Goal: Task Accomplishment & Management: Use online tool/utility

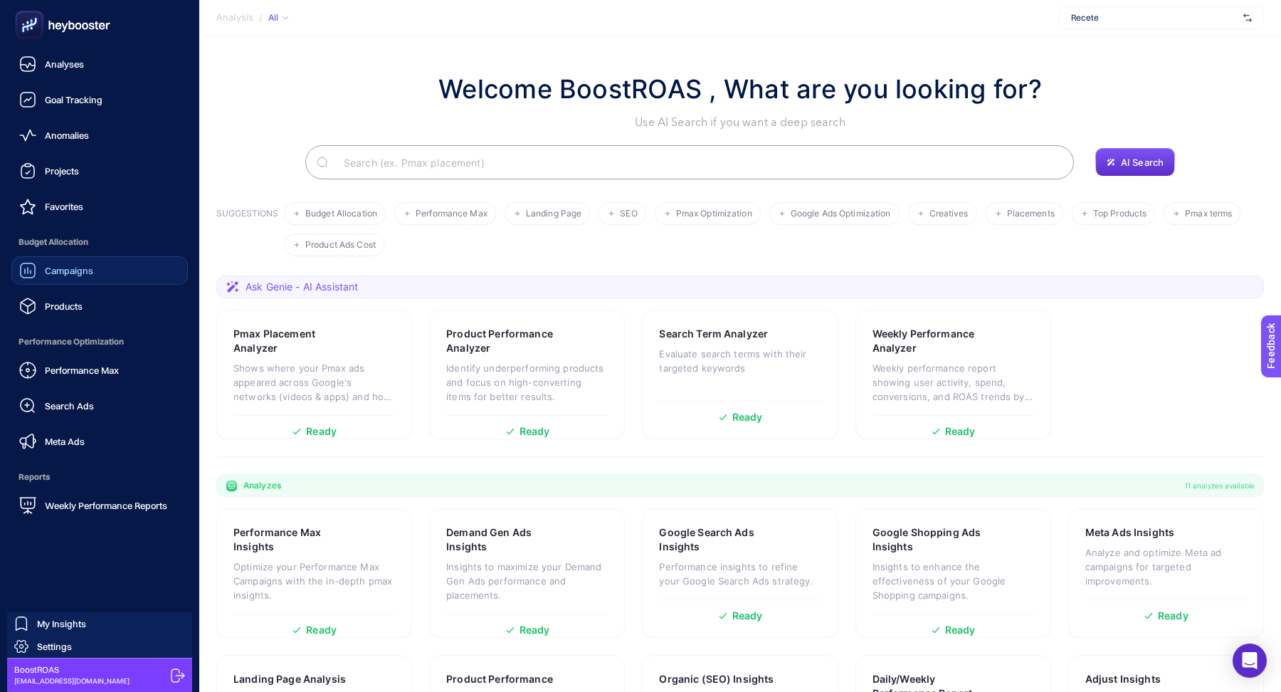
click at [90, 265] on span "Campaigns" at bounding box center [69, 270] width 48 height 11
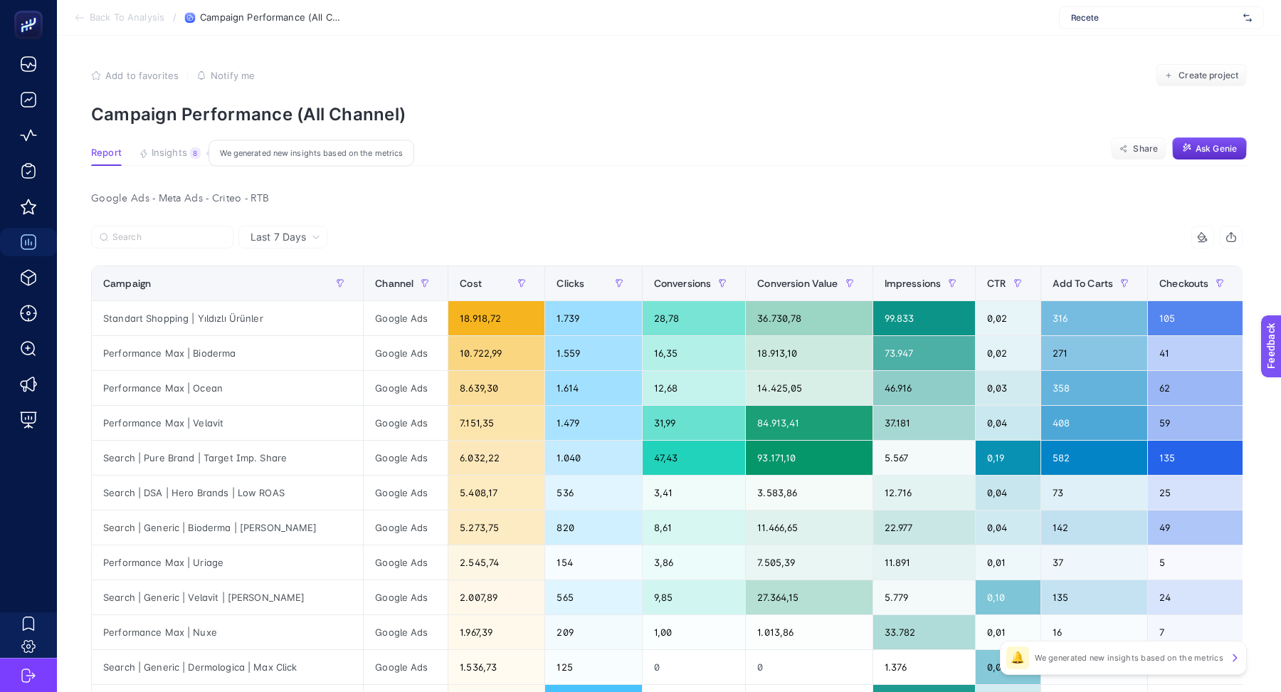
click at [184, 153] on span "Insights" at bounding box center [170, 152] width 36 height 11
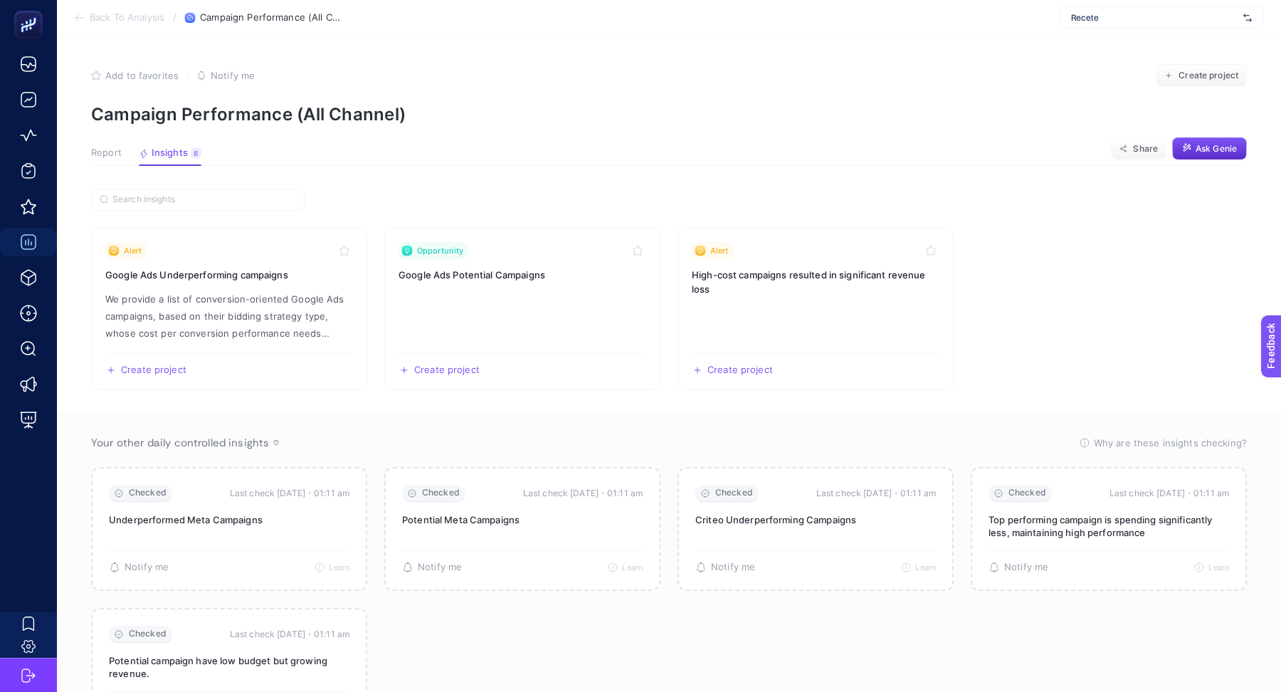
click at [103, 150] on span "Report" at bounding box center [106, 152] width 31 height 11
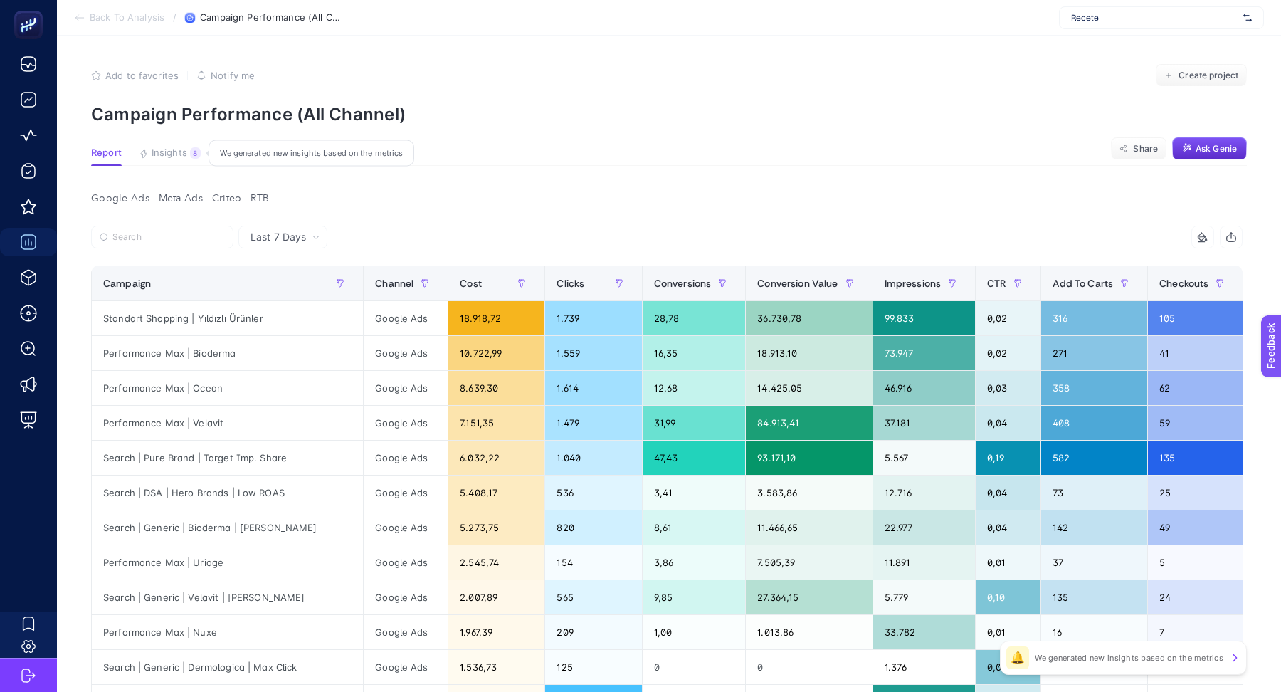
click at [161, 149] on span "Insights" at bounding box center [170, 152] width 36 height 11
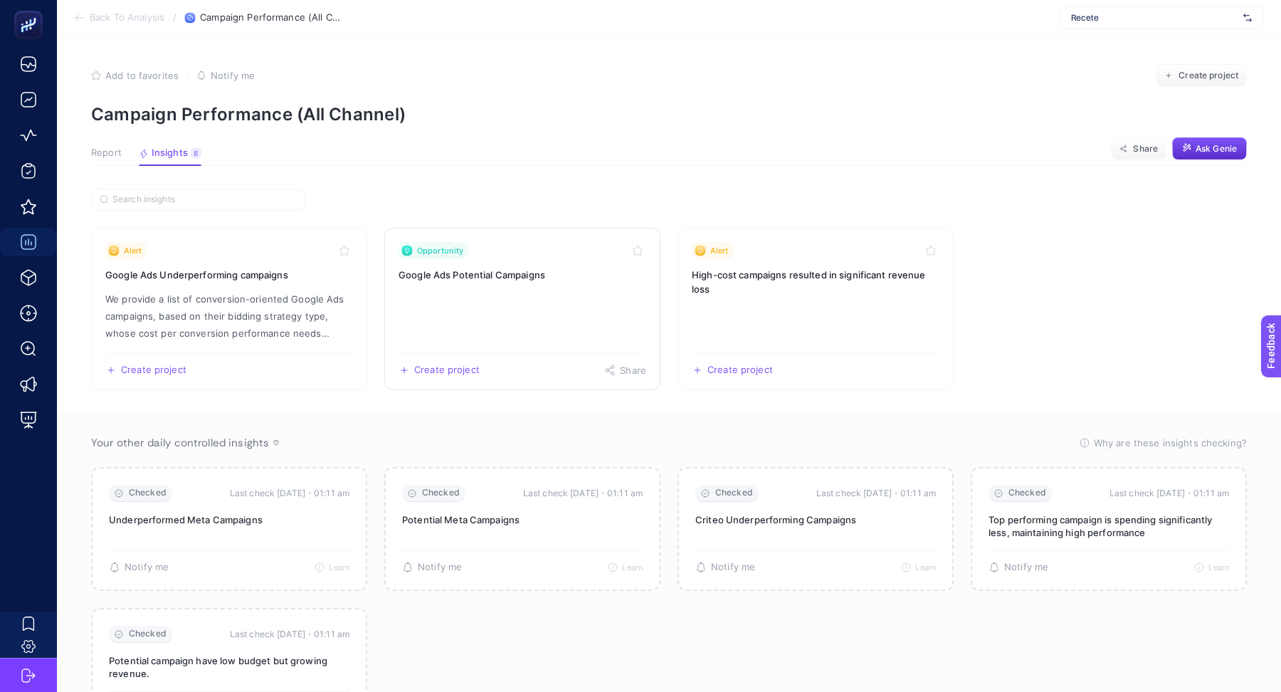
click at [544, 310] on link "Opportunity Google Ads Potential Campaigns Create project Share" at bounding box center [522, 309] width 276 height 162
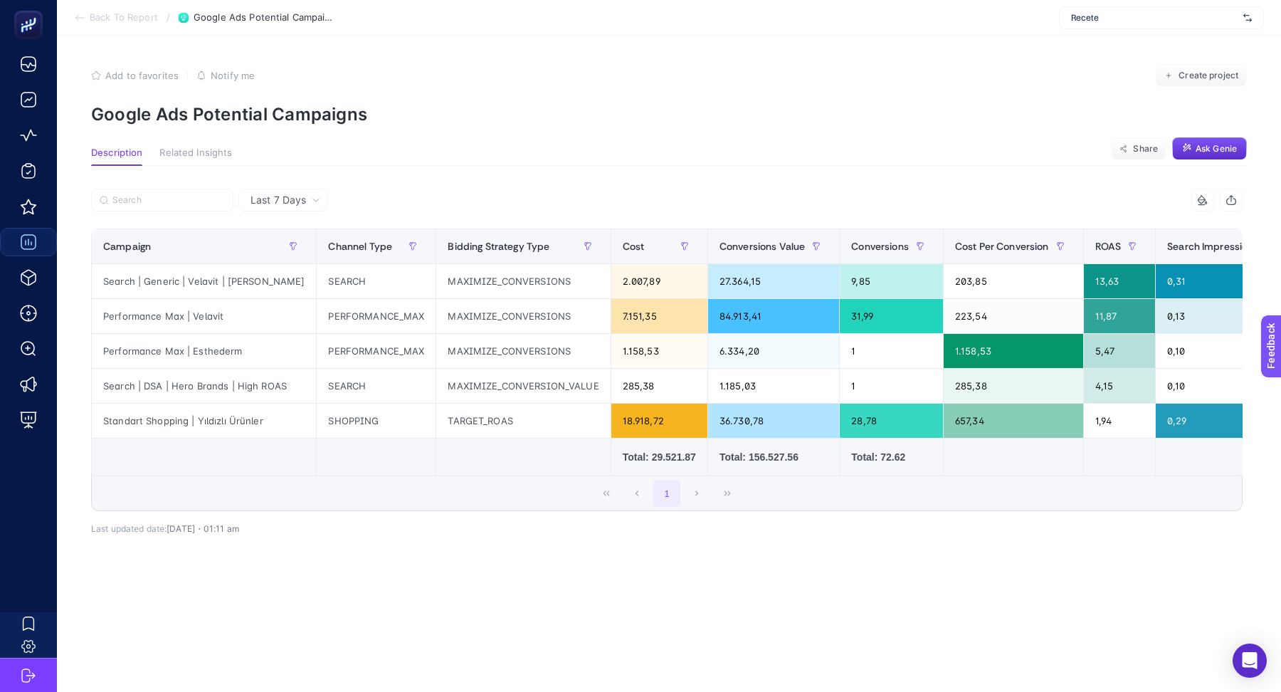
click at [1145, 27] on div "Recete" at bounding box center [1161, 17] width 205 height 23
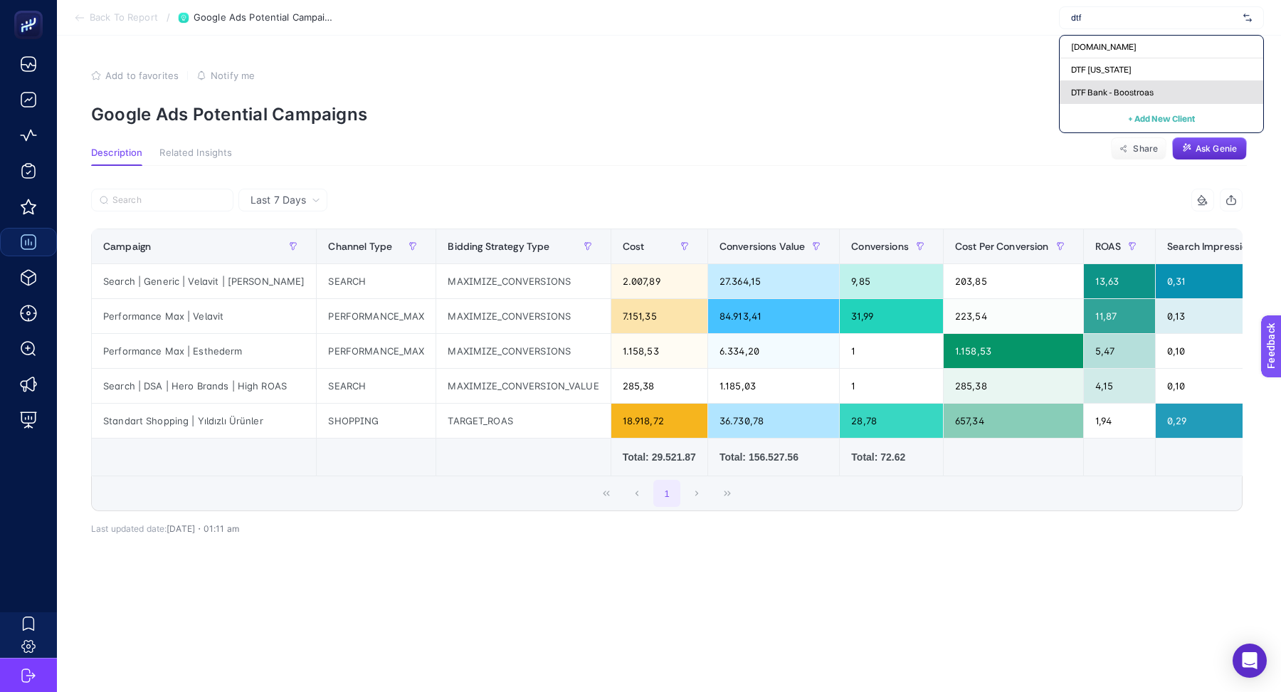
type input "dtf"
click at [1127, 88] on span "DTF Bank - Boostroas" at bounding box center [1112, 92] width 83 height 11
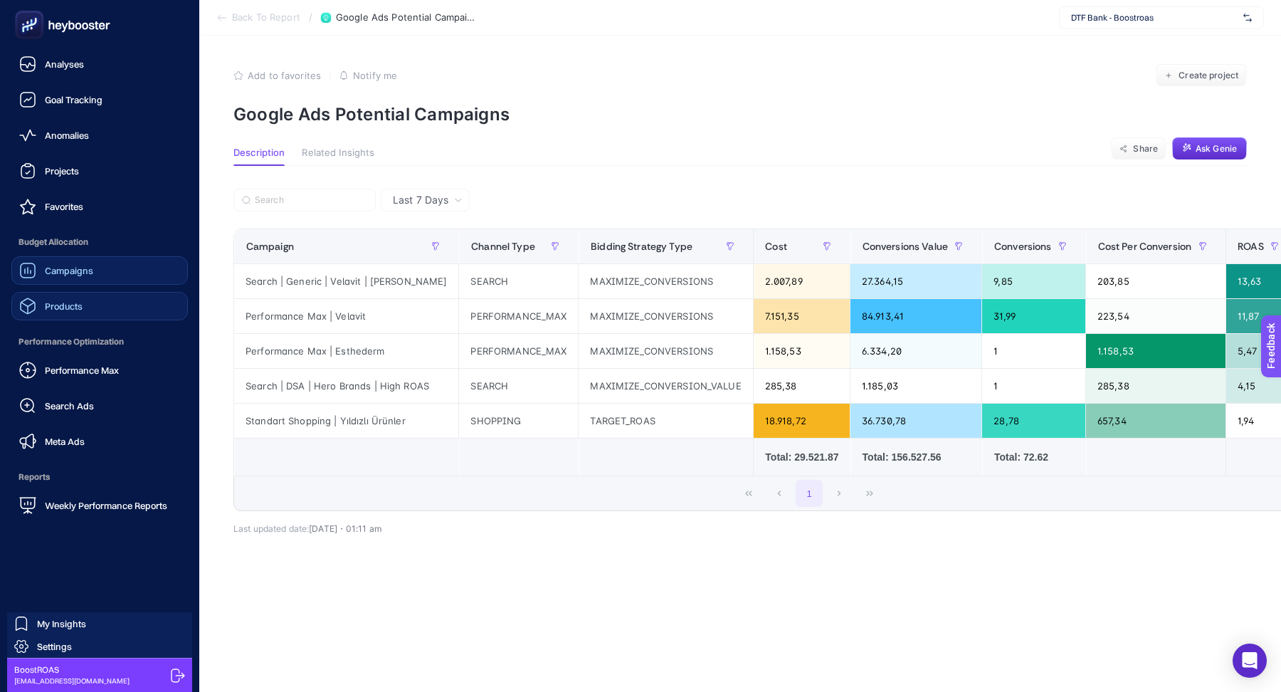
click at [69, 302] on span "Products" at bounding box center [64, 305] width 38 height 11
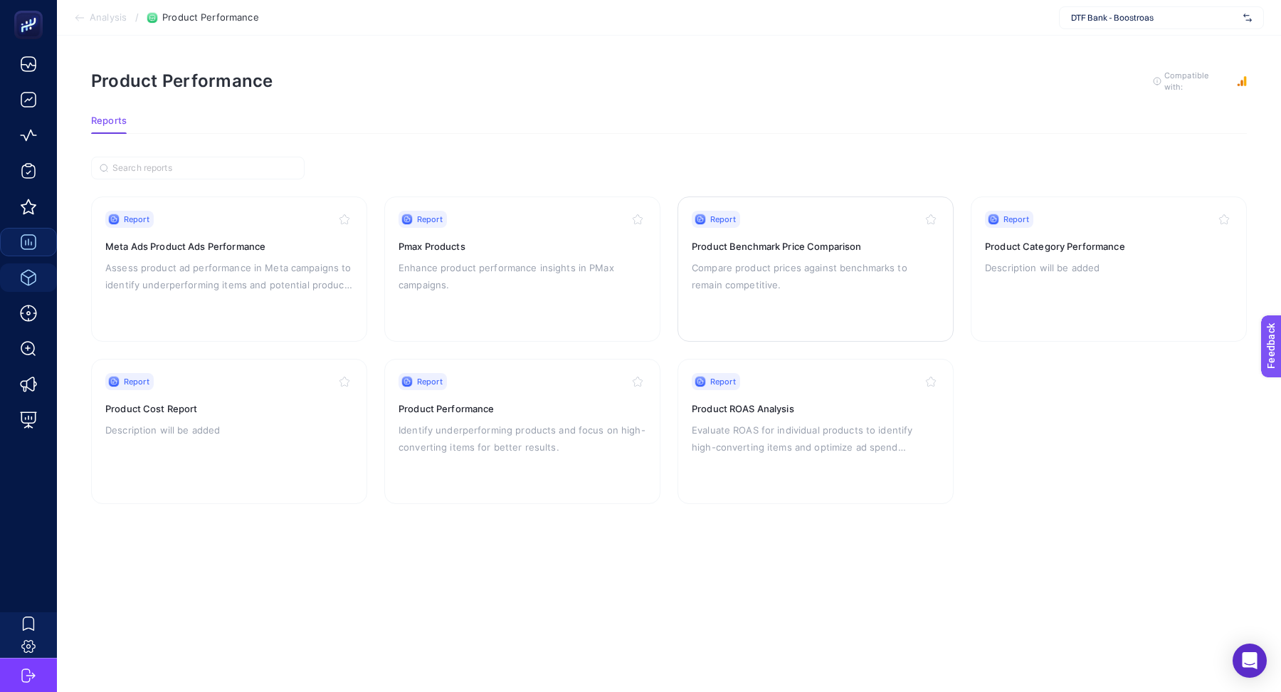
click at [839, 307] on div "Report Product Benchmark Price Comparison Compare product prices against benchm…" at bounding box center [816, 269] width 248 height 117
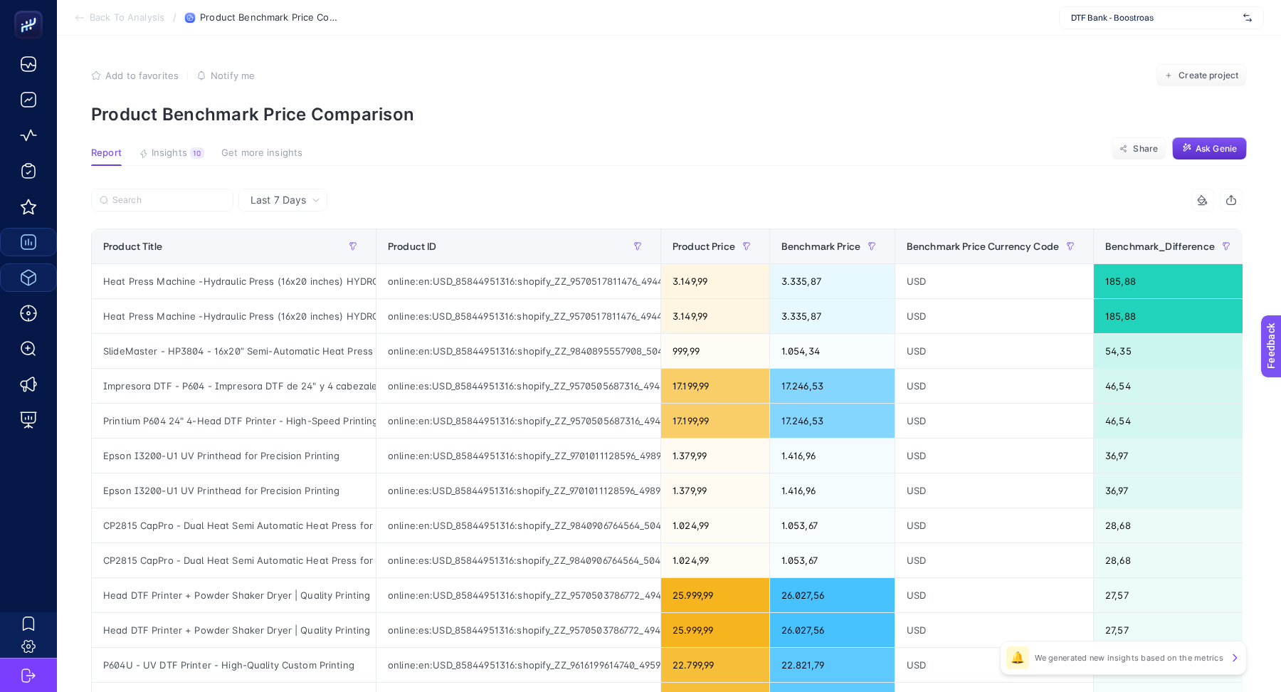
click at [177, 145] on article "Add to favorites false Notify me Create project Product Benchmark Price Compari…" at bounding box center [669, 585] width 1224 height 1098
click at [174, 147] on article "Add to favorites false Notify me Create project Product Benchmark Price Compari…" at bounding box center [669, 585] width 1224 height 1098
click at [172, 157] on span "Insights" at bounding box center [170, 152] width 36 height 11
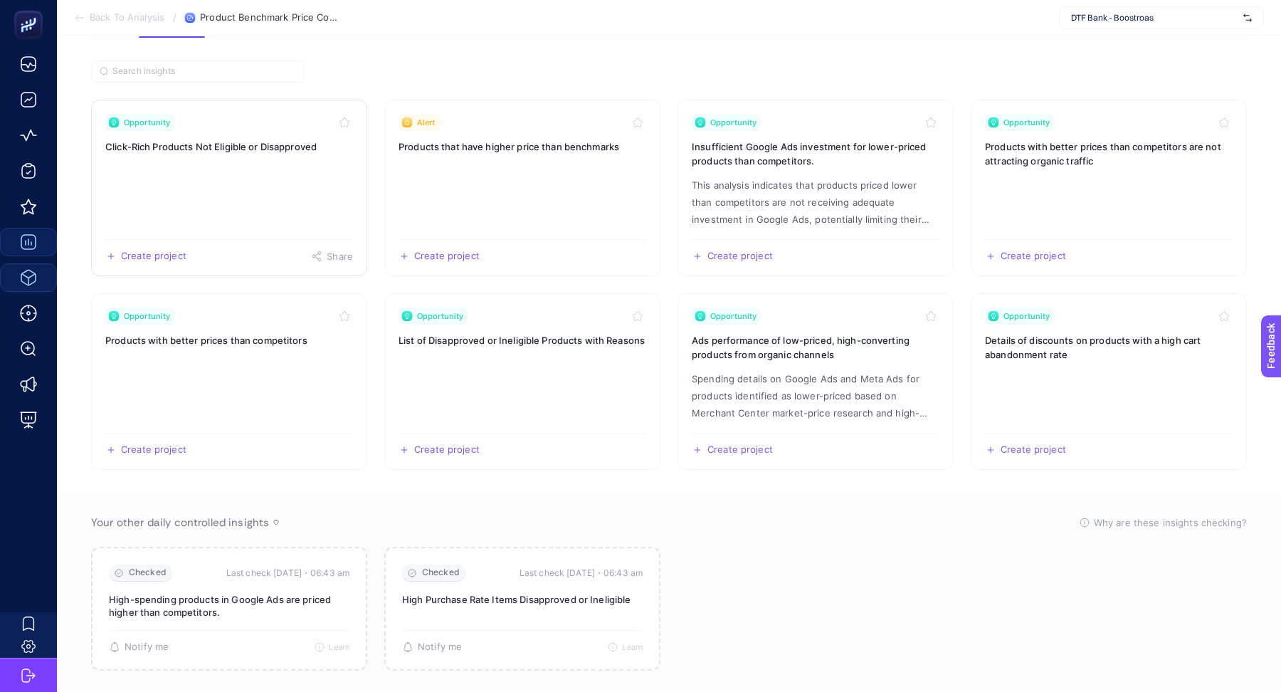
scroll to position [150, 0]
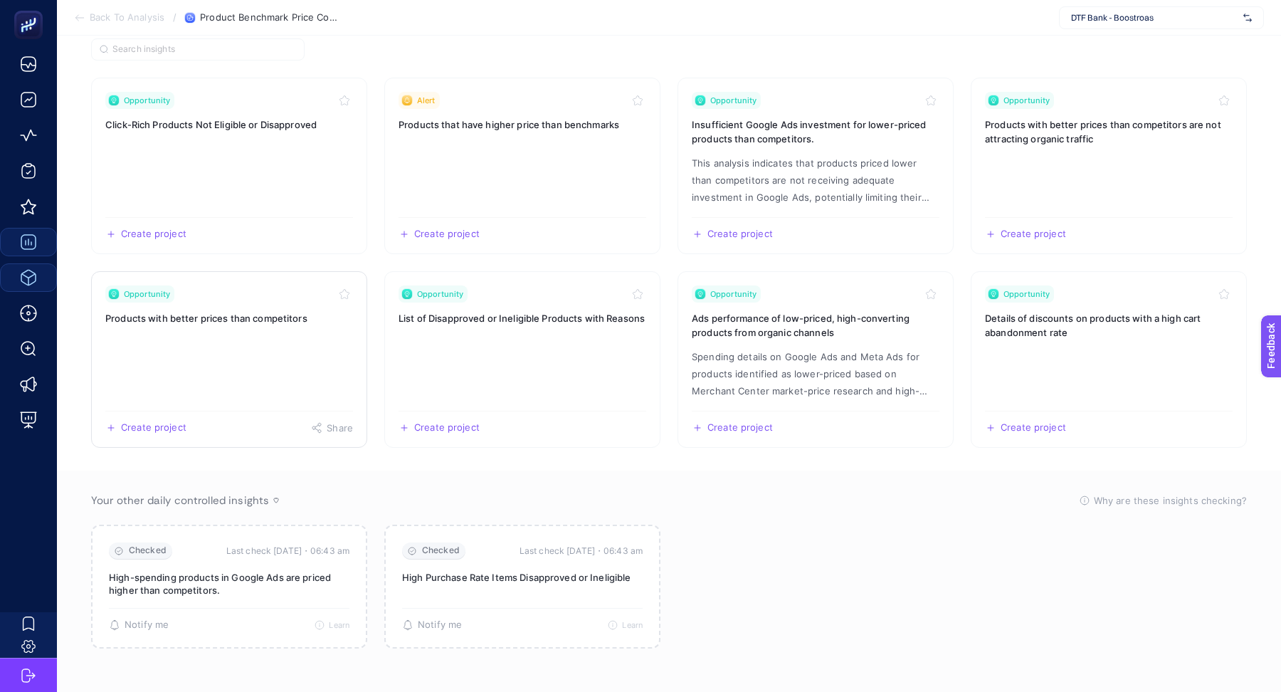
click at [237, 346] on link "Opportunity Products with better prices than competitors Create project Share" at bounding box center [229, 359] width 276 height 177
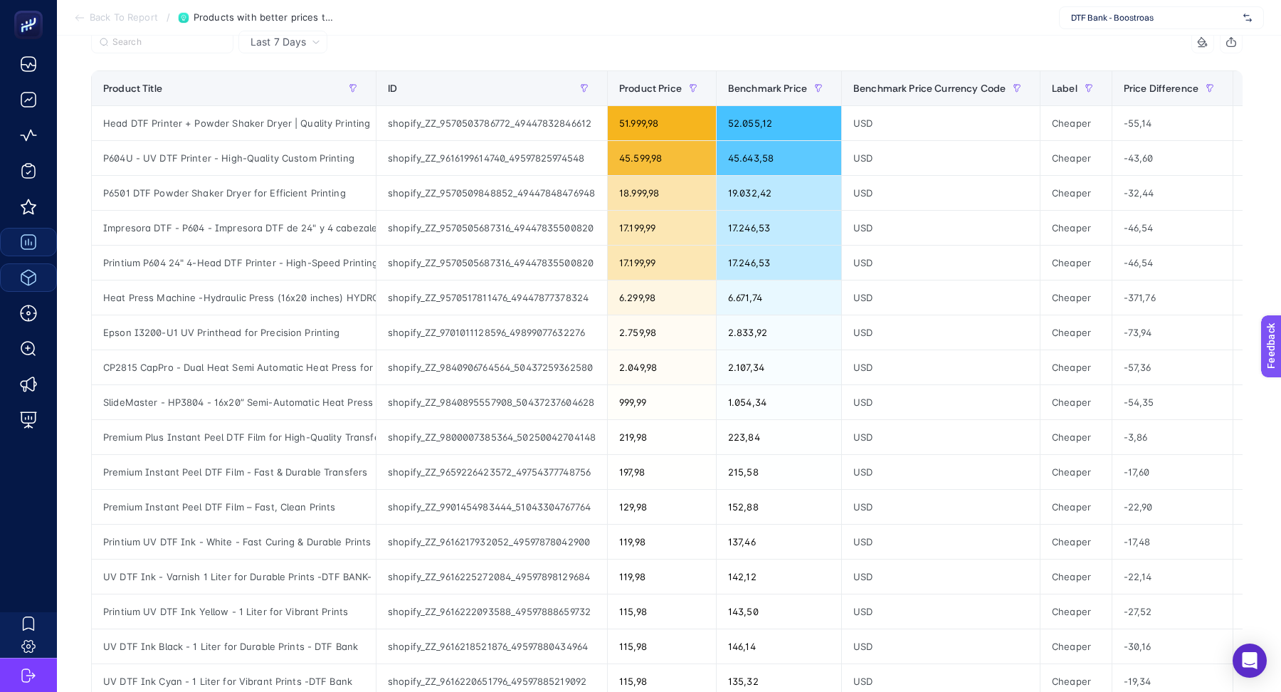
scroll to position [161, 0]
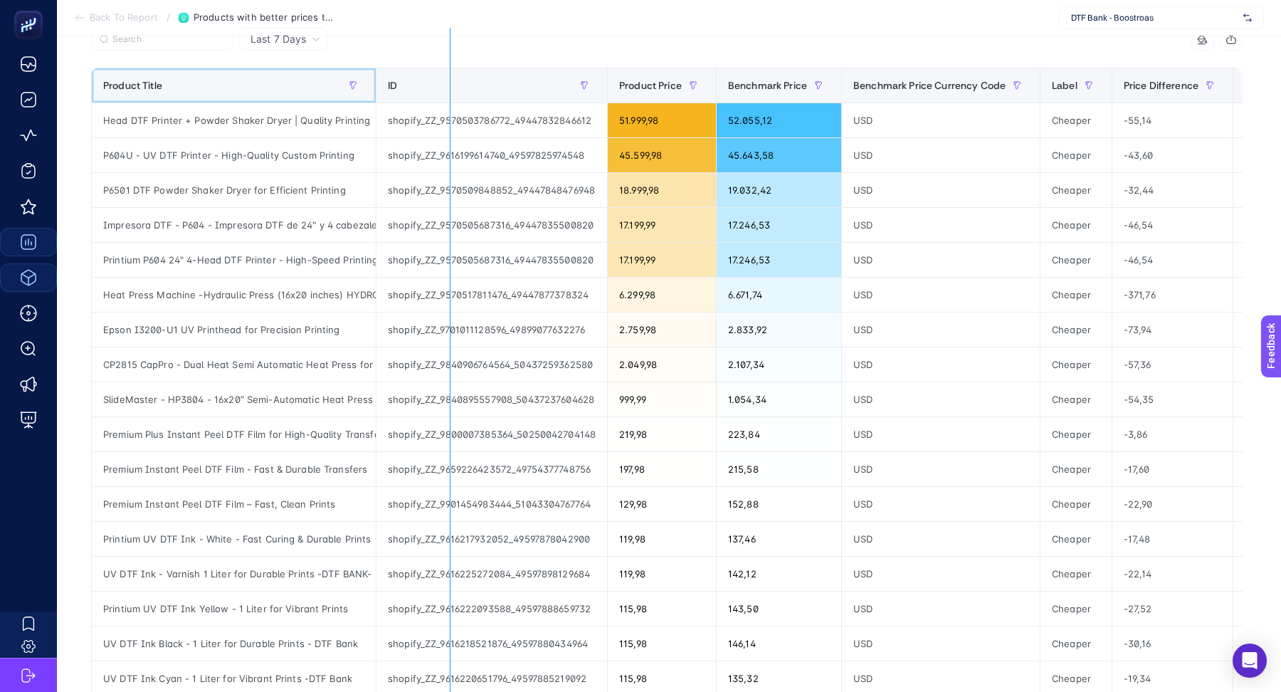
drag, startPoint x: 374, startPoint y: 83, endPoint x: 450, endPoint y: 85, distance: 76.2
click at [450, 85] on div "3 items selected Product Title ID Product Price Benchmark Price Benchmark Price…" at bounding box center [667, 443] width 1152 height 831
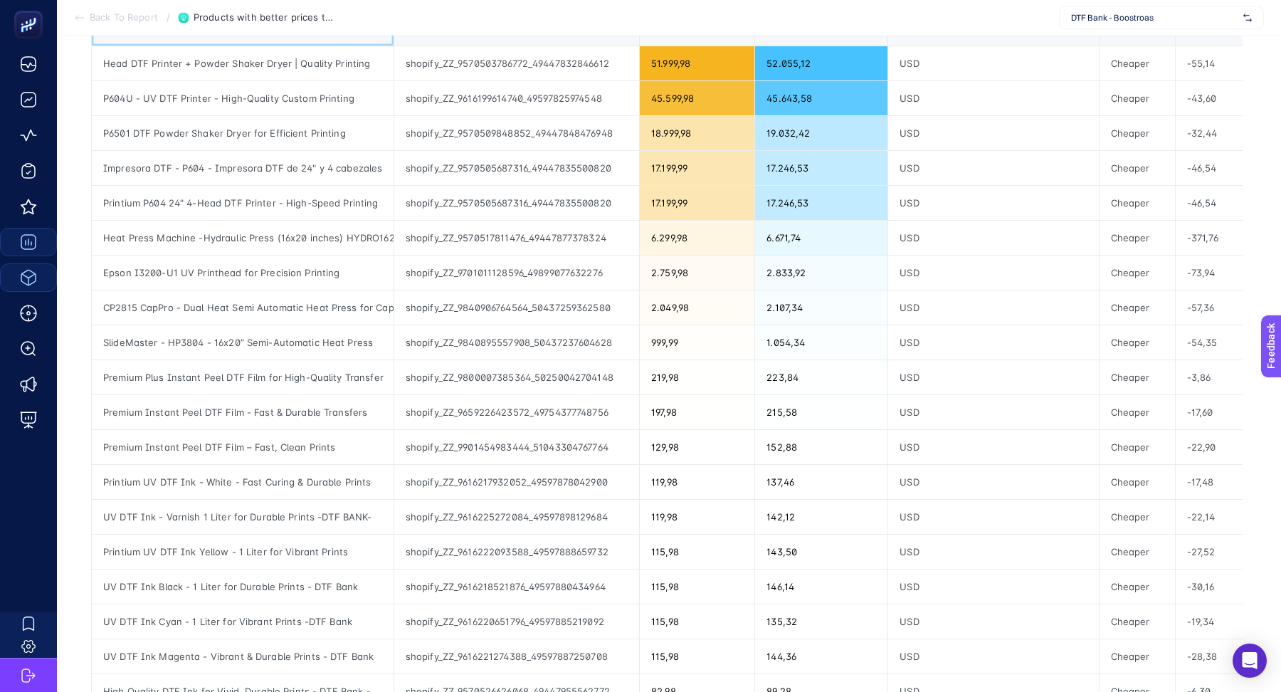
scroll to position [0, 0]
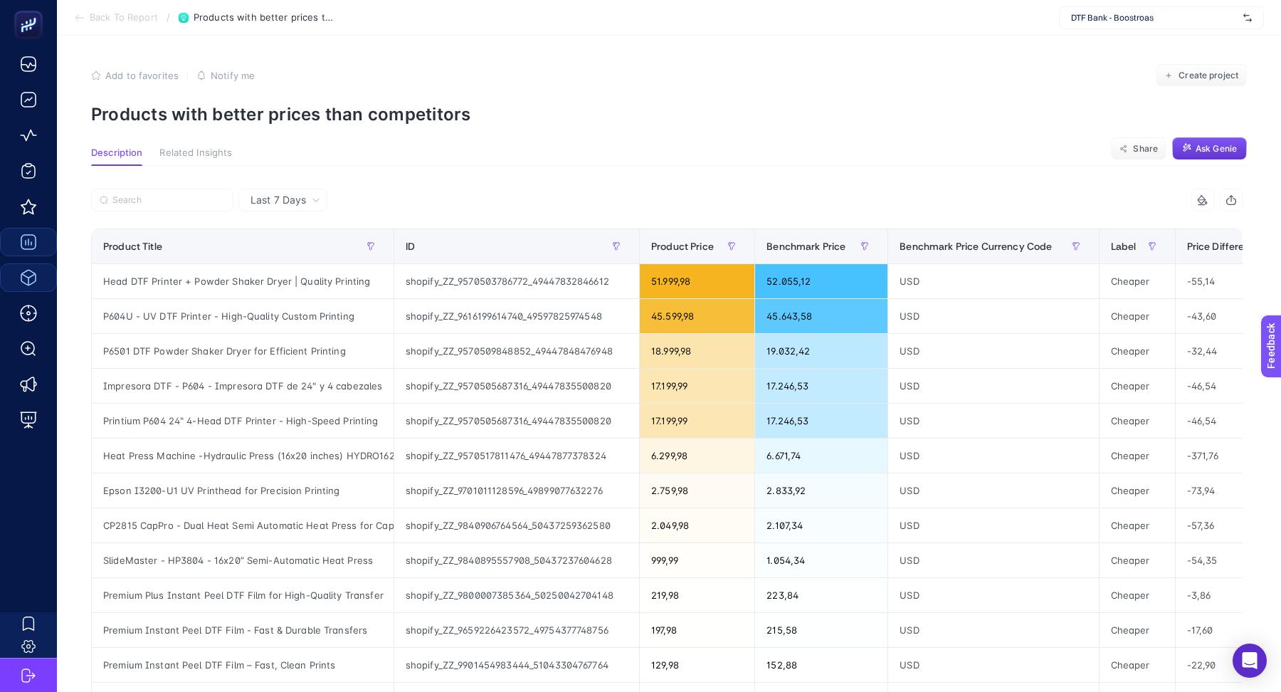
click at [1219, 147] on span "Ask Genie" at bounding box center [1216, 148] width 41 height 11
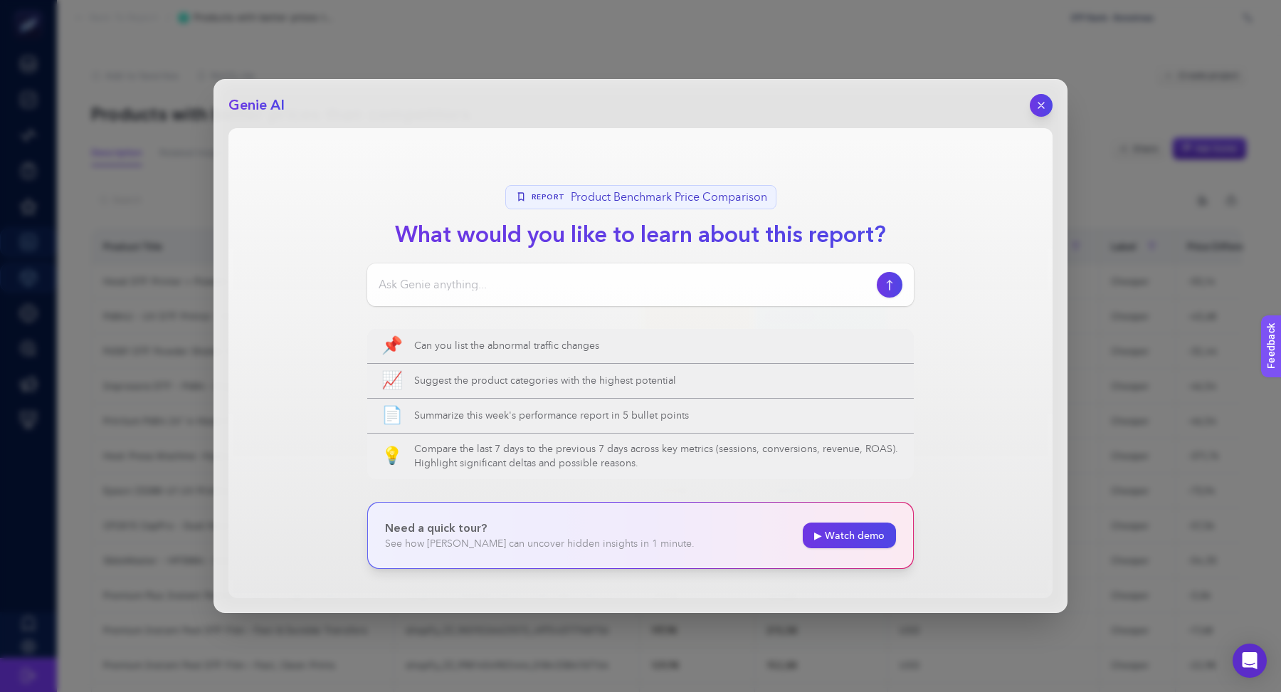
click at [653, 197] on span "Product Benchmark Price Comparison" at bounding box center [669, 197] width 196 height 17
click at [513, 295] on div at bounding box center [640, 284] width 547 height 43
click at [507, 283] on input at bounding box center [625, 284] width 493 height 17
click at [1042, 103] on icon "button" at bounding box center [1042, 106] width 12 height 12
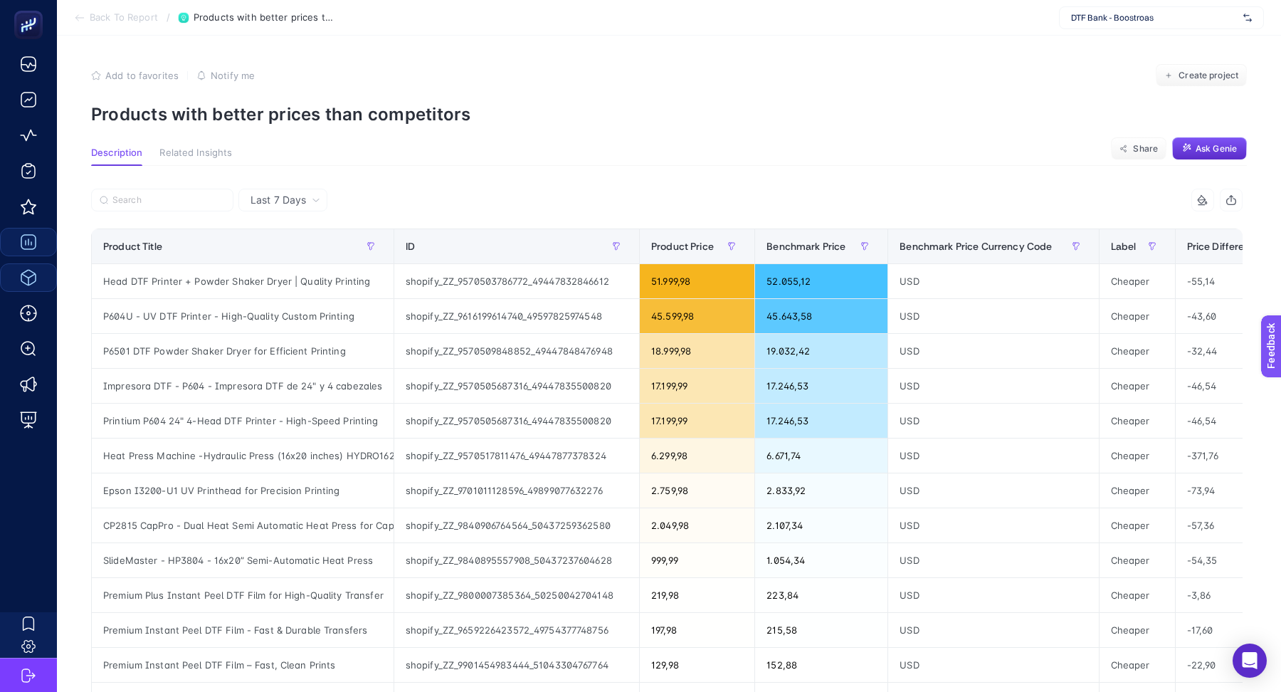
click at [276, 201] on span "Last 7 Days" at bounding box center [279, 200] width 56 height 14
click at [284, 158] on section "Description Related Insights Share Ask Genie" at bounding box center [669, 156] width 1156 height 19
click at [210, 150] on span "Related Insights" at bounding box center [195, 152] width 73 height 11
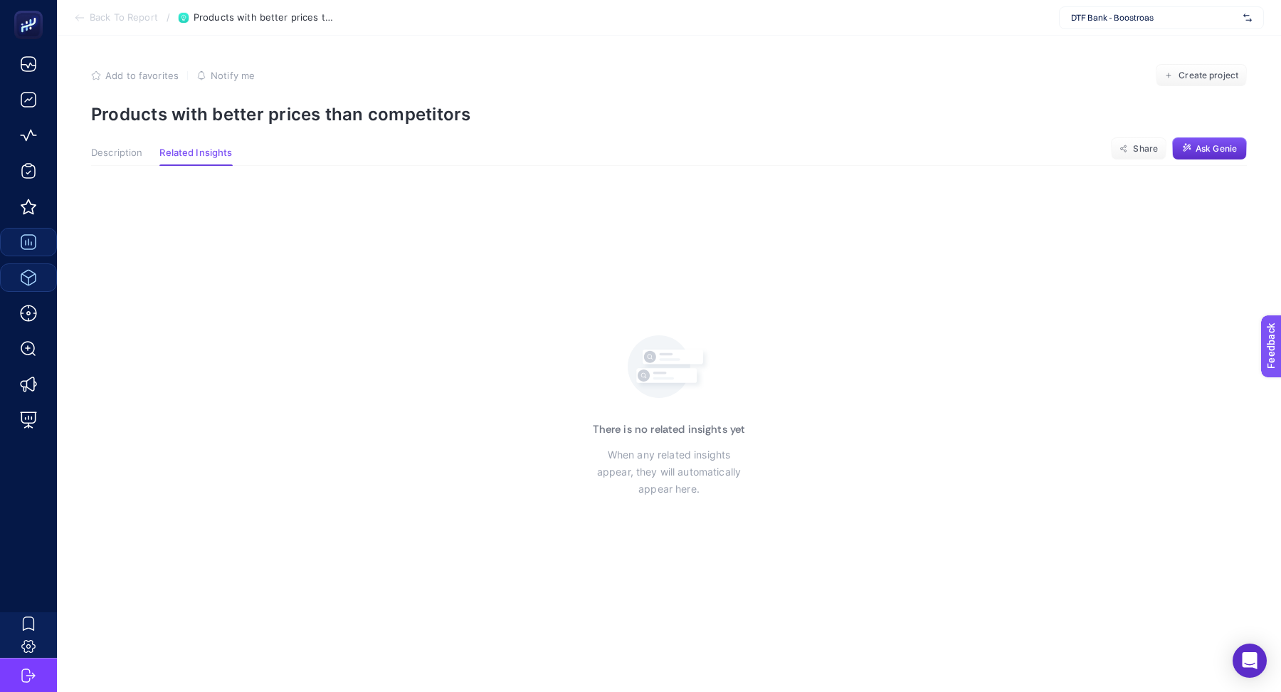
click at [135, 148] on span "Description" at bounding box center [116, 152] width 51 height 11
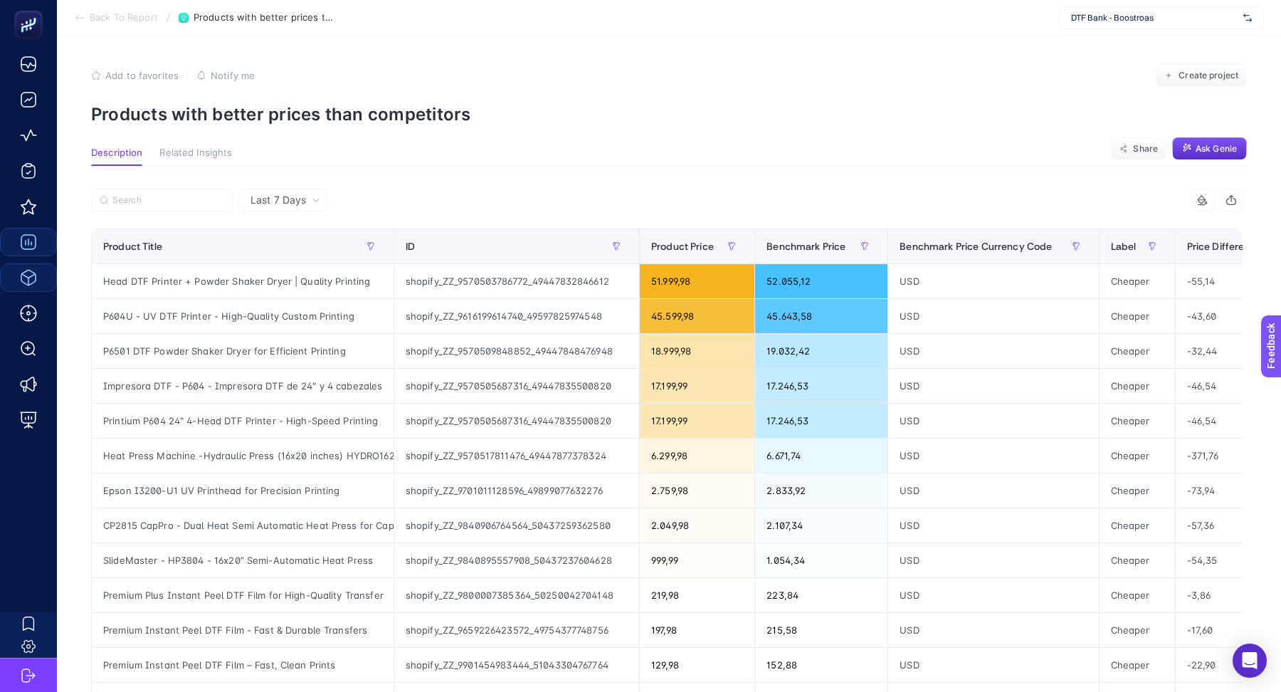
click at [137, 24] on section "Back To Report / Products with better prices than competitors DTF Bank - Boostr…" at bounding box center [669, 18] width 1224 height 36
click at [135, 17] on span "Back To Report" at bounding box center [124, 17] width 68 height 11
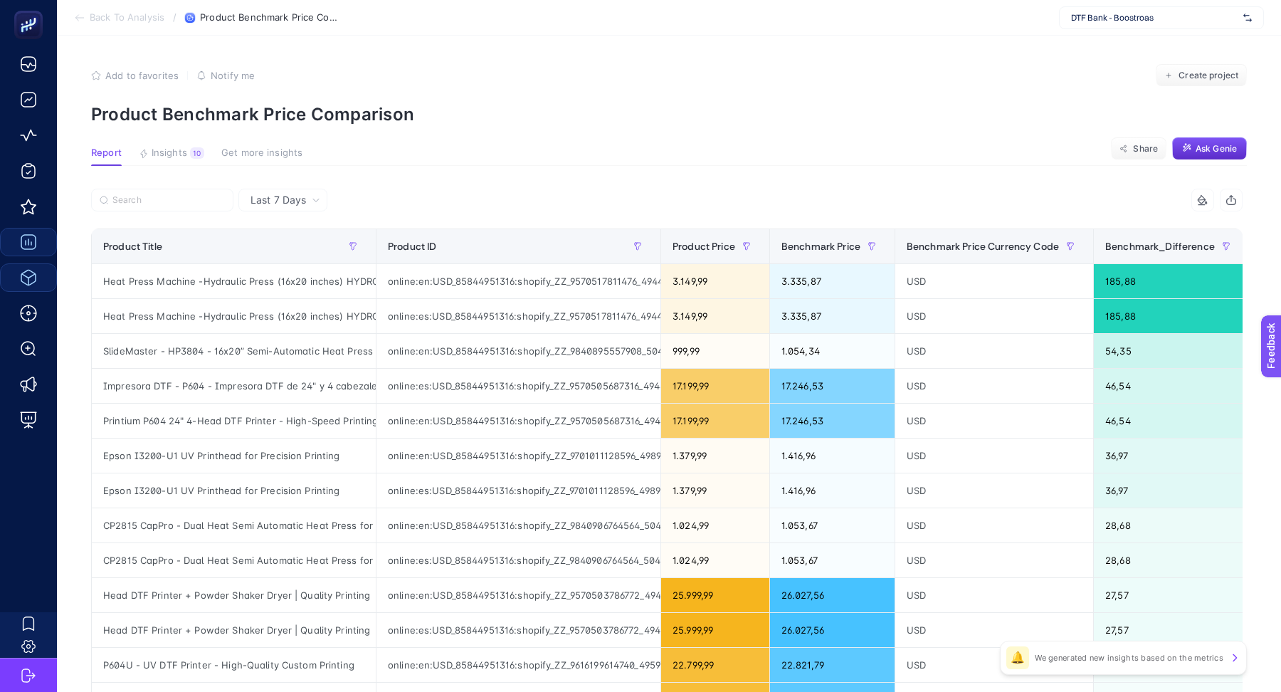
click at [140, 19] on span "Back To Analysis" at bounding box center [127, 17] width 75 height 11
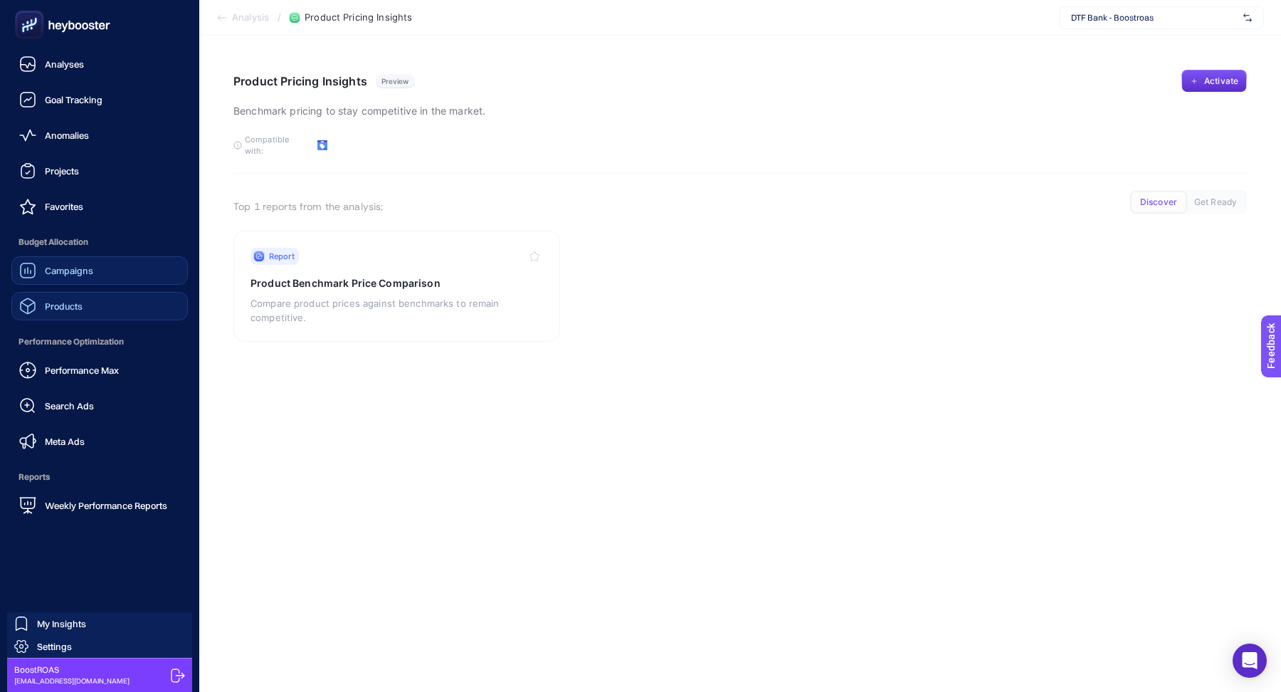
click at [60, 307] on span "Products" at bounding box center [64, 305] width 38 height 11
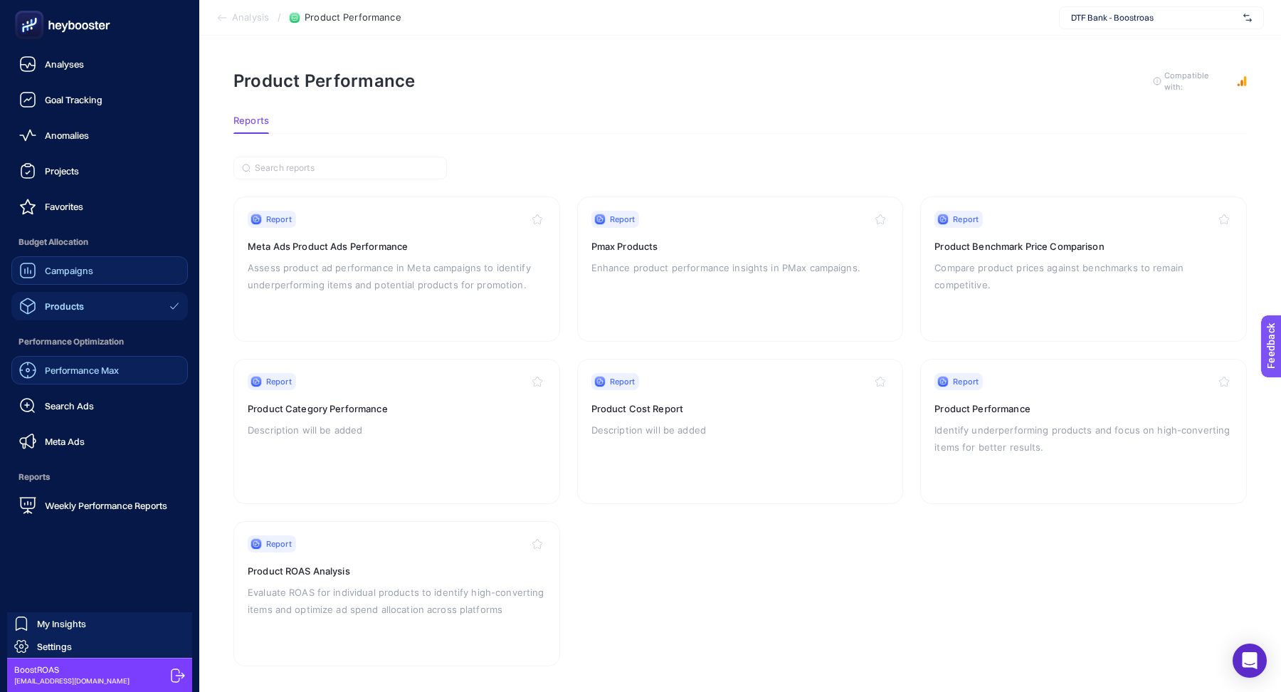
click at [93, 380] on link "Performance Max" at bounding box center [99, 370] width 177 height 28
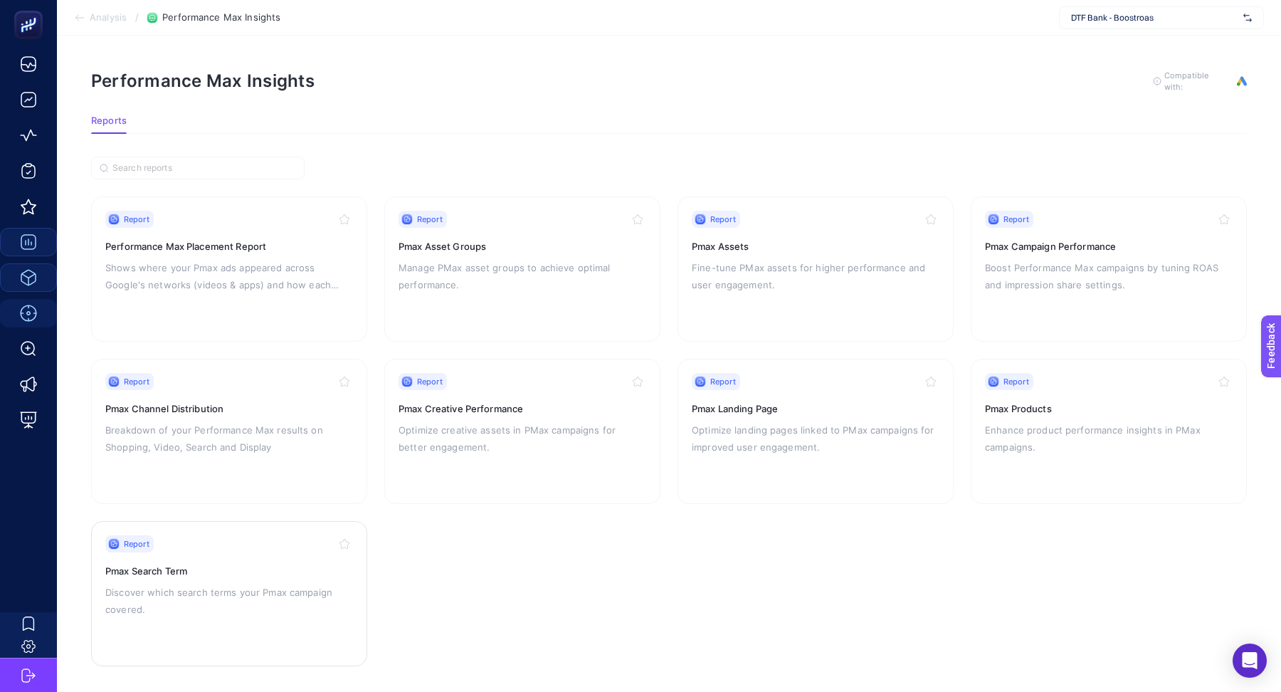
click at [224, 552] on div "Report Pmax Search Term Discover which search terms your Pmax campaign covered." at bounding box center [229, 593] width 248 height 117
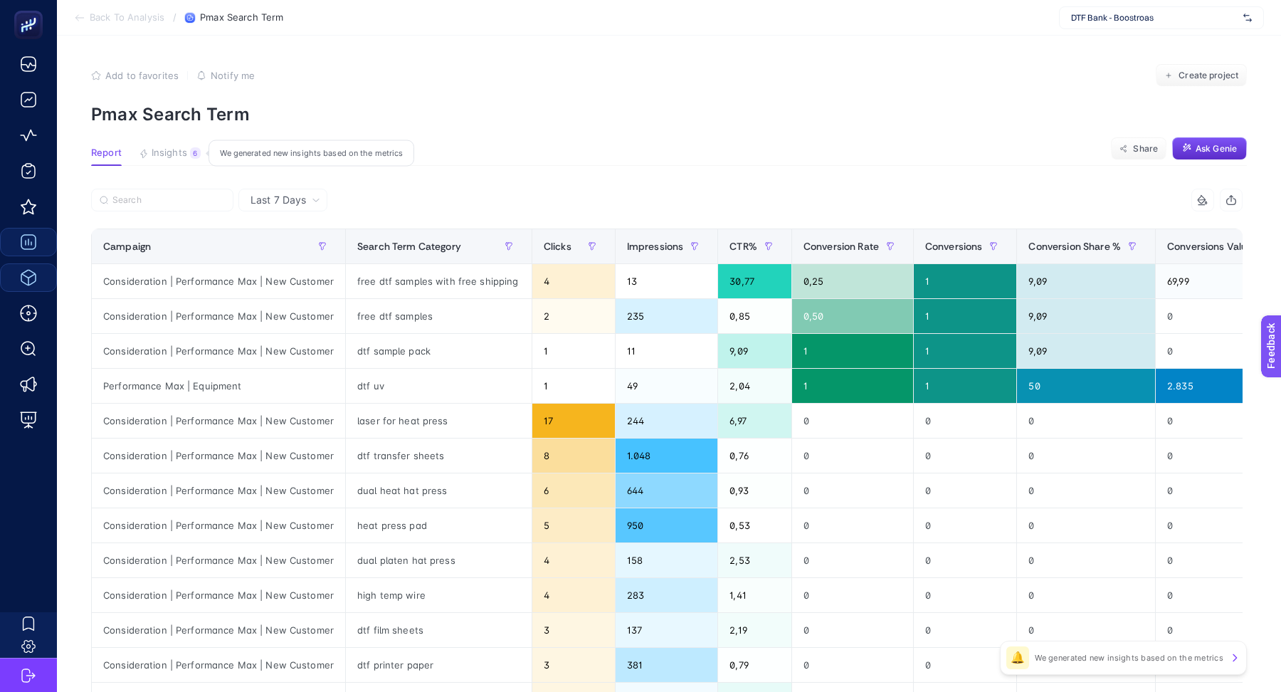
click at [168, 155] on span "Insights" at bounding box center [170, 152] width 36 height 11
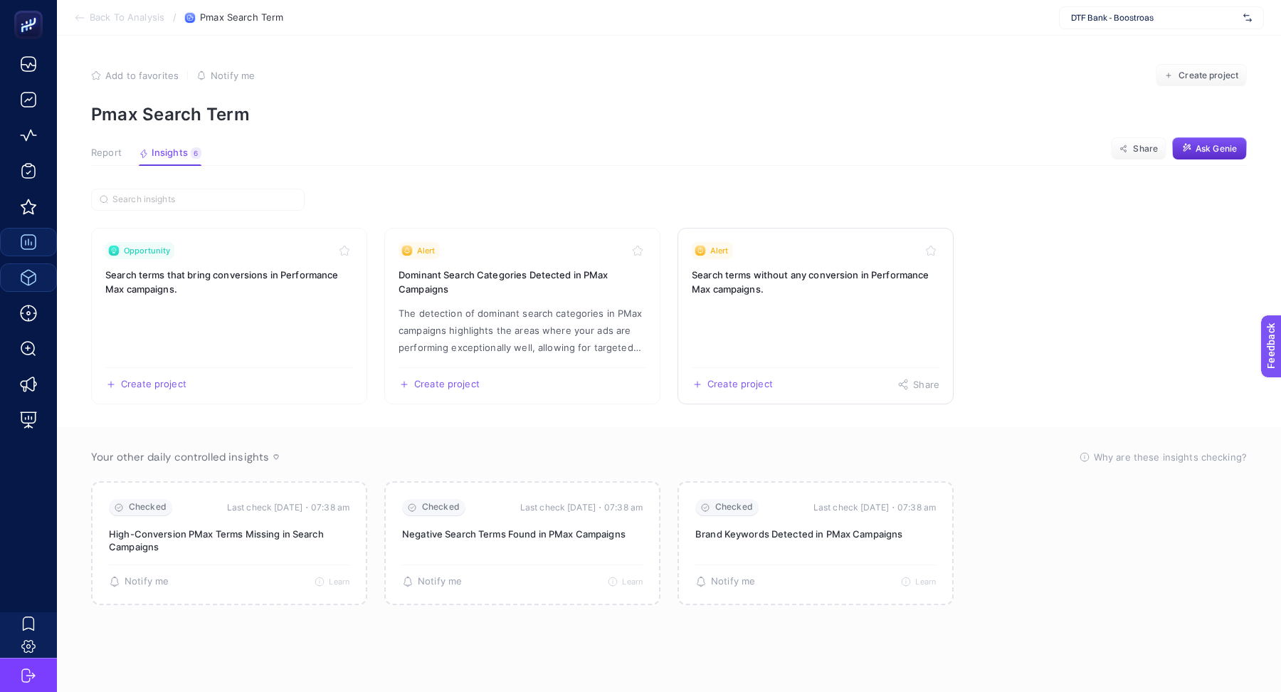
click at [846, 318] on link "Alert Search terms without any conversion in Performance Max campaigns. Create …" at bounding box center [816, 316] width 276 height 177
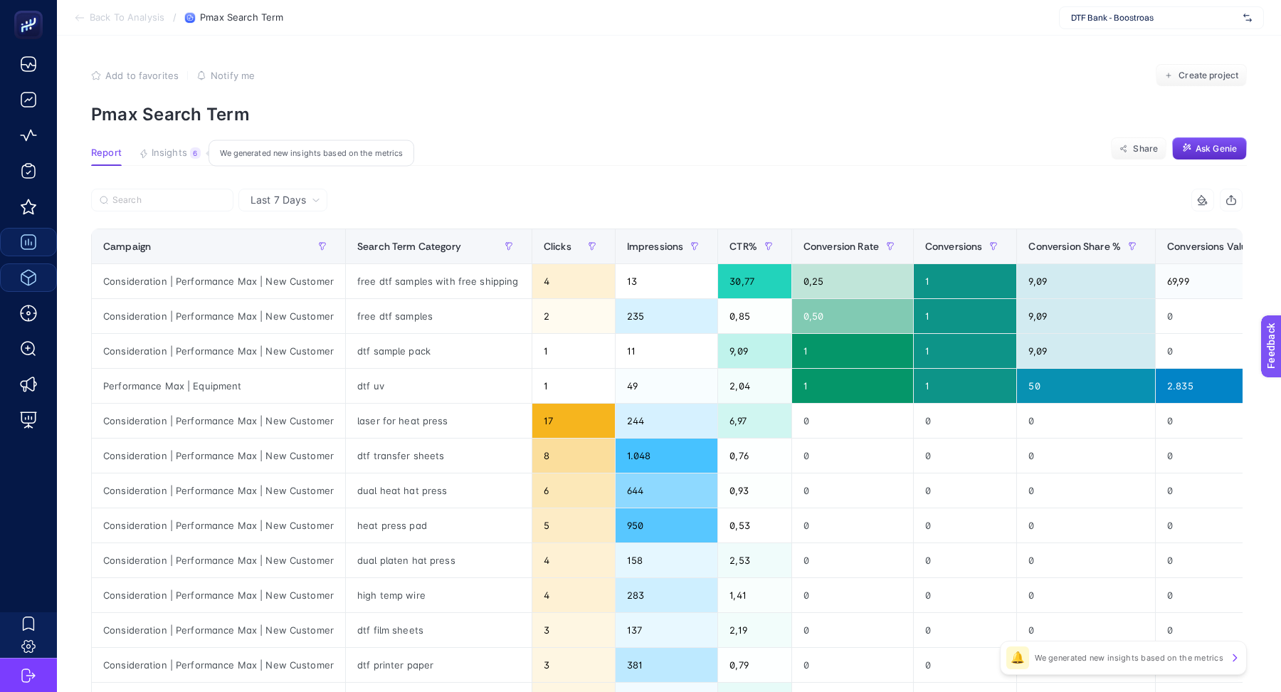
click at [174, 154] on span "Insights" at bounding box center [170, 152] width 36 height 11
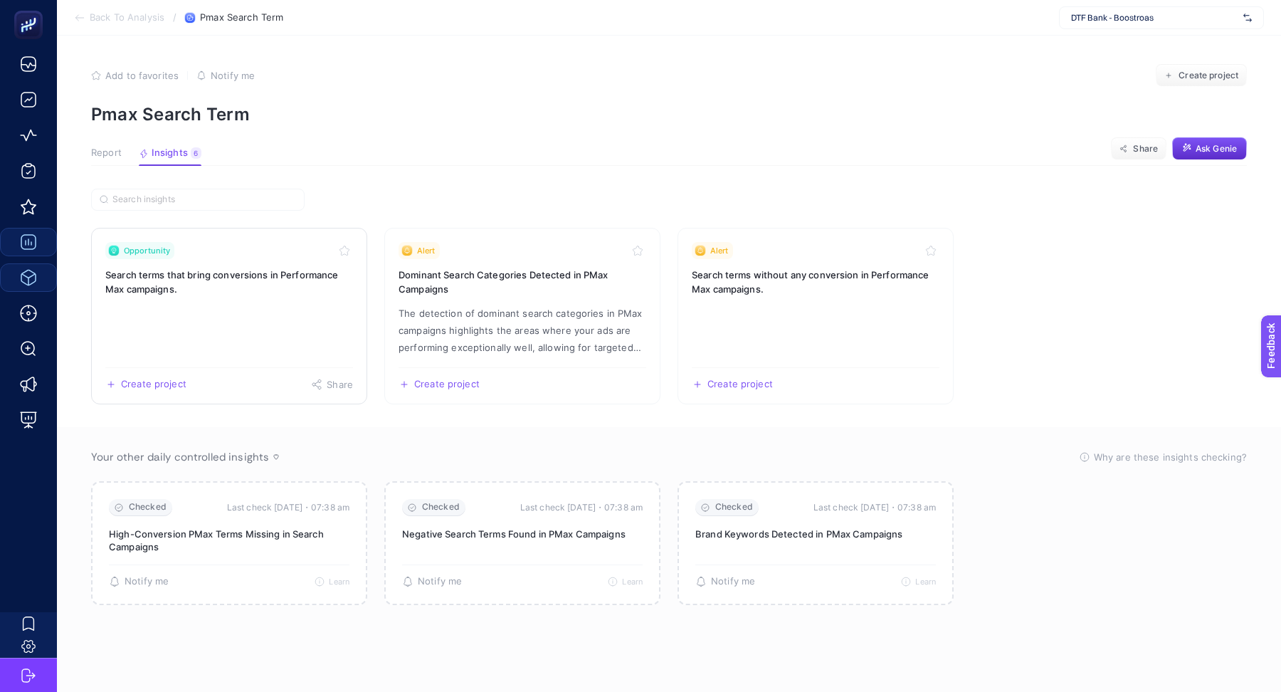
click at [246, 290] on h3 "Search terms that bring conversions in Performance Max campaigns." at bounding box center [229, 282] width 248 height 28
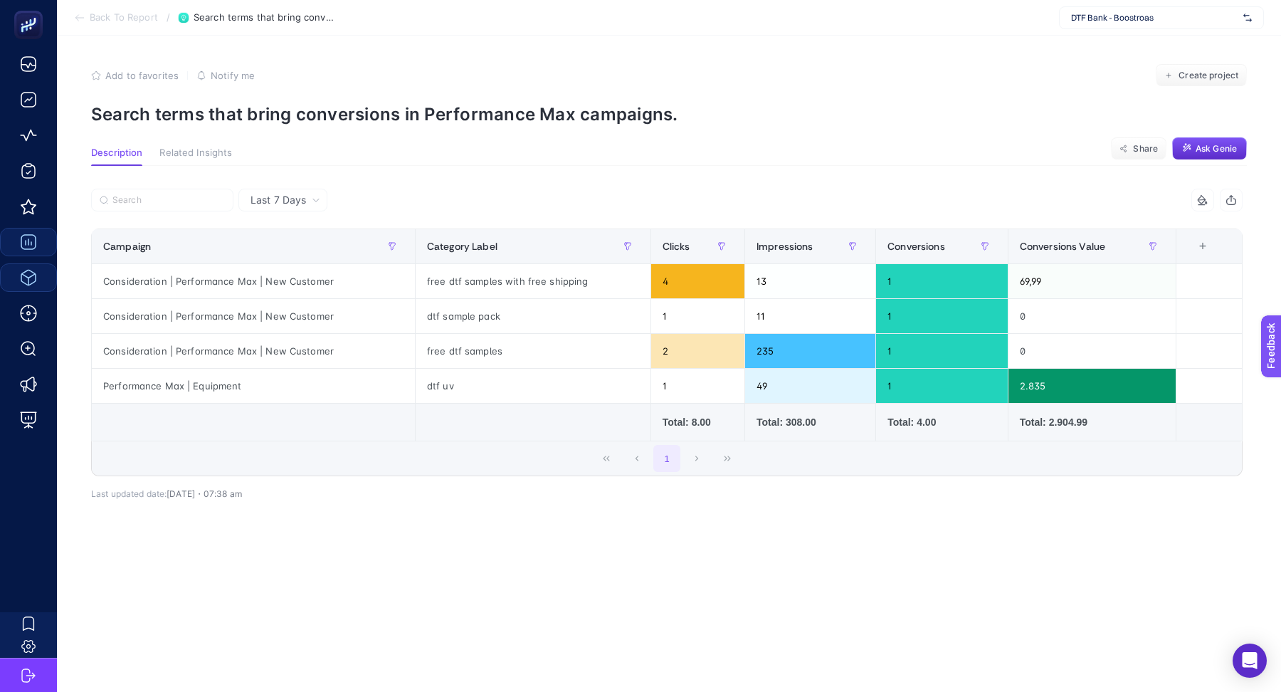
click at [95, 18] on span "Back To Report" at bounding box center [124, 17] width 68 height 11
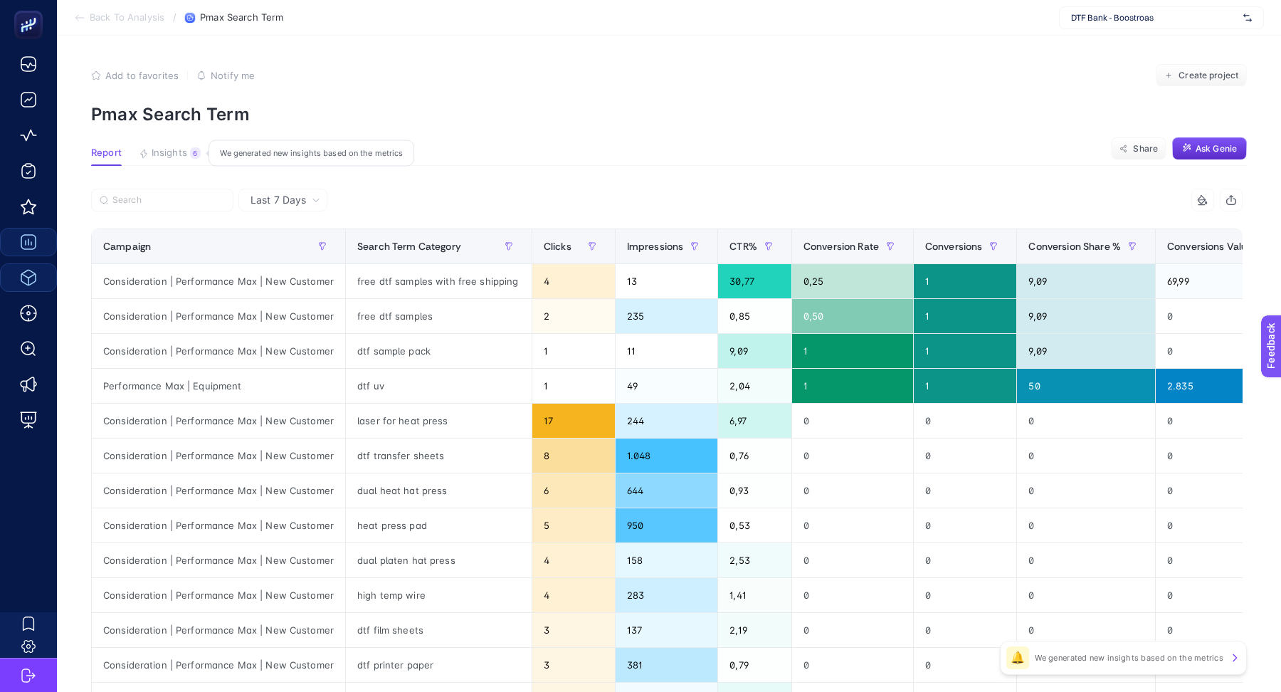
click at [168, 157] on span "Insights" at bounding box center [170, 152] width 36 height 11
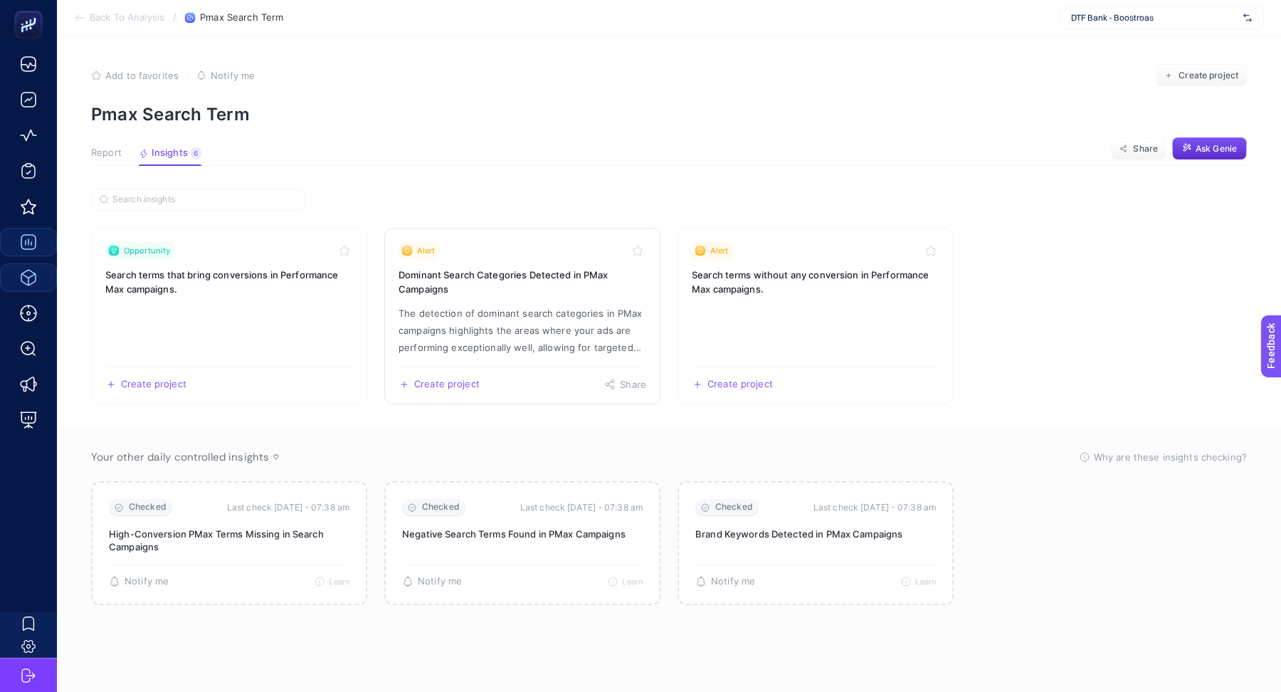
click at [544, 292] on h3 "Dominant Search Categories Detected in PMax Campaigns" at bounding box center [523, 282] width 248 height 28
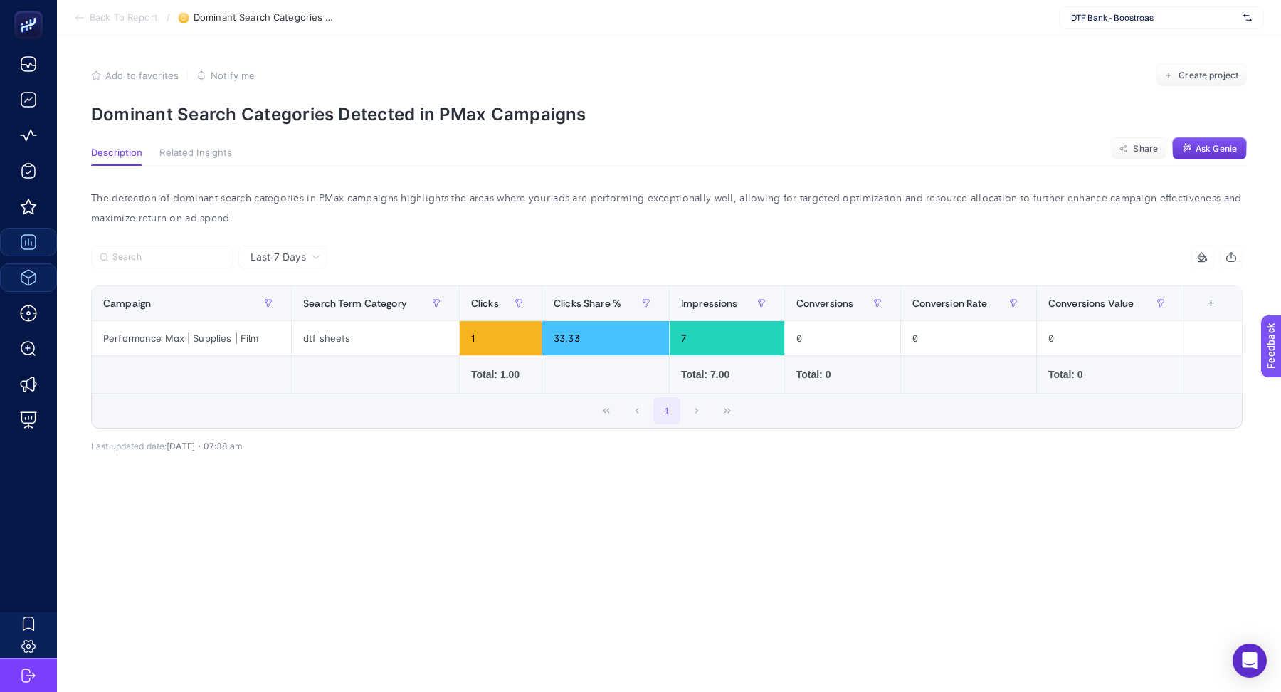
click at [1210, 141] on button "Ask Genie" at bounding box center [1209, 148] width 75 height 23
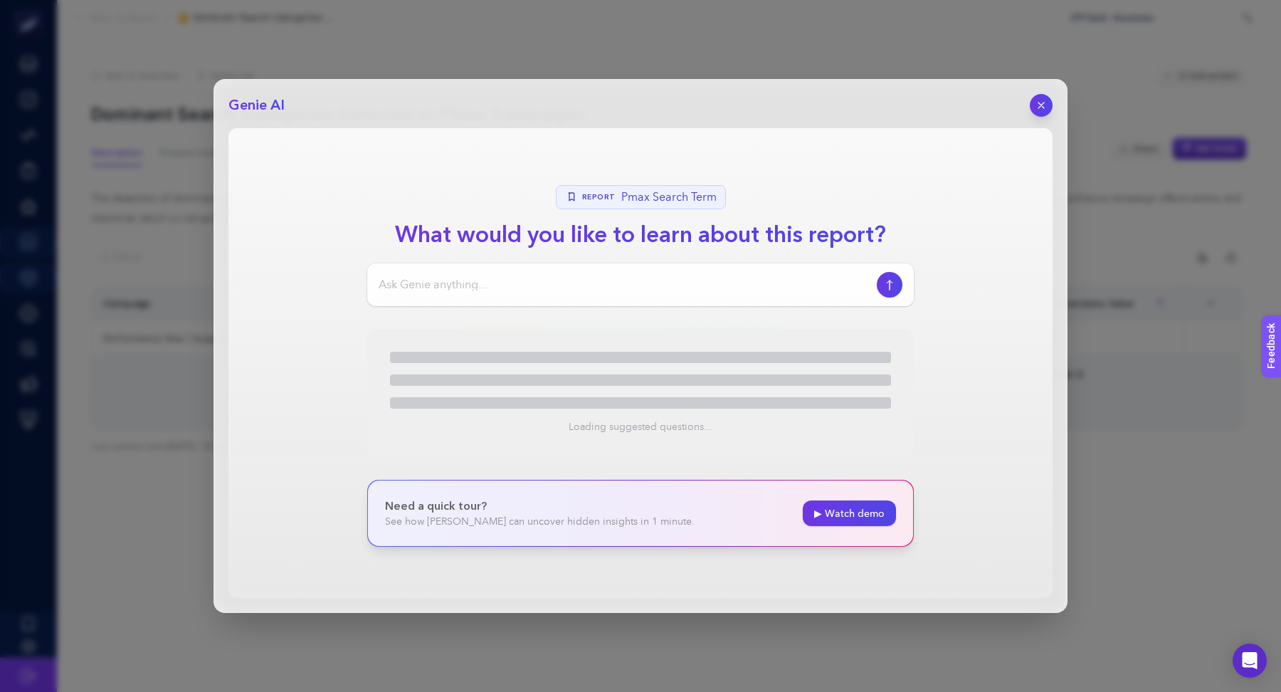
click at [646, 287] on input at bounding box center [625, 284] width 493 height 17
click at [1046, 107] on icon "button" at bounding box center [1042, 106] width 12 height 12
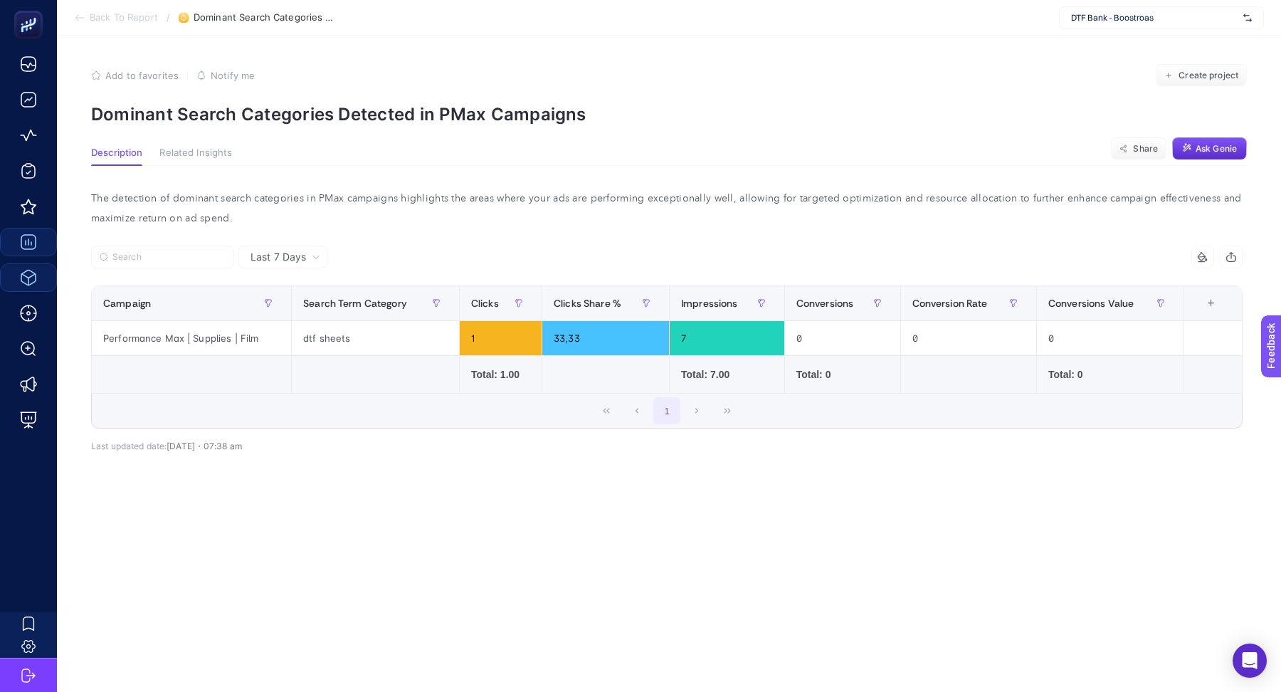
click at [289, 107] on p "Dominant Search Categories Detected in PMax Campaigns" at bounding box center [669, 114] width 1156 height 21
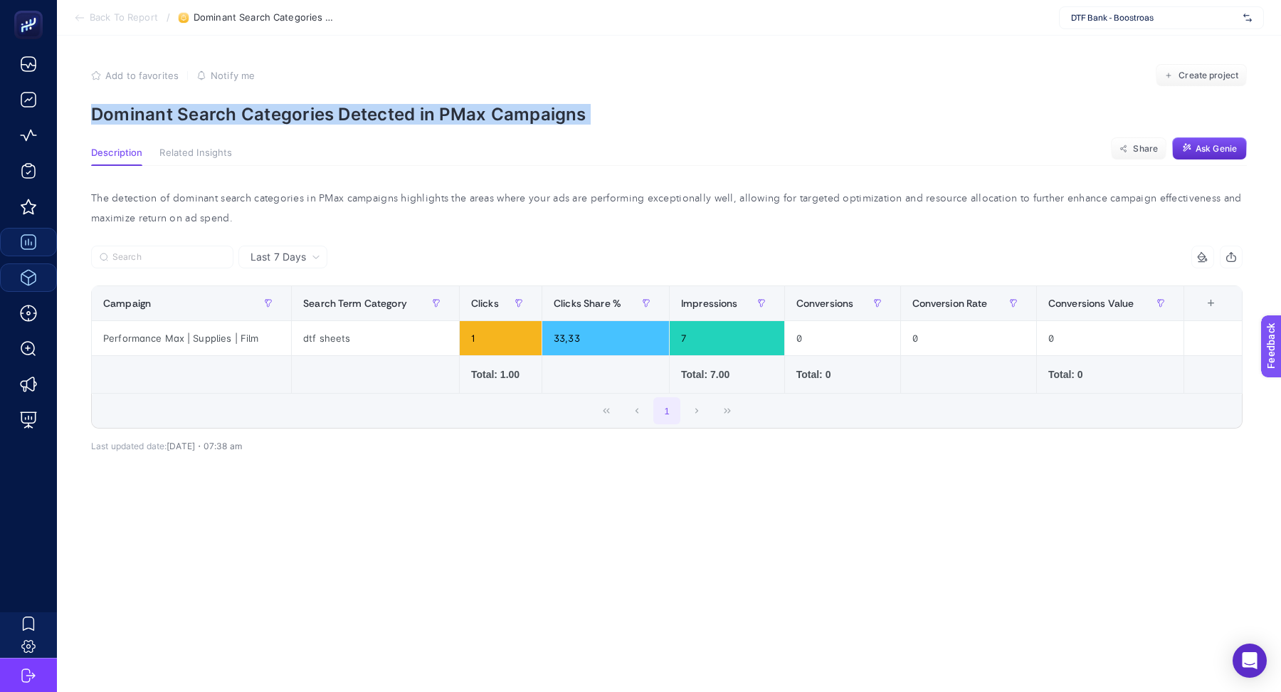
click at [289, 107] on p "Dominant Search Categories Detected in PMax Campaigns" at bounding box center [669, 114] width 1156 height 21
copy article "Dominant Search Categories Detected in PMax Campaigns"
click at [1212, 139] on button "Ask Genie" at bounding box center [1209, 148] width 75 height 23
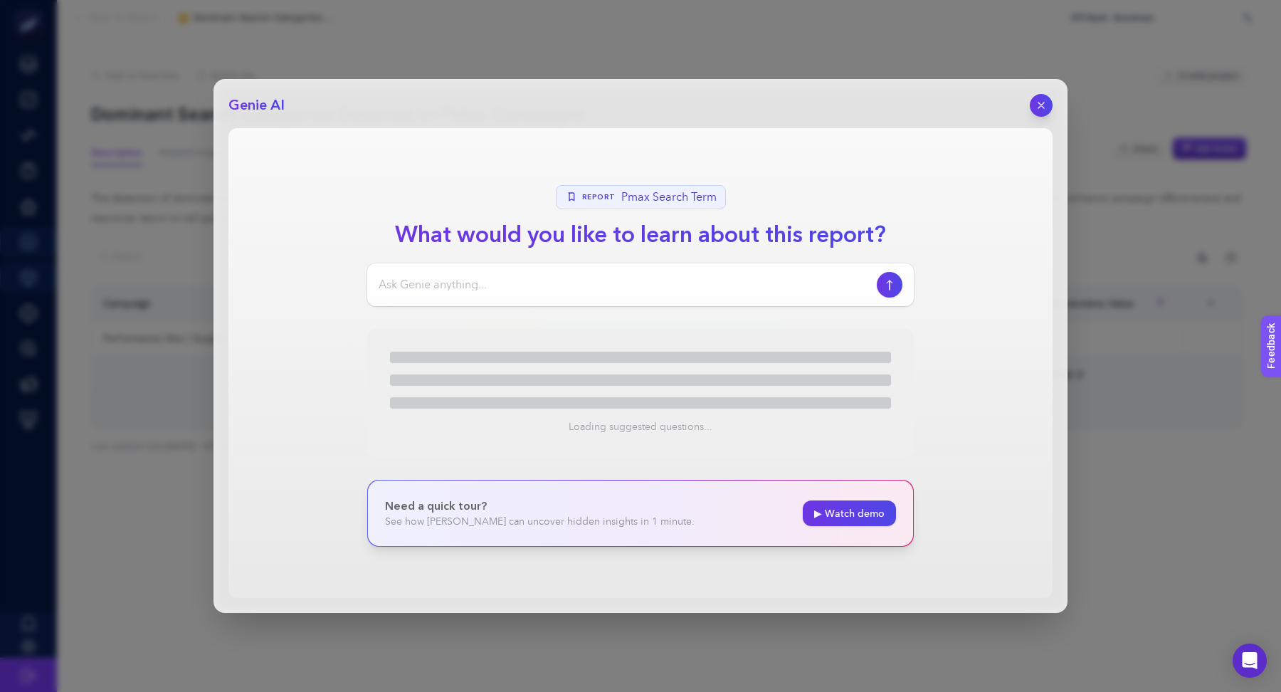
click at [542, 296] on div at bounding box center [640, 284] width 547 height 43
click at [540, 289] on input at bounding box center [625, 284] width 493 height 17
paste input "Dominant Search Categories Detected in PMax Campaigns"
type input "Dominant Search Categories Detected in PMax Campaigns"
click at [894, 283] on icon "button" at bounding box center [890, 284] width 15 height 11
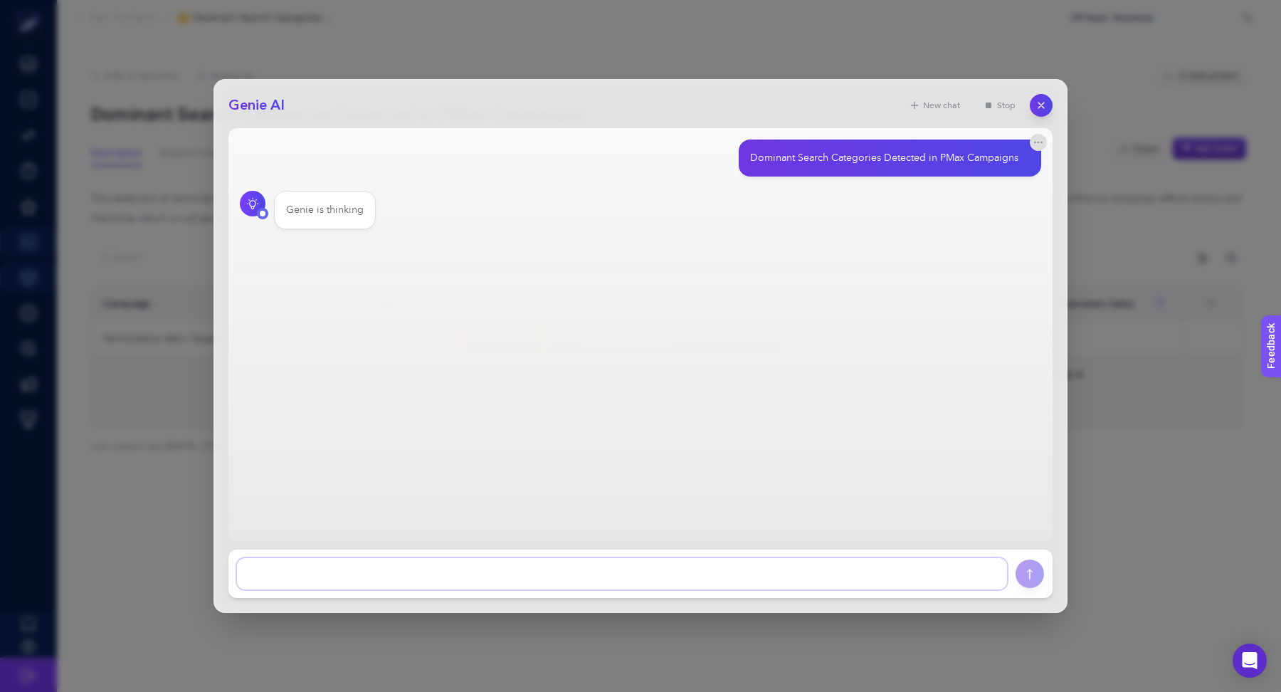
click at [531, 570] on textarea at bounding box center [622, 573] width 770 height 31
type textarea "raporu açıklar mısın"
click at [936, 574] on textarea "To enrich screen reader interactions, please activate Accessibility in Grammarl…" at bounding box center [622, 573] width 770 height 31
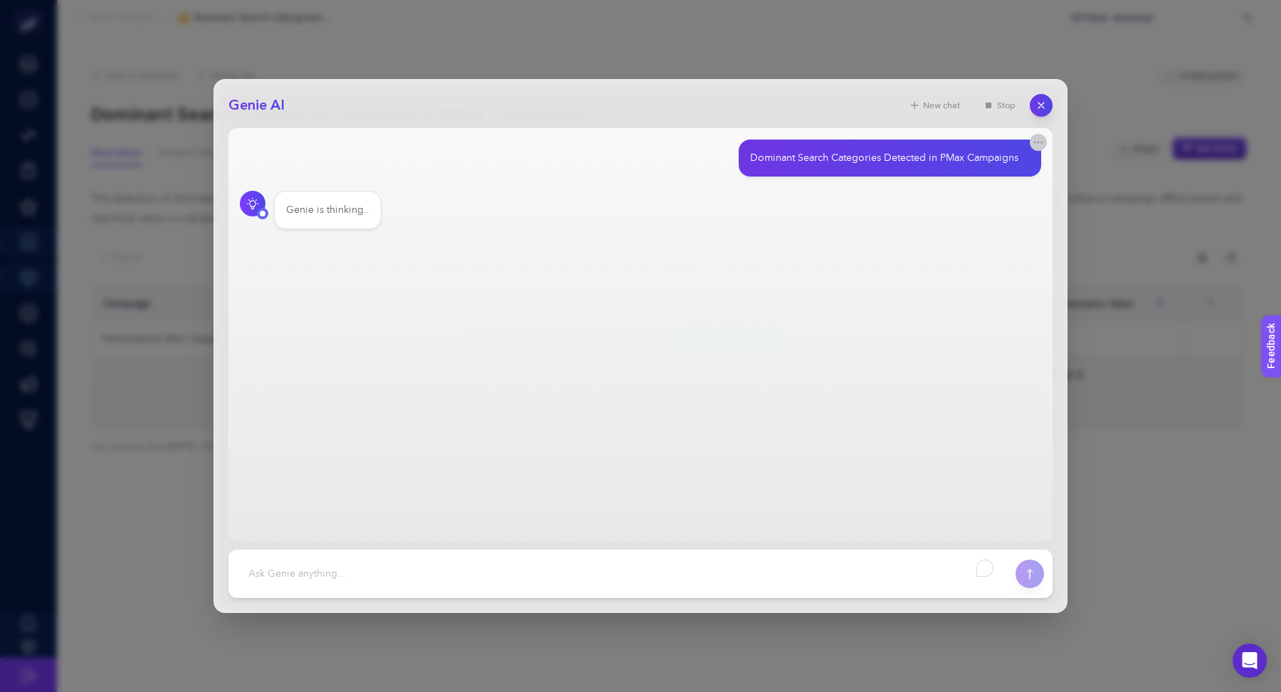
click at [1043, 145] on icon "button" at bounding box center [1038, 142] width 11 height 11
click at [1005, 105] on button "Stop" at bounding box center [1000, 105] width 50 height 20
click at [784, 571] on textarea "To enrich screen reader interactions, please activate Accessibility in Grammarl…" at bounding box center [622, 573] width 770 height 31
type textarea "raporu açıklar mısın?"
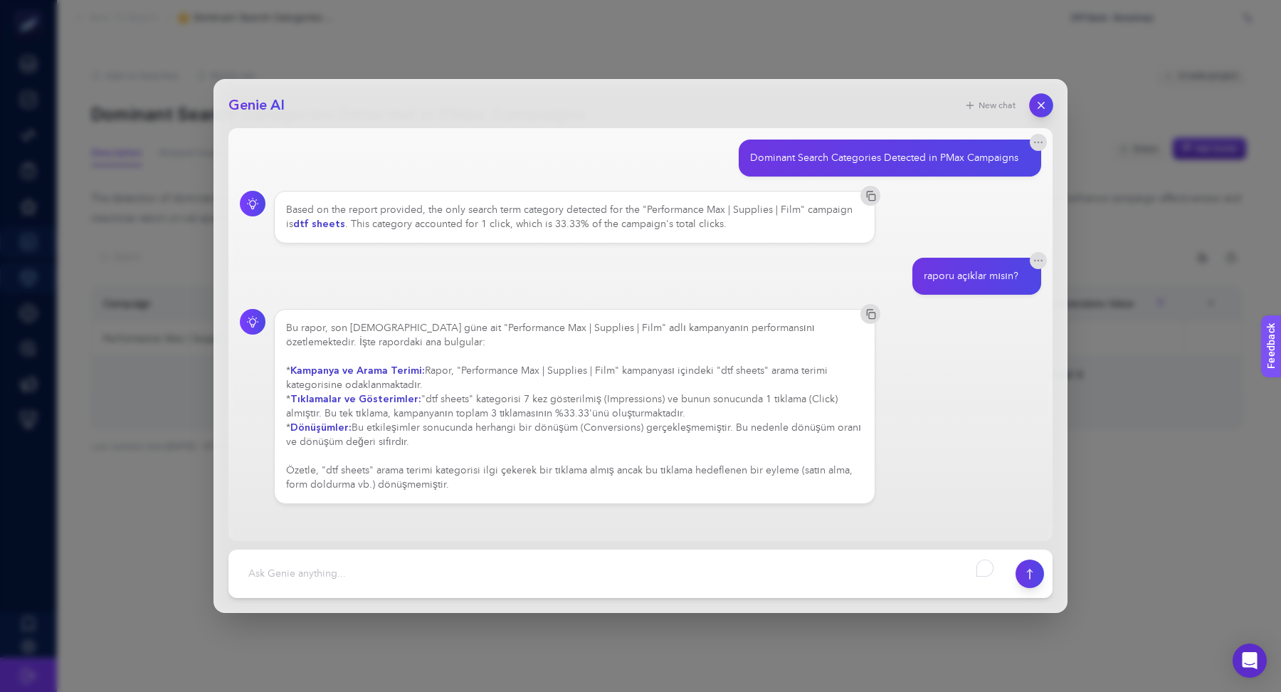
click at [1036, 103] on icon "button" at bounding box center [1042, 106] width 12 height 12
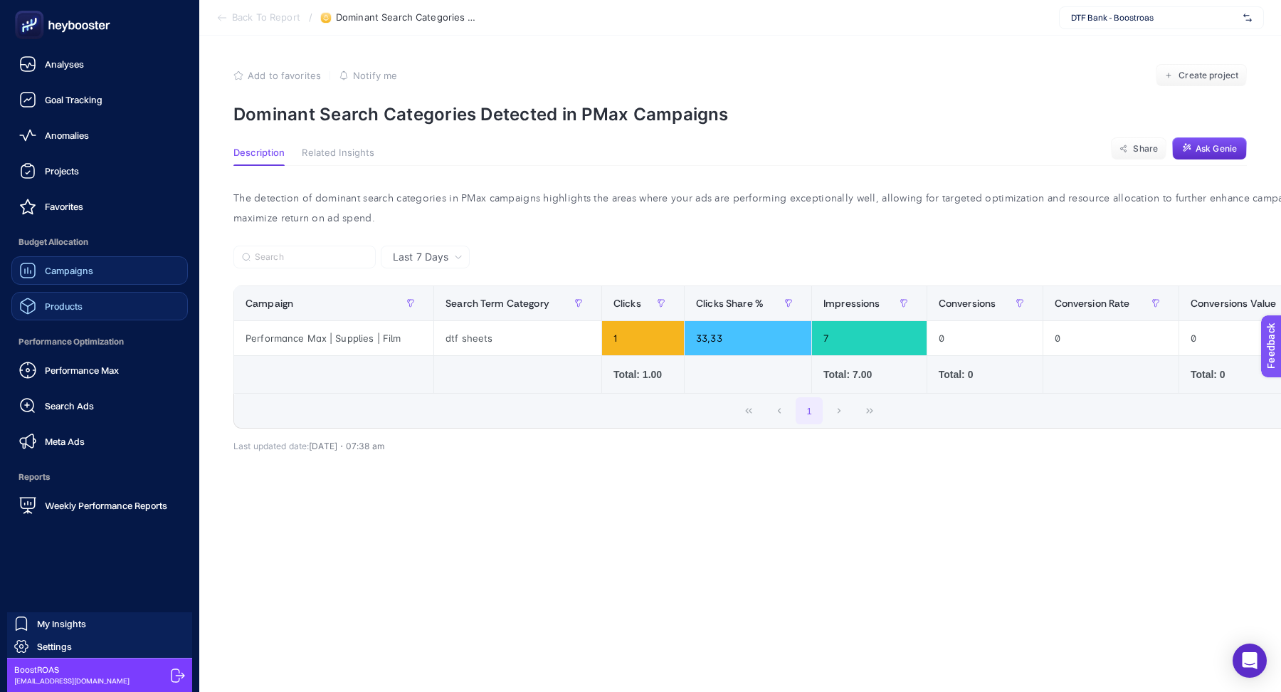
click at [51, 308] on span "Products" at bounding box center [64, 305] width 38 height 11
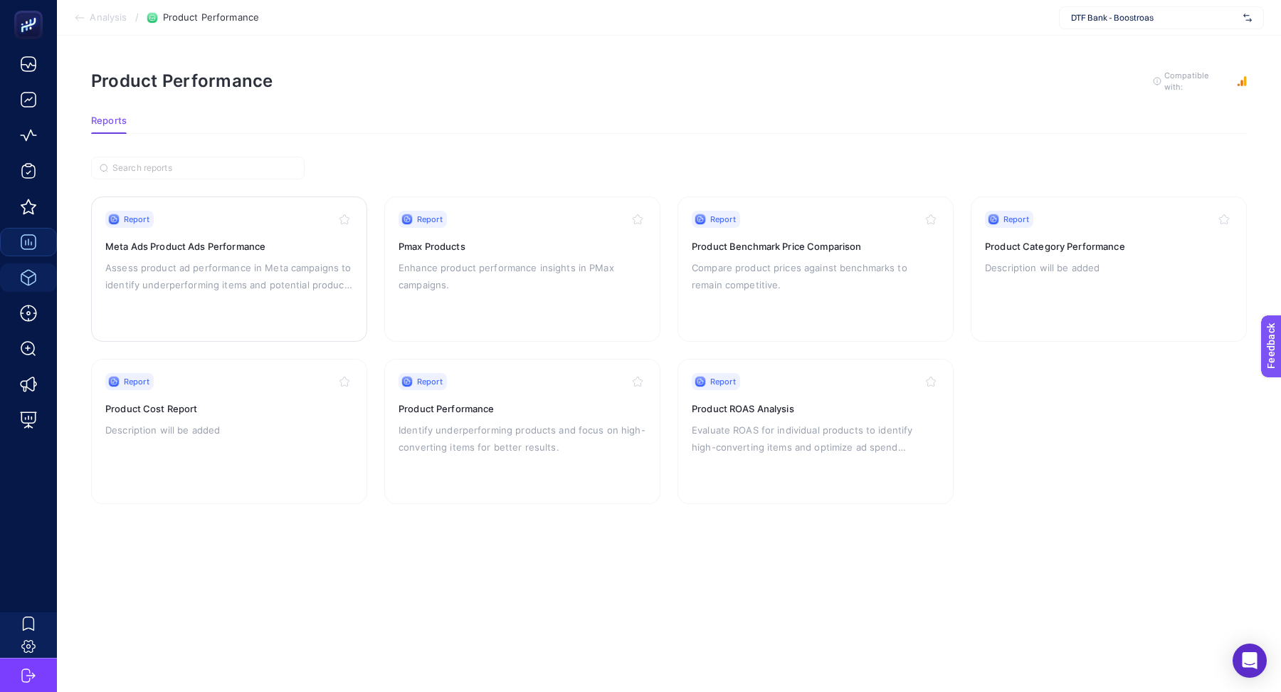
click at [285, 286] on p "Assess product ad performance in Meta campaigns to identify underperforming ite…" at bounding box center [229, 276] width 248 height 34
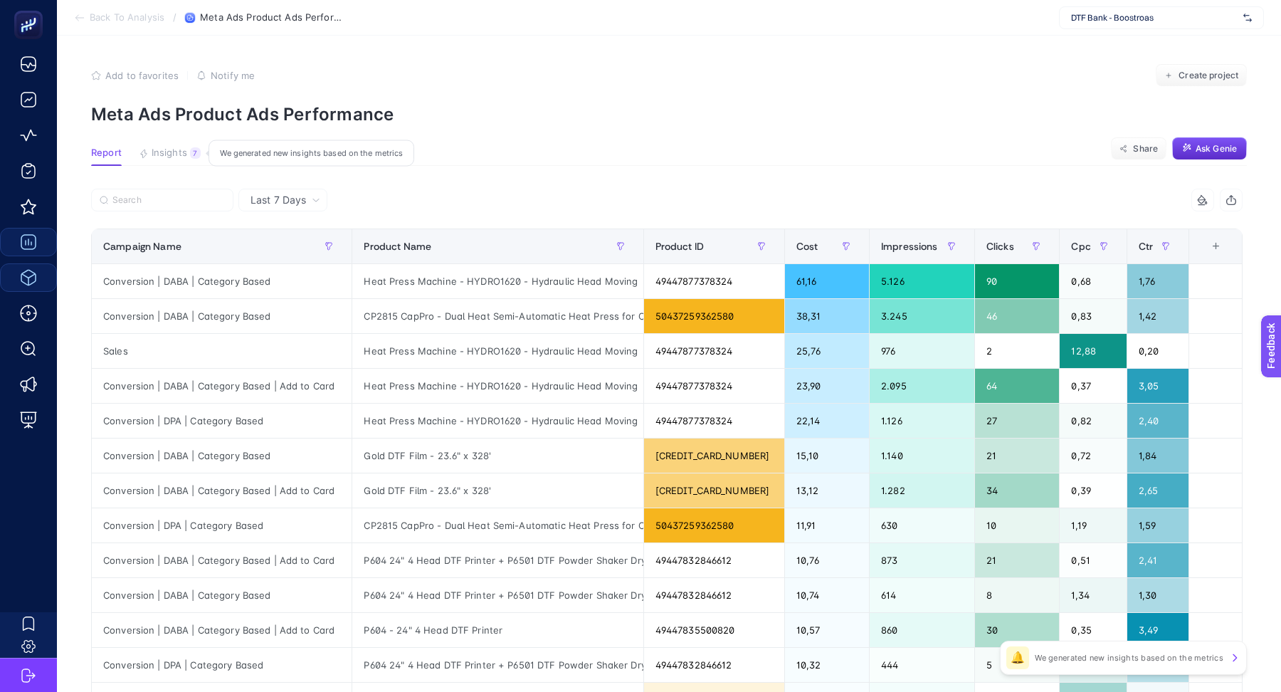
click at [157, 152] on span "Insights" at bounding box center [170, 152] width 36 height 11
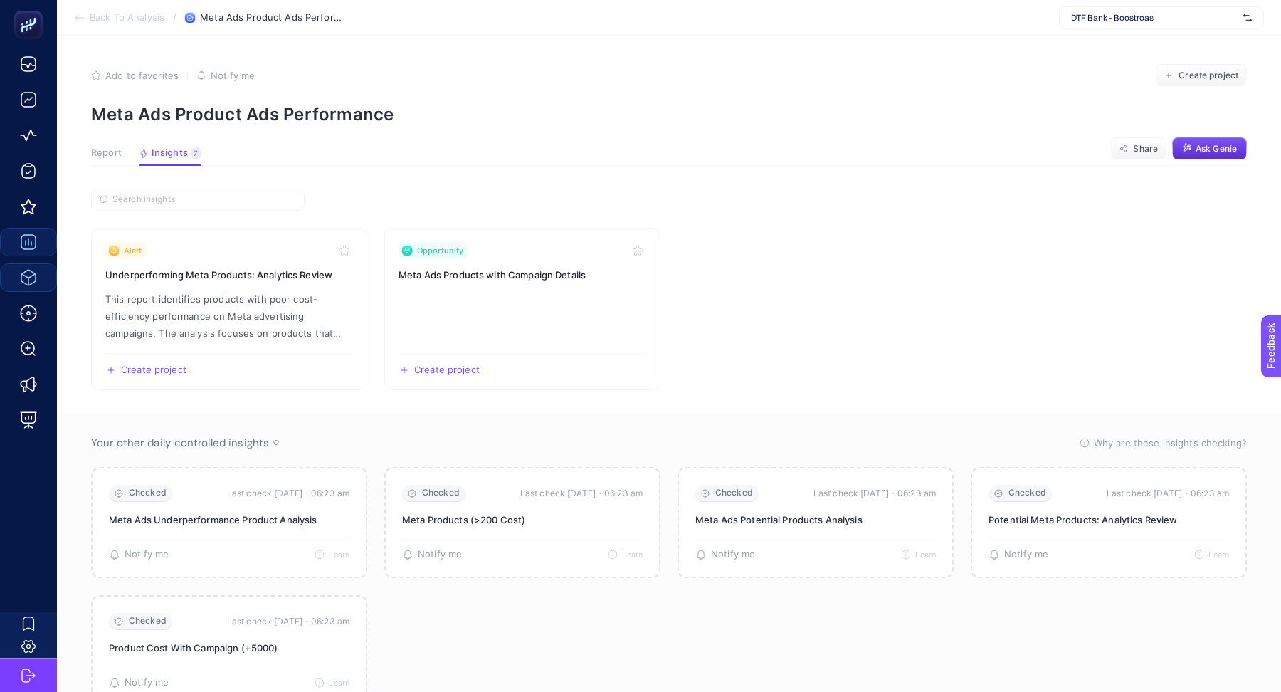
click at [105, 162] on button "Report" at bounding box center [106, 156] width 31 height 19
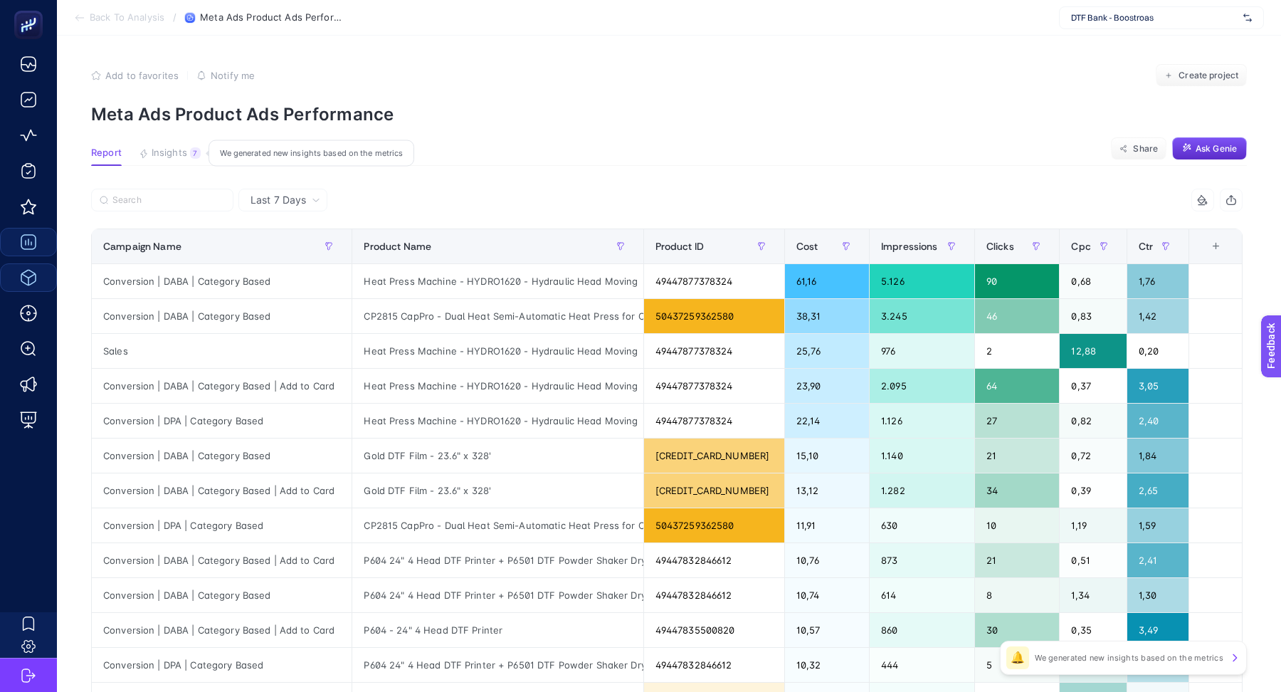
click at [168, 153] on span "Insights" at bounding box center [170, 152] width 36 height 11
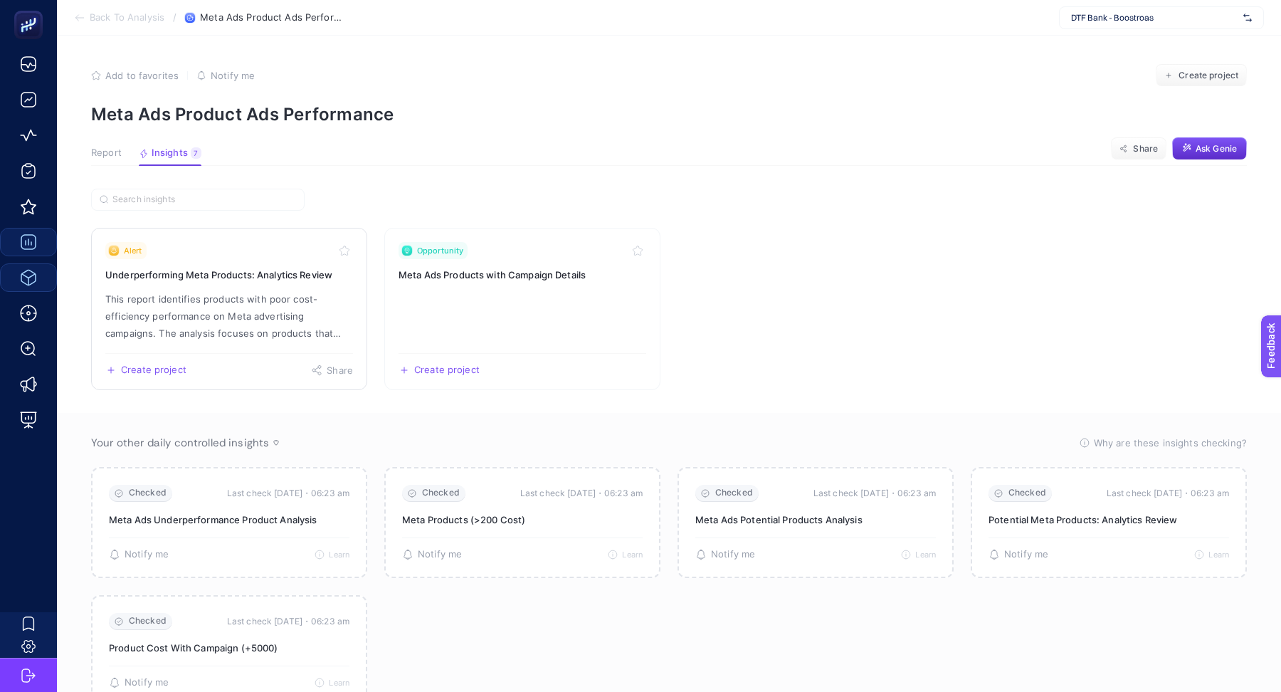
click at [326, 305] on p "This report identifies products with poor cost-efficiency performance on Meta a…" at bounding box center [229, 315] width 248 height 51
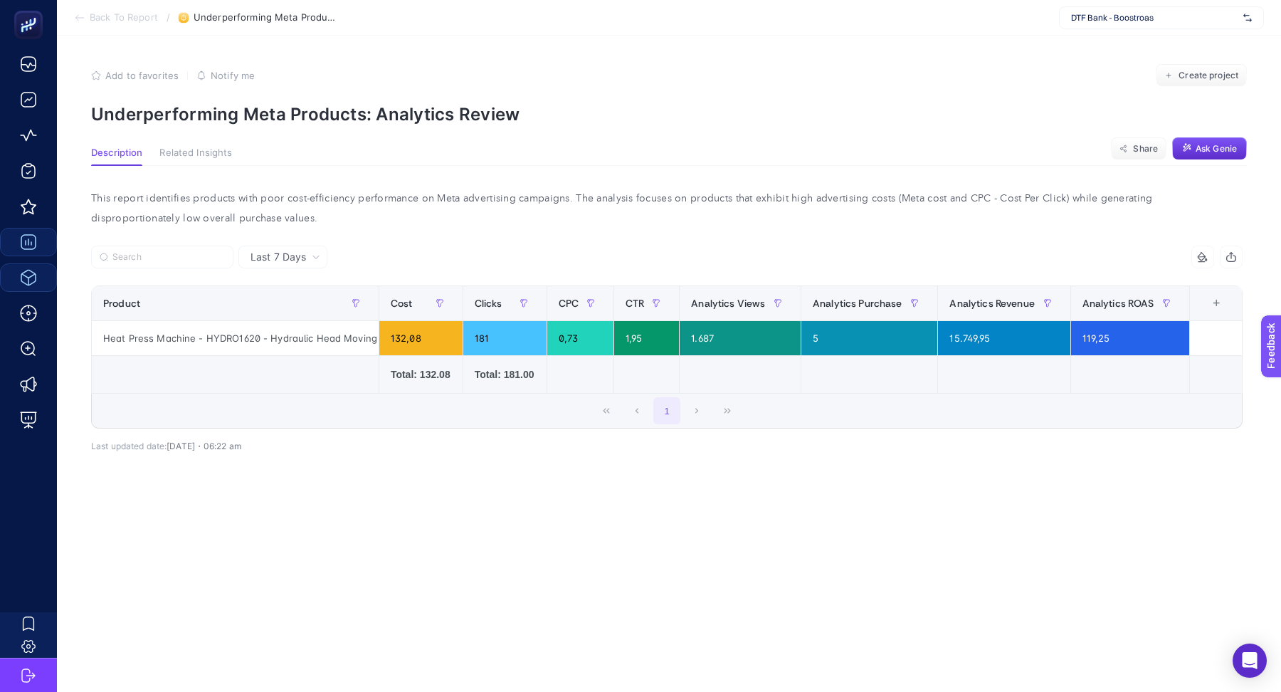
click at [1056, 199] on div "This report identifies products with poor cost-efficiency performance on Meta a…" at bounding box center [667, 209] width 1175 height 40
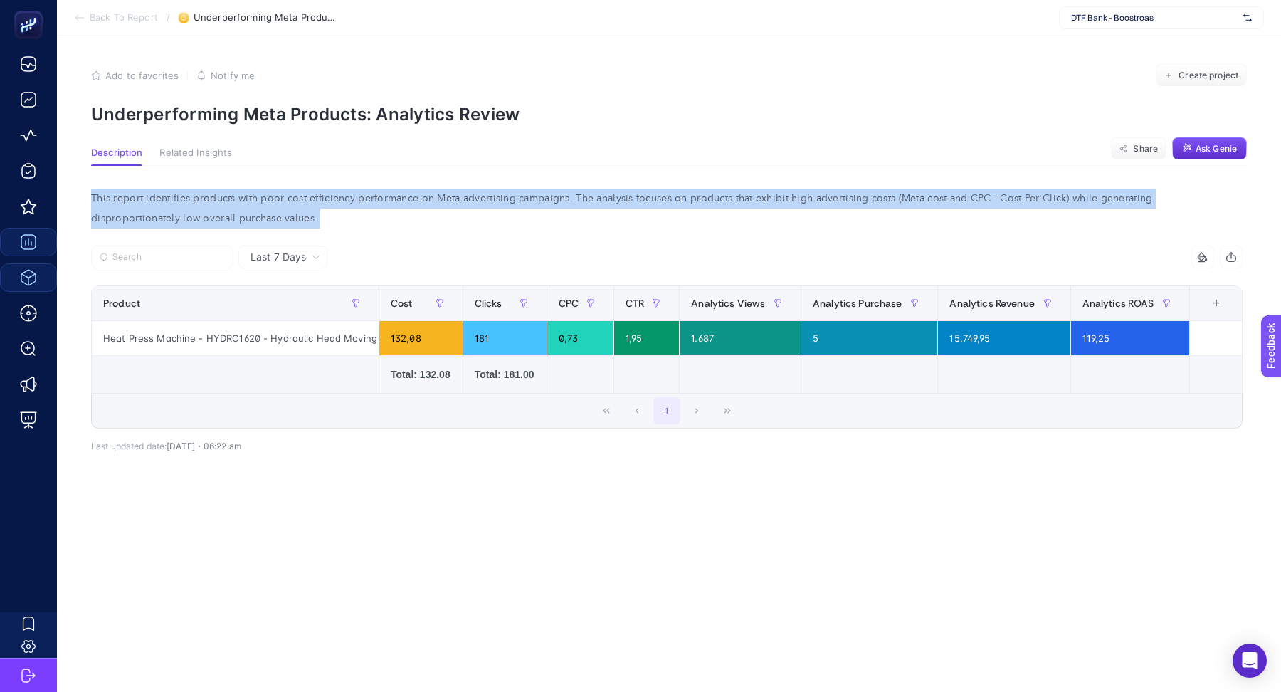
click at [1056, 199] on div "This report identifies products with poor cost-efficiency performance on Meta a…" at bounding box center [667, 209] width 1175 height 40
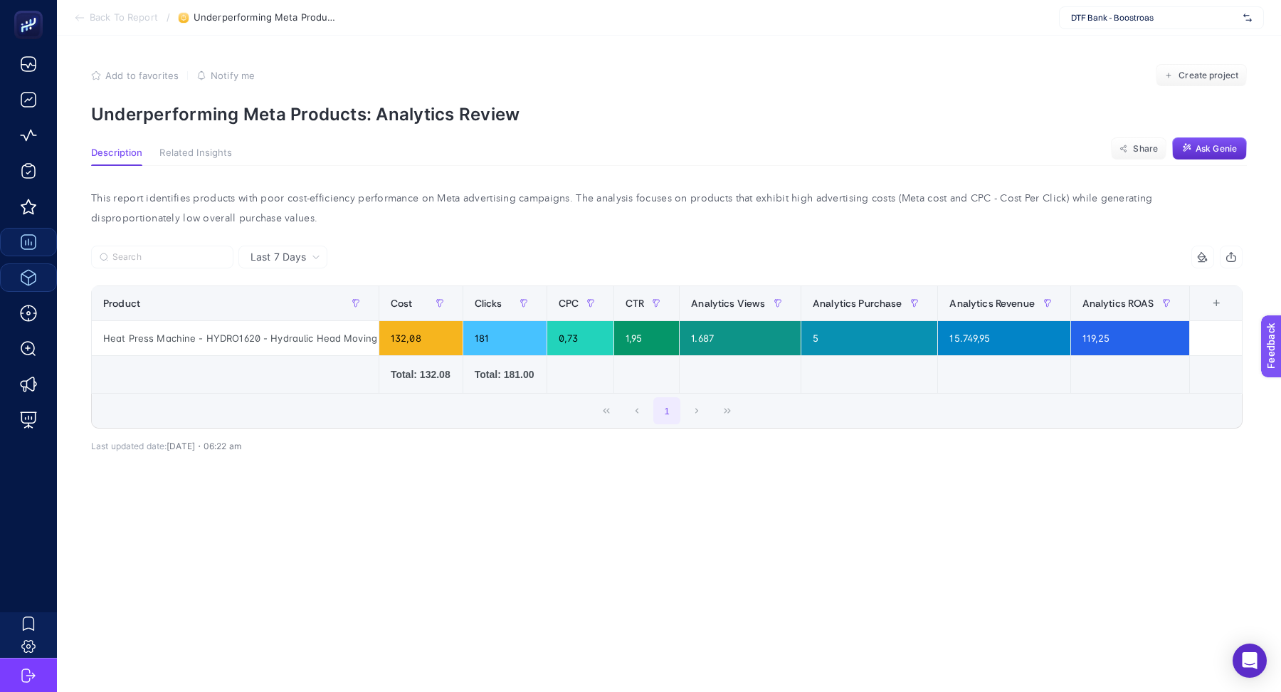
click at [409, 116] on p "Underperforming Meta Products: Analytics Review" at bounding box center [669, 114] width 1156 height 21
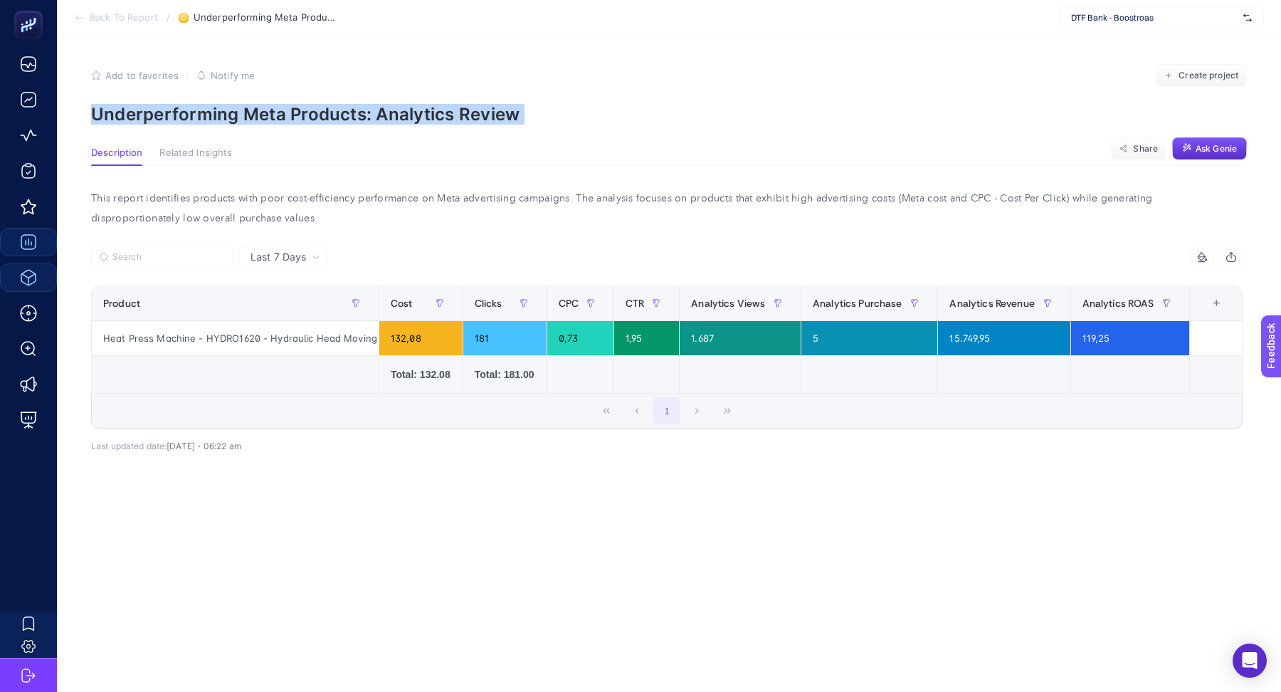
click at [409, 116] on p "Underperforming Meta Products: Analytics Review" at bounding box center [669, 114] width 1156 height 21
copy article "Underperforming Meta Products: Analytics Review"
click at [1224, 137] on button "Ask Genie" at bounding box center [1209, 148] width 75 height 23
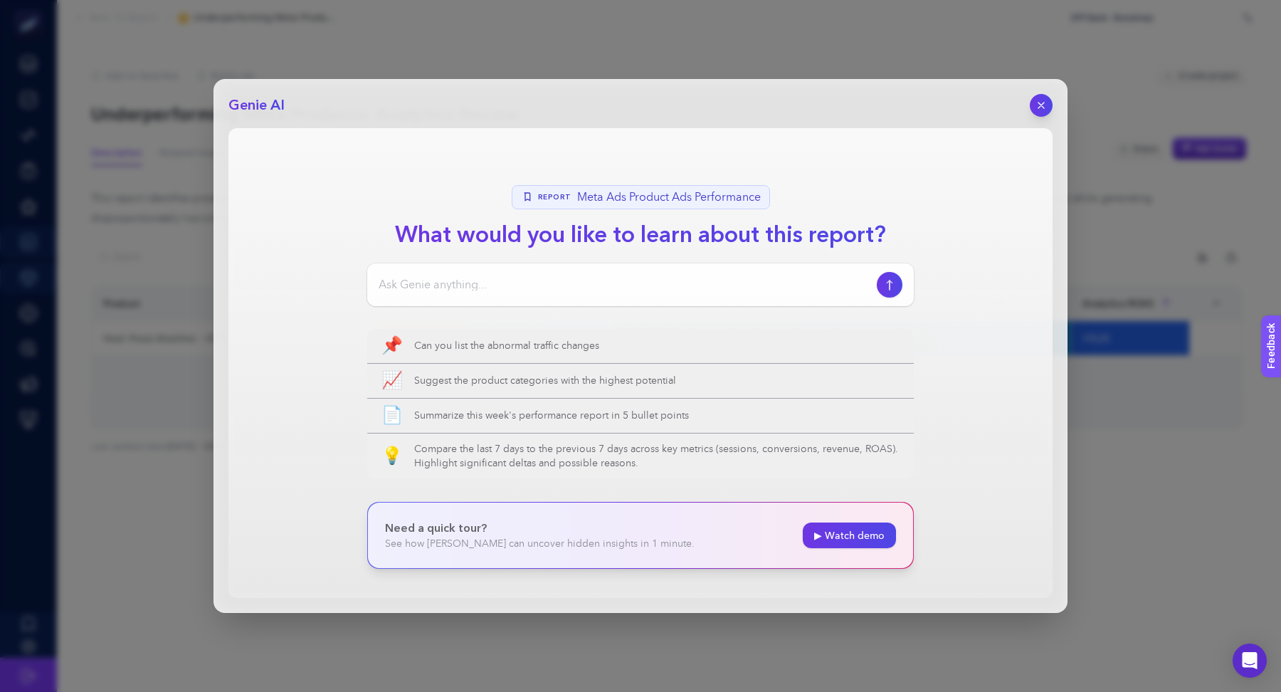
click at [649, 281] on input at bounding box center [625, 284] width 493 height 17
paste input "Underperforming Meta Products: Analytics Review"
type input "Underperforming Meta Products: Analytics Review açıklar mısın"
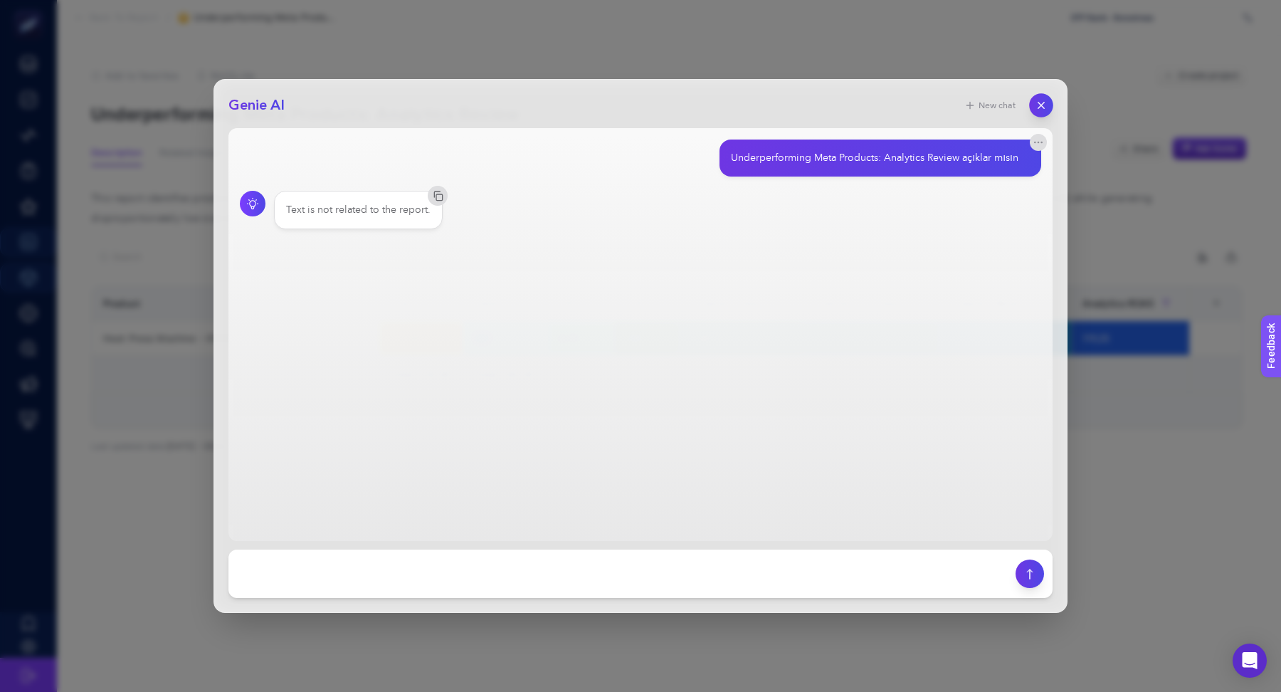
click at [1043, 103] on icon "button" at bounding box center [1042, 106] width 12 height 12
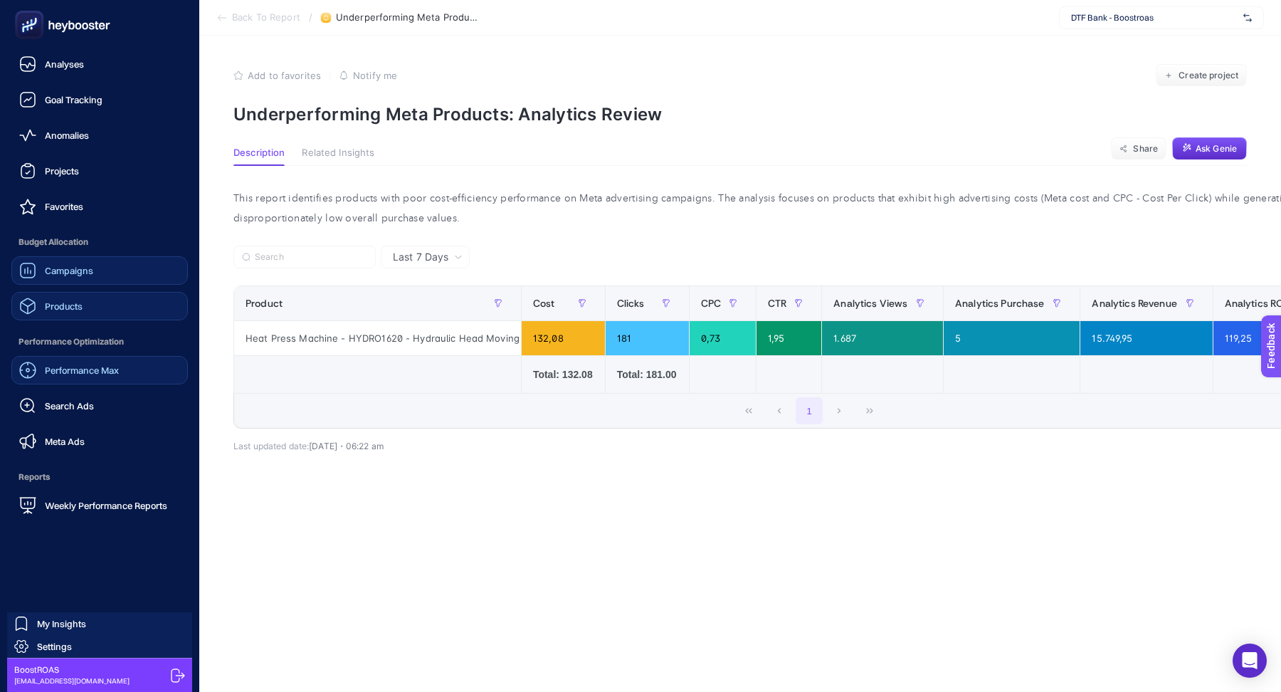
click at [95, 374] on span "Performance Max" at bounding box center [82, 369] width 74 height 11
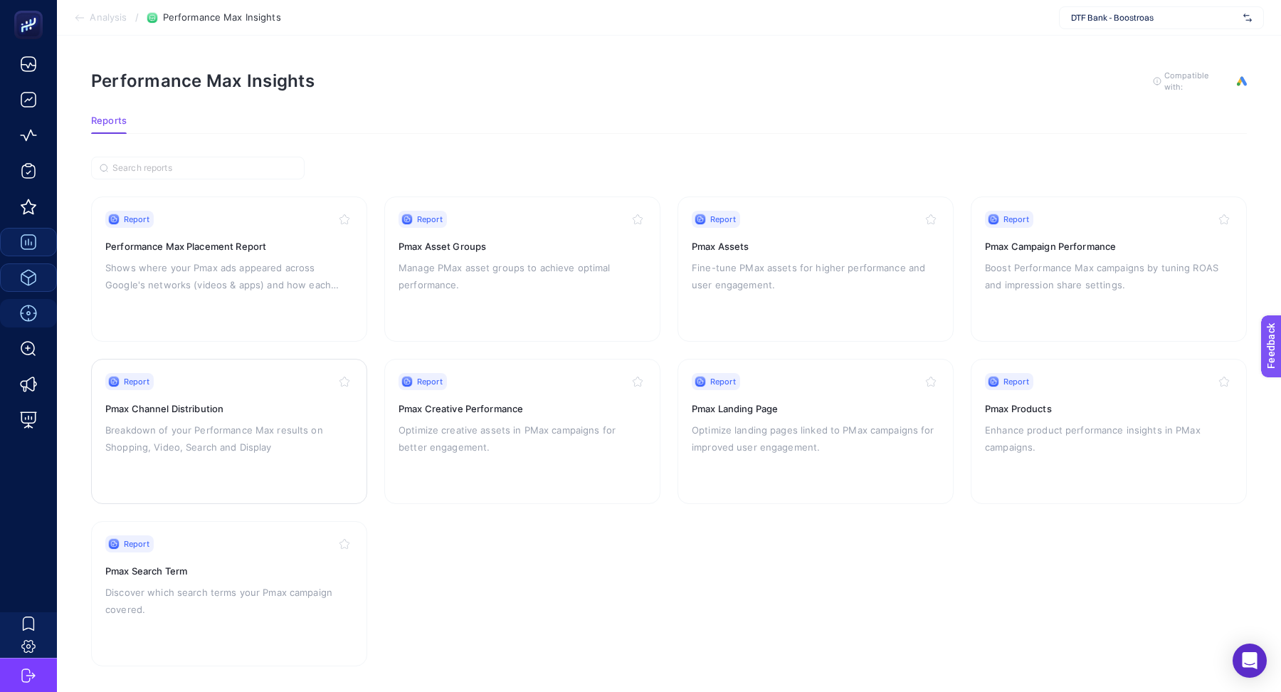
click at [271, 441] on p "Breakdown of your Performance Max results on Shopping, Video, Search and Display" at bounding box center [229, 438] width 248 height 34
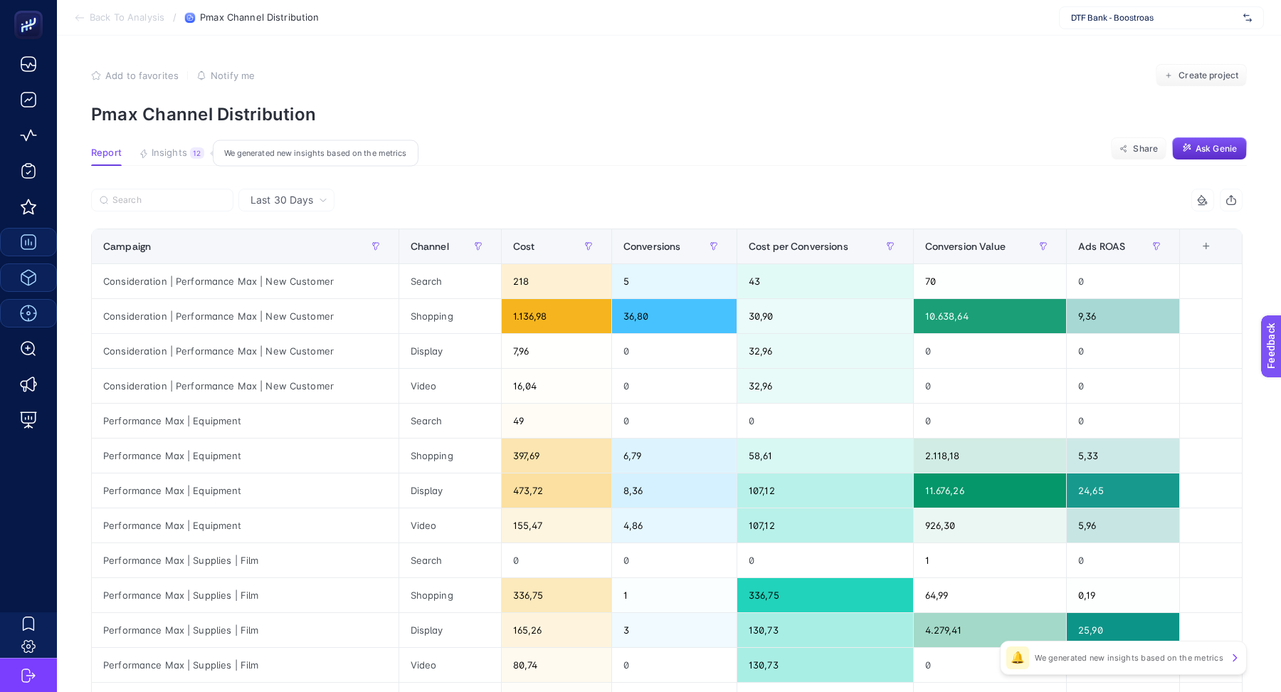
click at [190, 149] on div "12" at bounding box center [197, 152] width 14 height 11
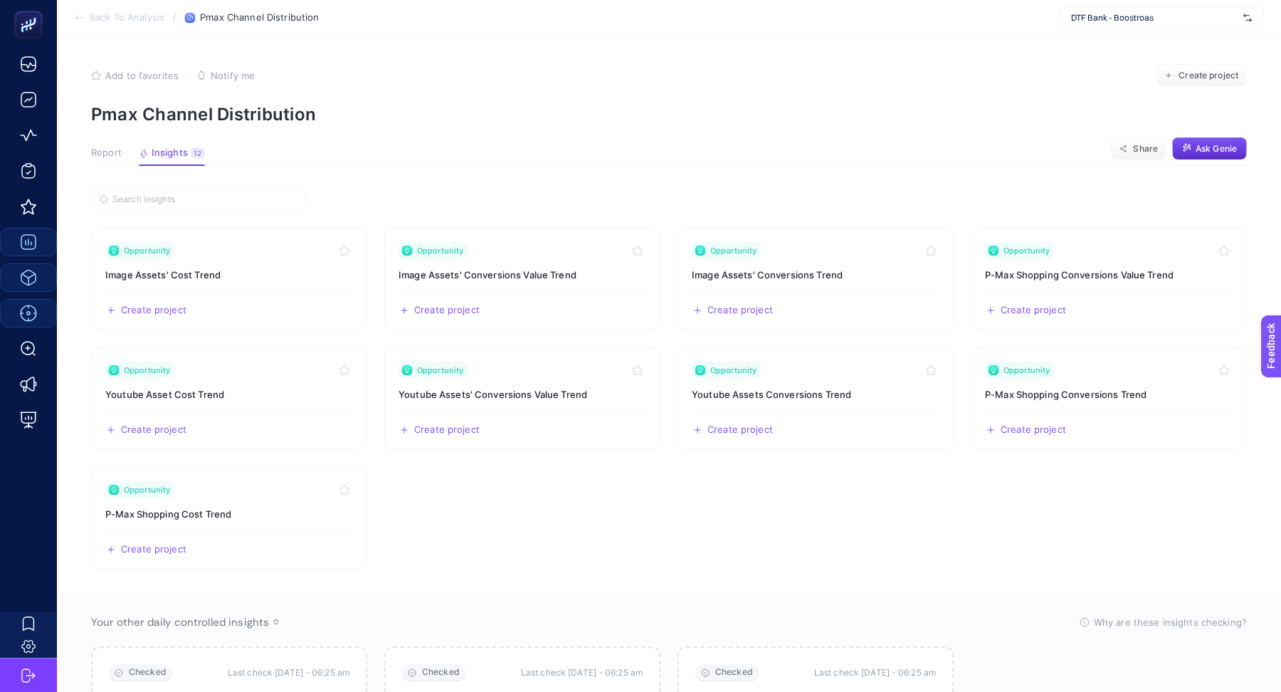
click at [97, 153] on span "Report" at bounding box center [106, 152] width 31 height 11
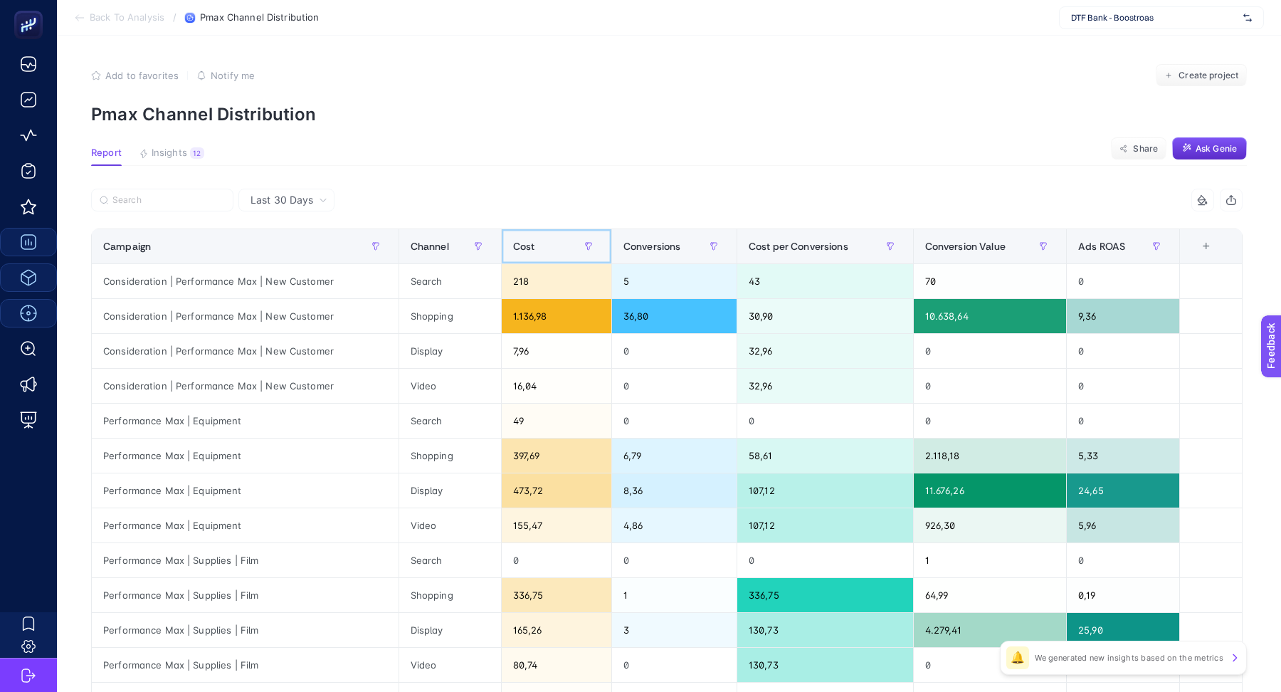
click at [526, 251] on span "Cost" at bounding box center [524, 246] width 22 height 11
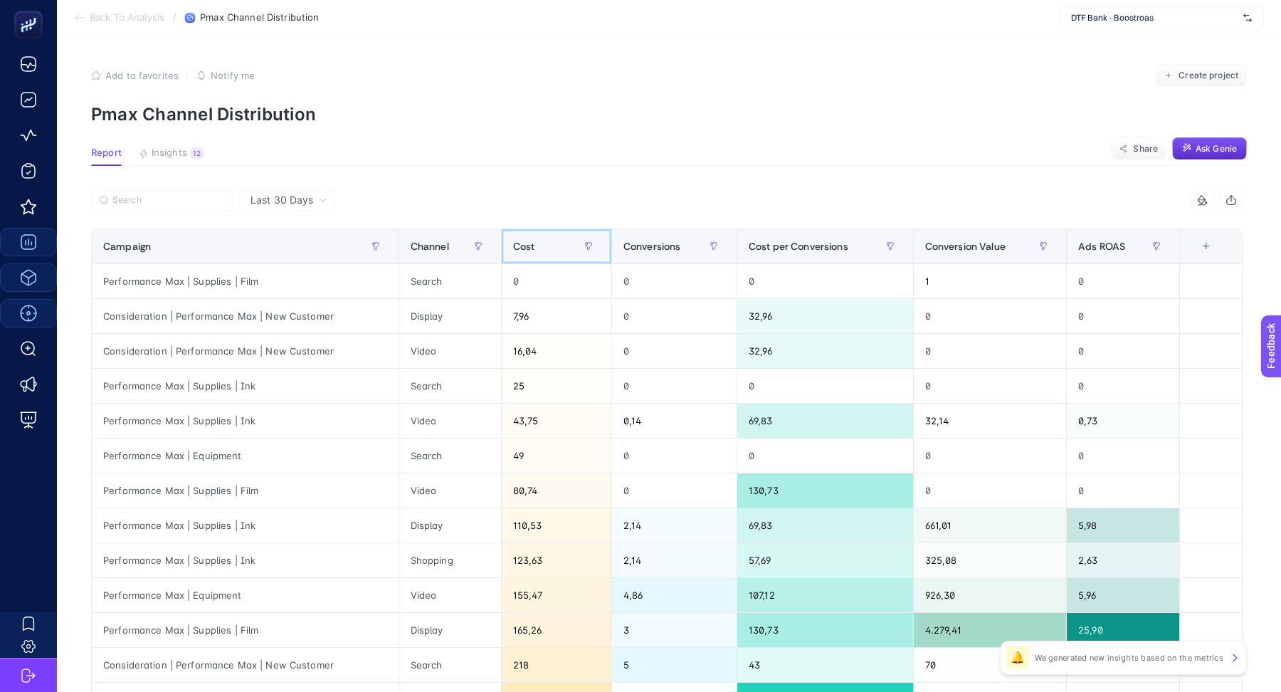
click at [526, 251] on span "Cost" at bounding box center [524, 246] width 22 height 11
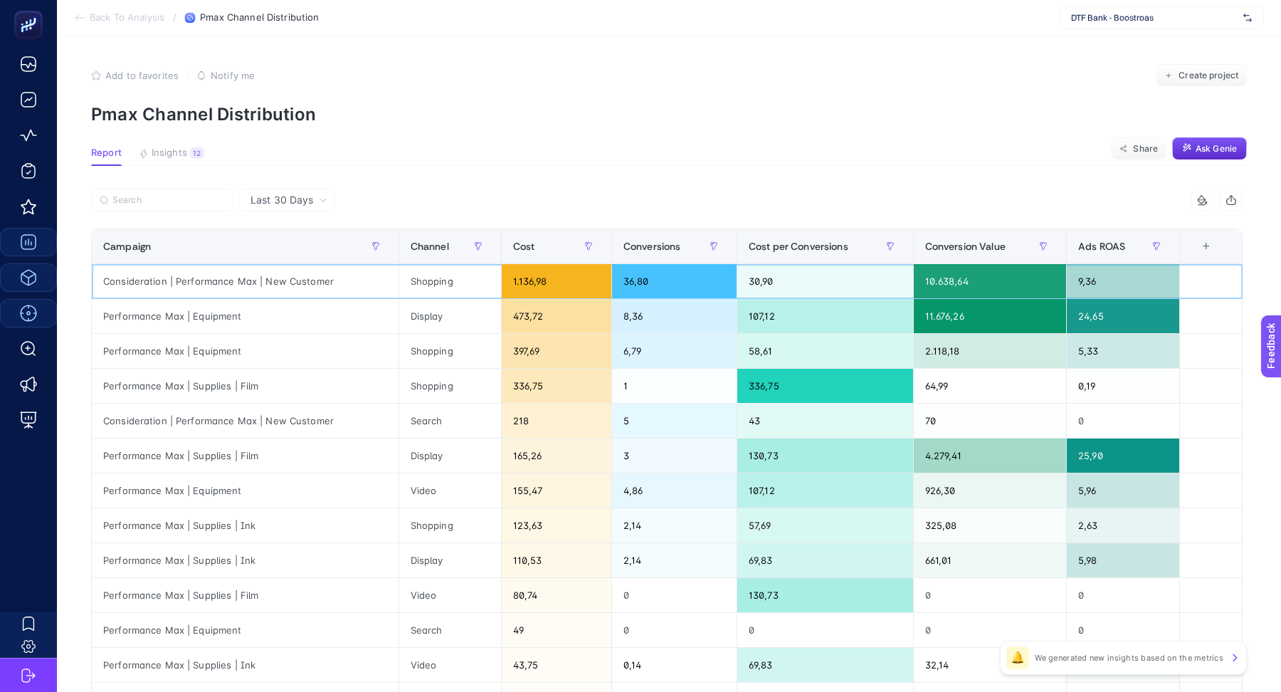
click at [280, 283] on div "Consideration | Performance Max | New Customer" at bounding box center [245, 281] width 307 height 34
click at [424, 451] on div "Display" at bounding box center [450, 456] width 102 height 34
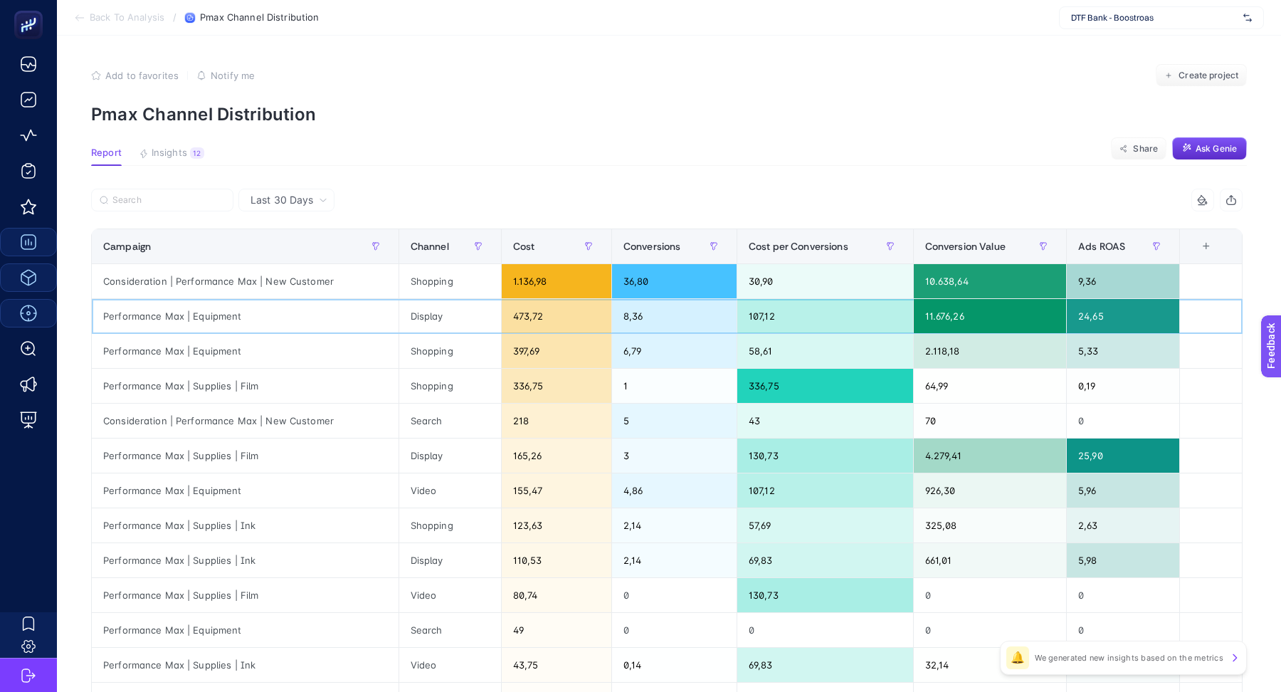
click at [417, 311] on div "Display" at bounding box center [450, 316] width 102 height 34
copy div "Display"
click at [533, 134] on article "Add to favorites false Notify me Create project Pmax Channel Distribution Repor…" at bounding box center [669, 522] width 1224 height 973
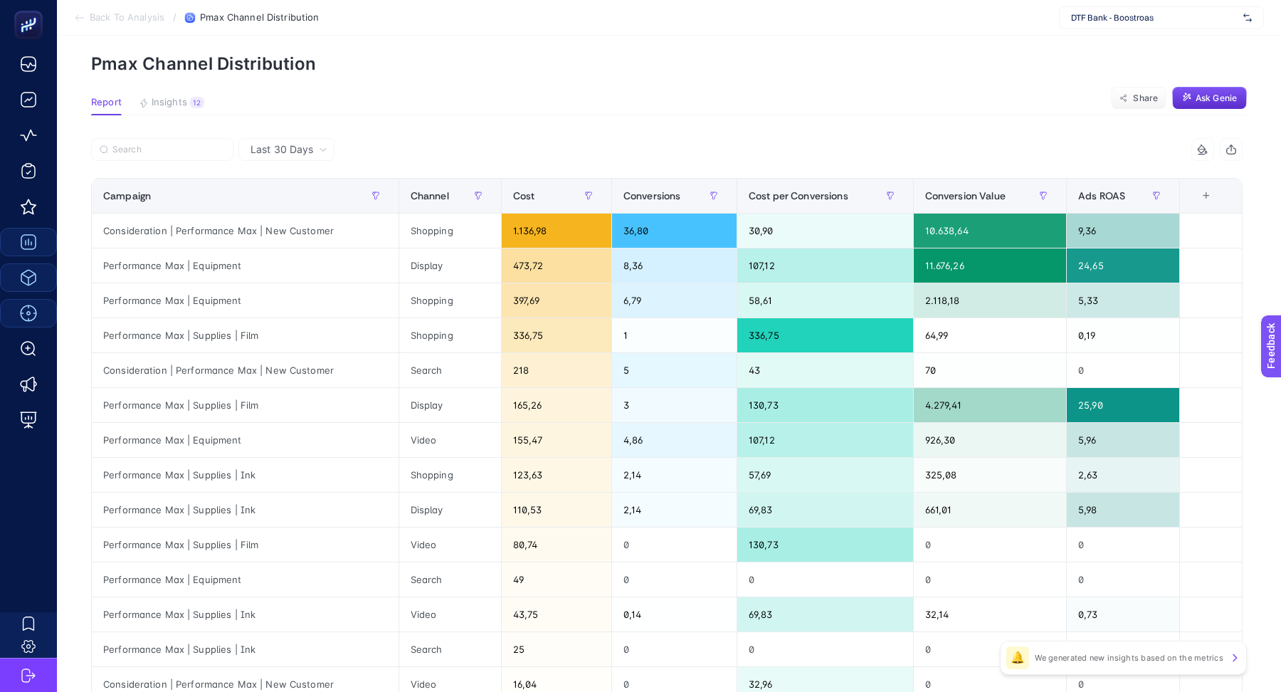
scroll to position [61, 0]
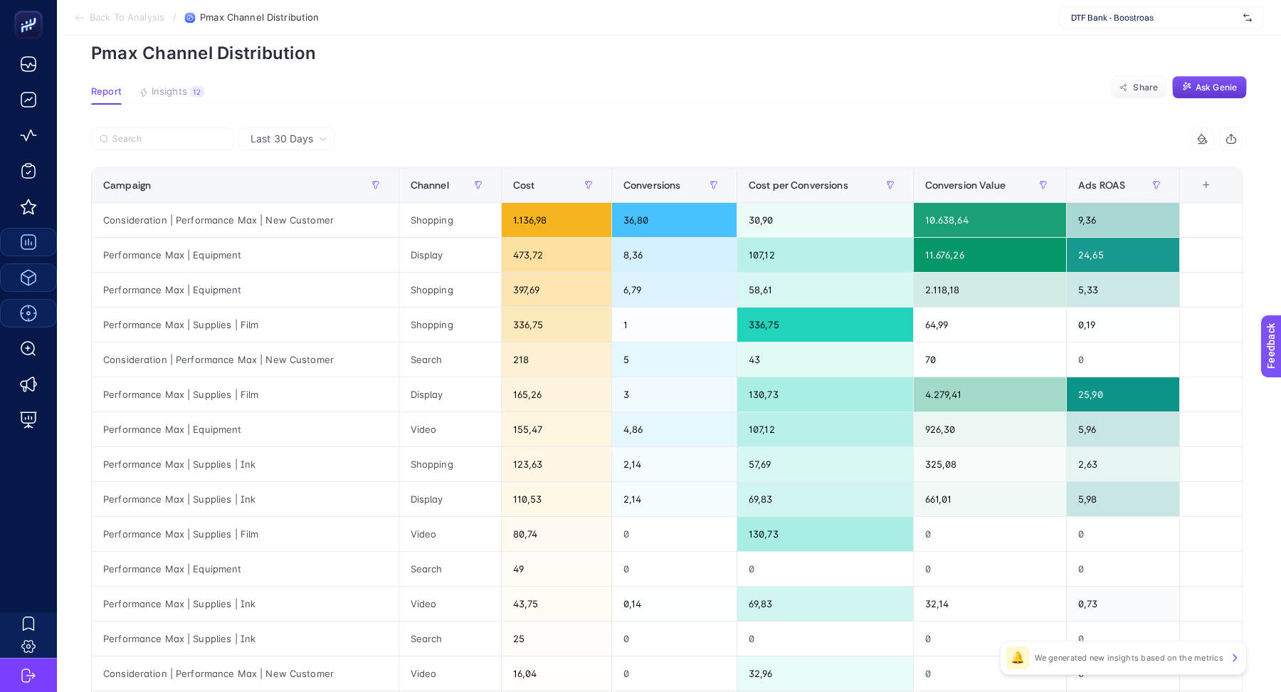
click at [1229, 94] on button "Ask Genie" at bounding box center [1209, 87] width 75 height 23
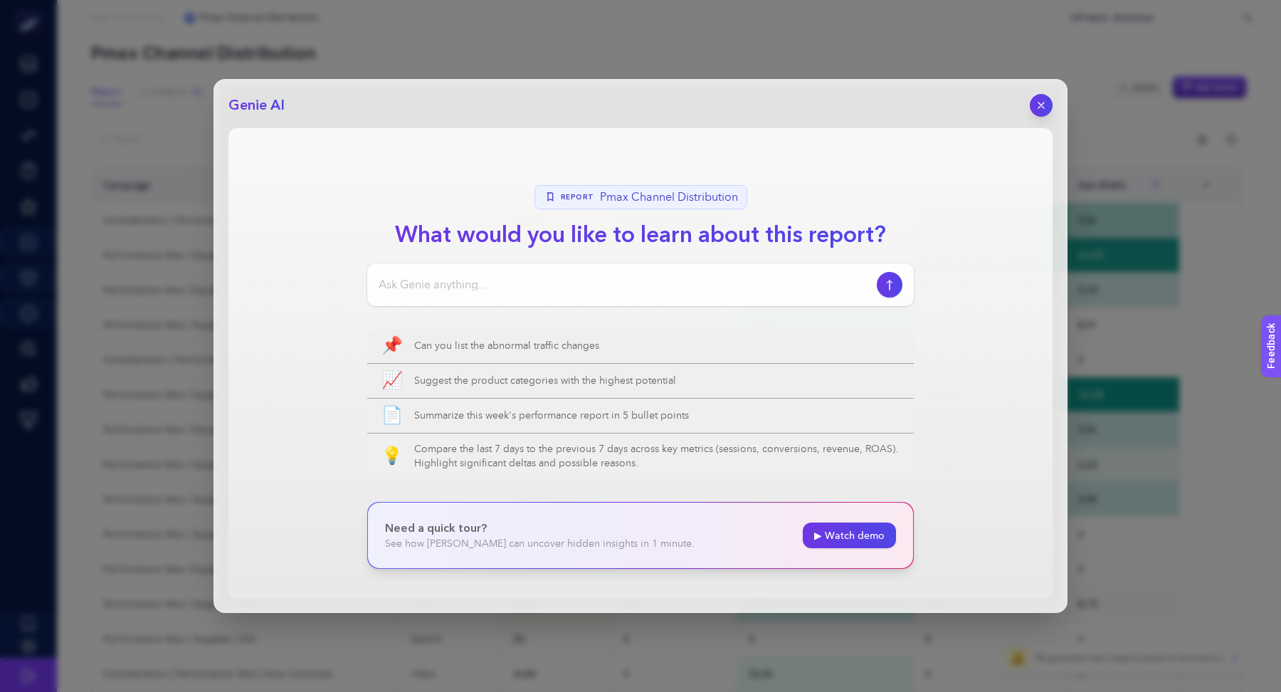
click at [611, 288] on input at bounding box center [625, 284] width 493 height 17
type input "bu rapora göre display reklamlarına yatırım yapalım mı?"
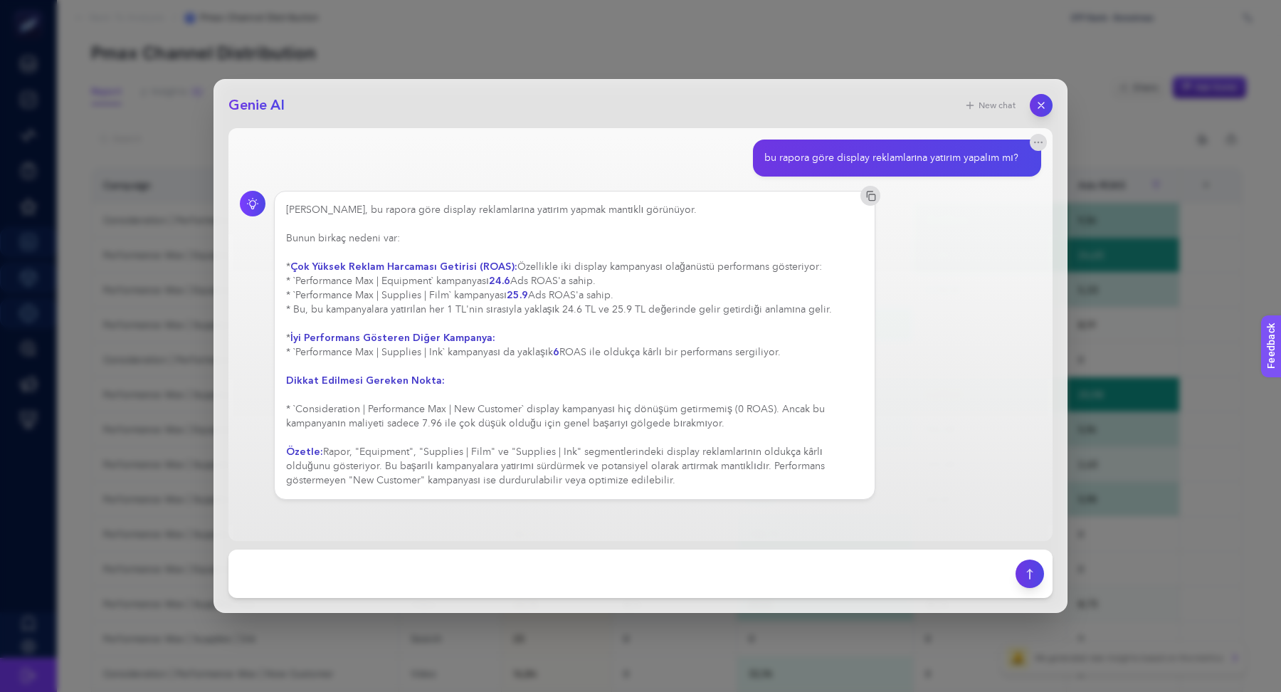
drag, startPoint x: 612, startPoint y: 480, endPoint x: 310, endPoint y: 290, distance: 356.3
click at [310, 290] on div "[PERSON_NAME], bu rapora göre display reklamlarına yatırım yapmak mantıklı görü…" at bounding box center [574, 345] width 577 height 285
click at [390, 470] on div "[PERSON_NAME], bu rapora göre display reklamlarına yatırım yapmak mantıklı görü…" at bounding box center [574, 345] width 577 height 285
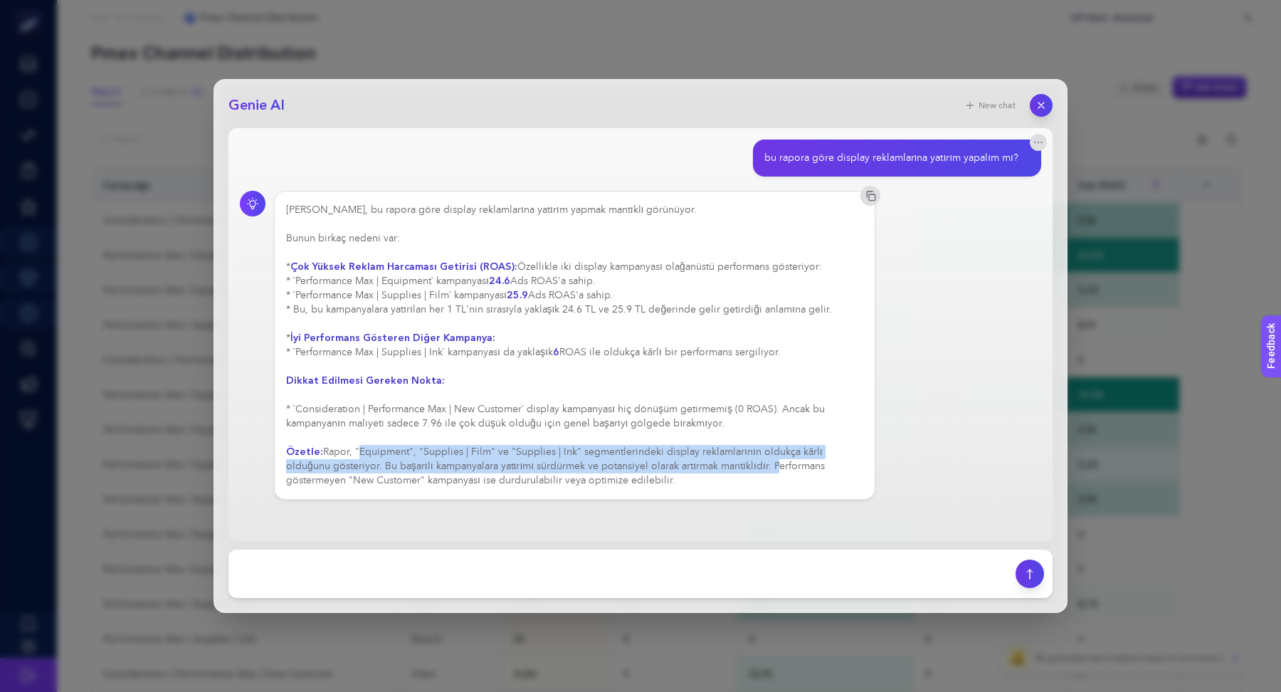
drag, startPoint x: 354, startPoint y: 450, endPoint x: 726, endPoint y: 465, distance: 372.6
click at [726, 465] on div "[PERSON_NAME], bu rapora göre display reklamlarına yatırım yapmak mantıklı görü…" at bounding box center [574, 345] width 577 height 285
copy div ""Equipment", "Supplies | Film" ve "Supplies | Ink" segmentlerindeki display rek…"
click at [1033, 107] on button "button" at bounding box center [1041, 105] width 24 height 24
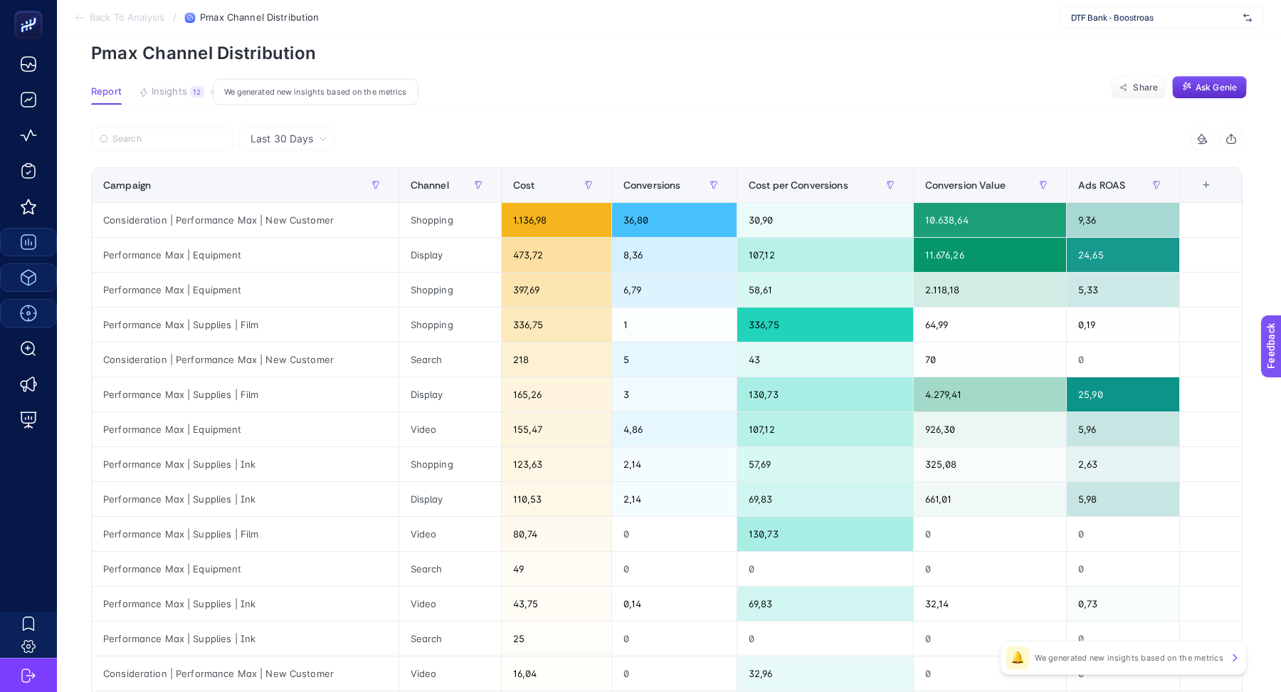
click at [165, 90] on span "Insights" at bounding box center [170, 91] width 36 height 11
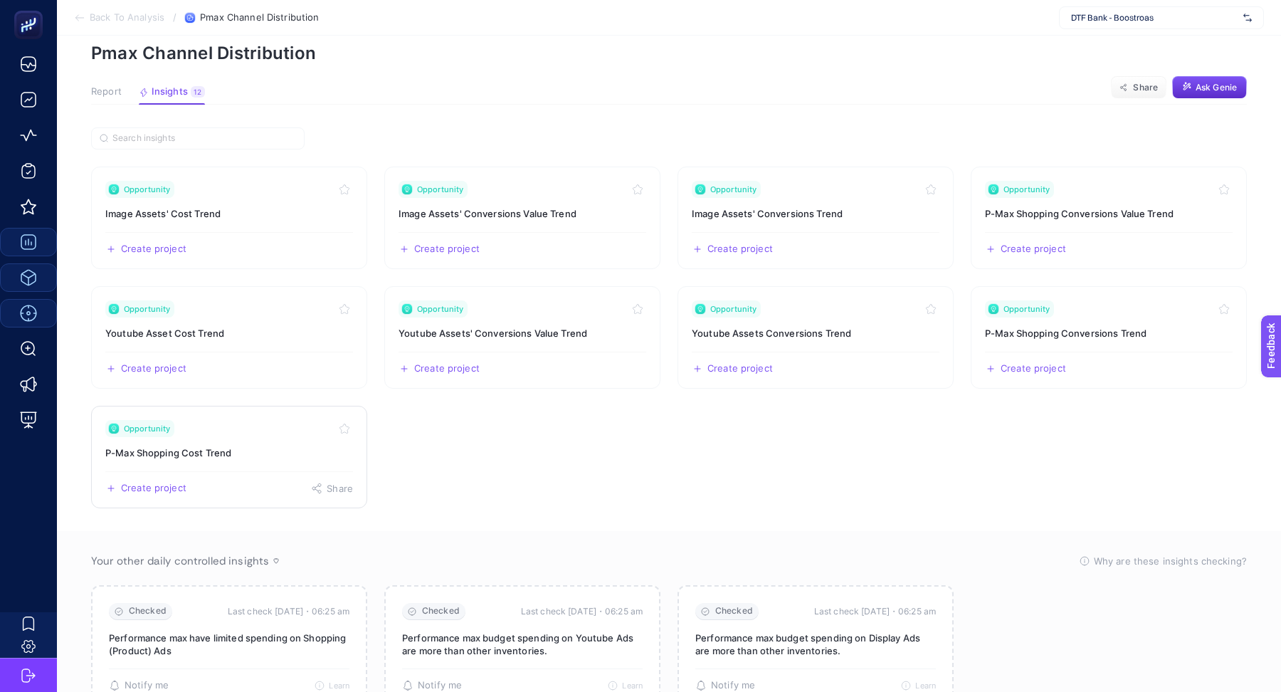
scroll to position [121, 0]
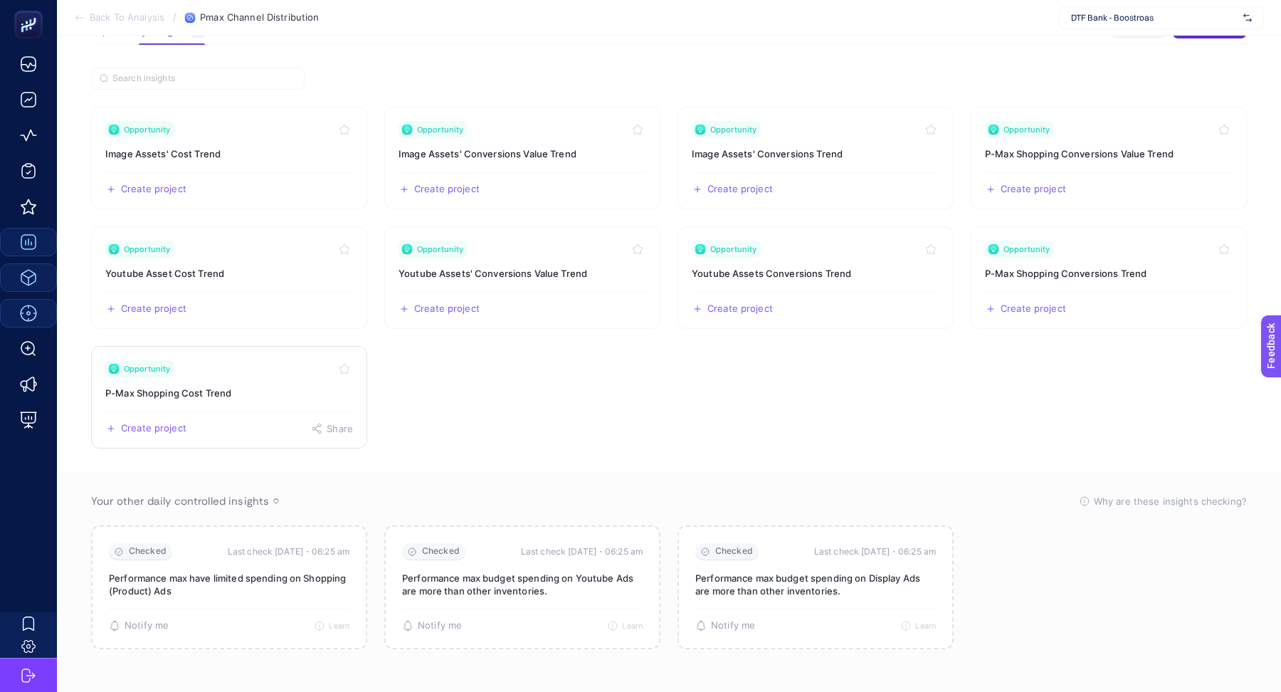
click at [254, 388] on h3 "P-Max Shopping Cost Trend" at bounding box center [229, 393] width 248 height 14
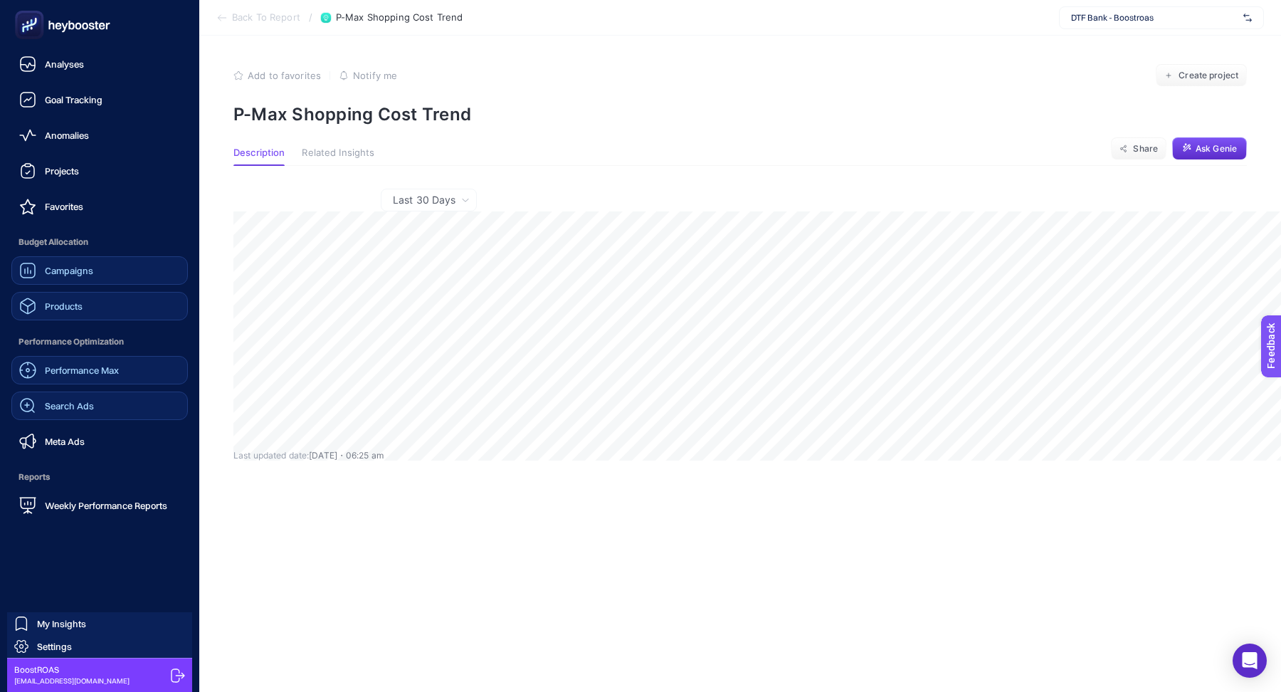
click at [89, 410] on span "Search Ads" at bounding box center [69, 405] width 49 height 11
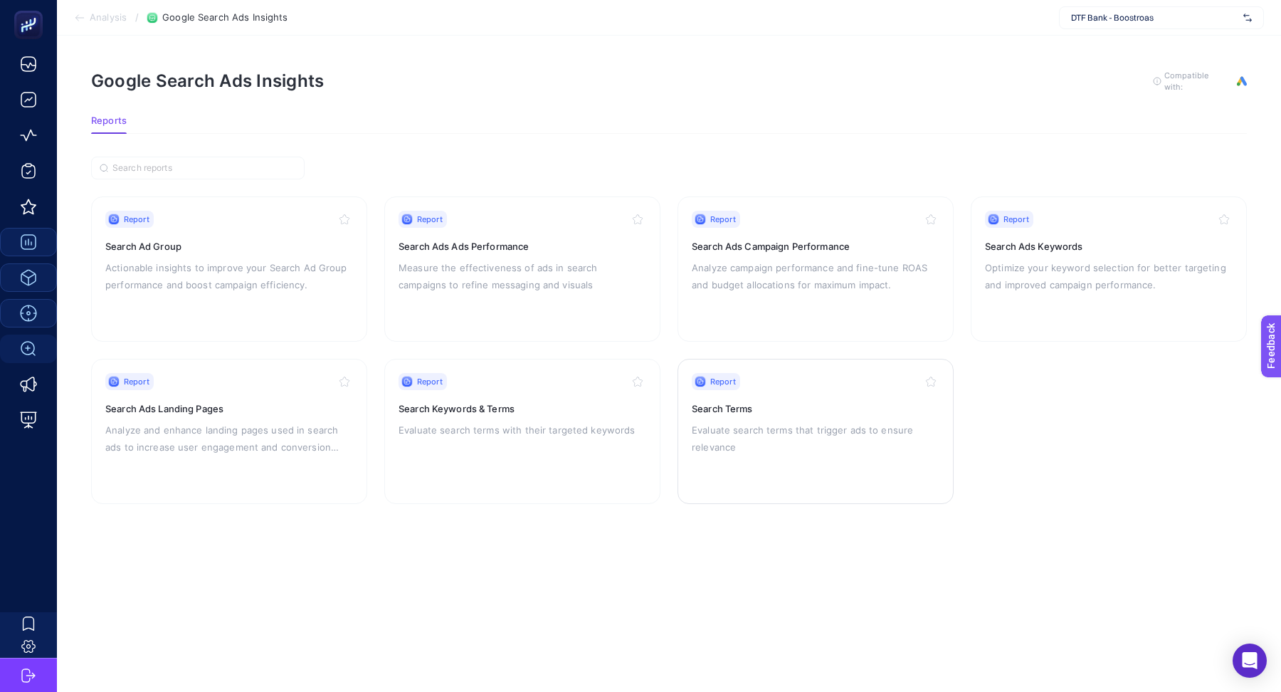
click at [802, 397] on div "Report Search Terms Evaluate search terms that trigger ads to ensure relevance" at bounding box center [816, 431] width 248 height 117
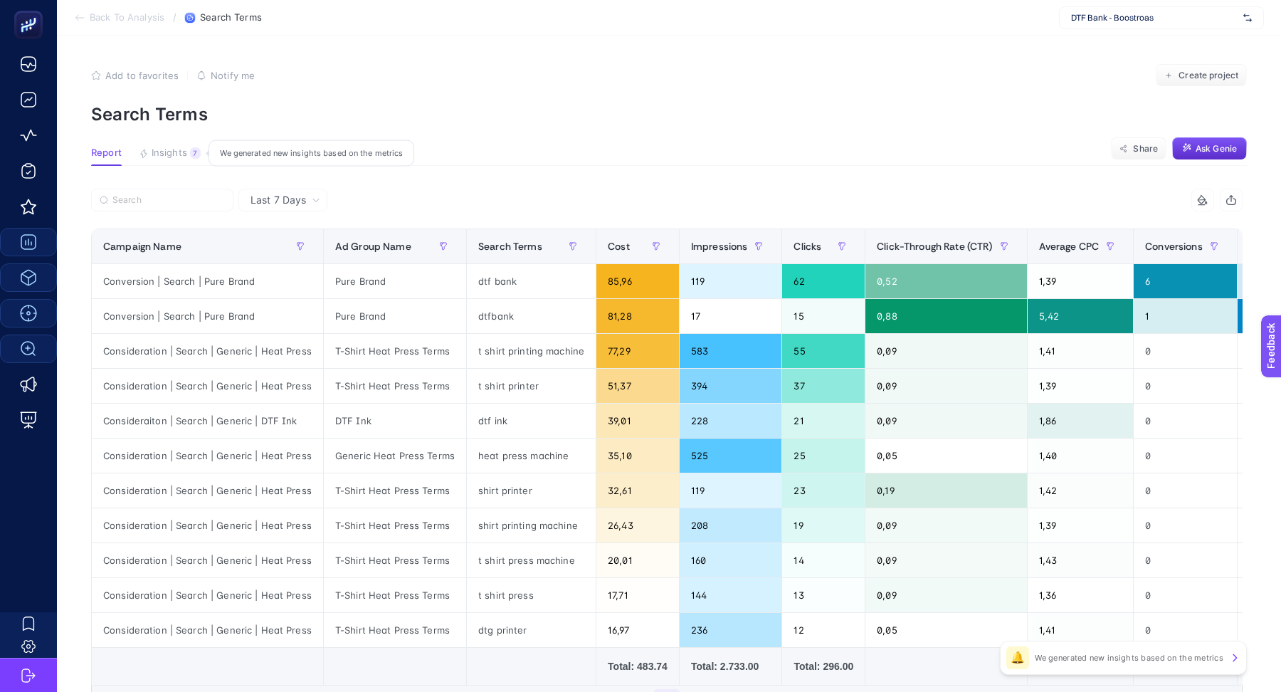
click at [169, 151] on span "Insights" at bounding box center [170, 152] width 36 height 11
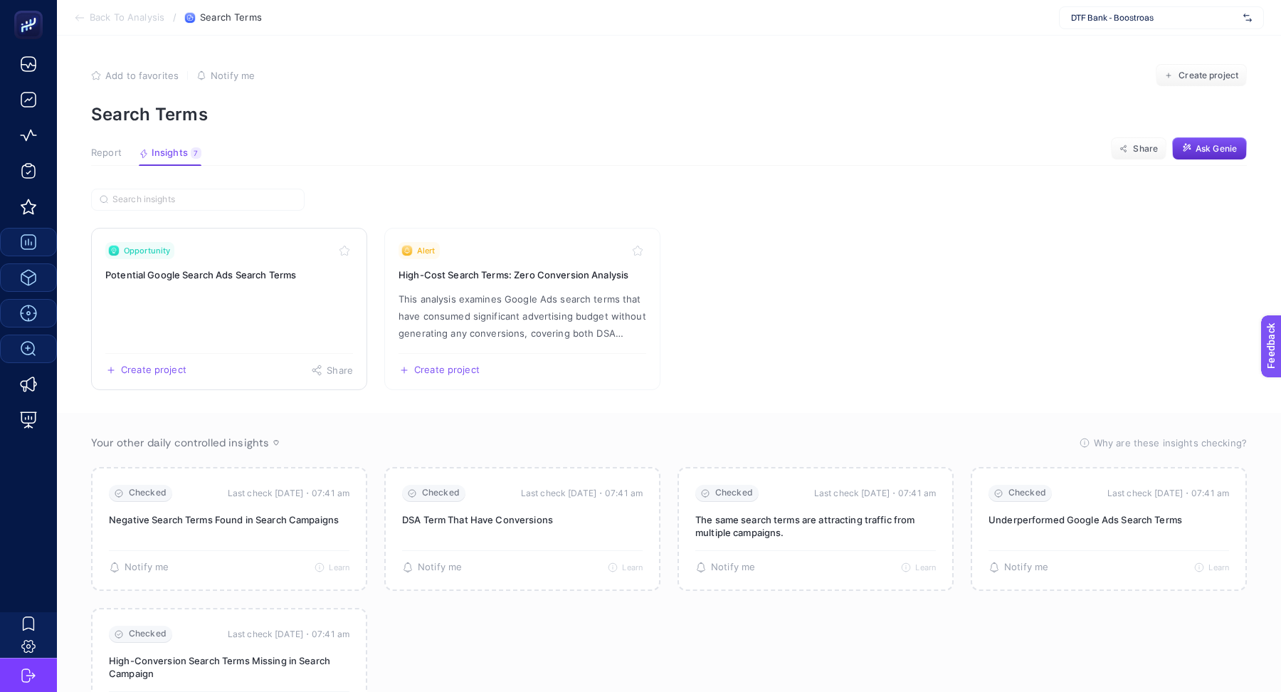
click at [249, 308] on link "Opportunity Potential Google Search Ads Search Terms Create project Share" at bounding box center [229, 309] width 276 height 162
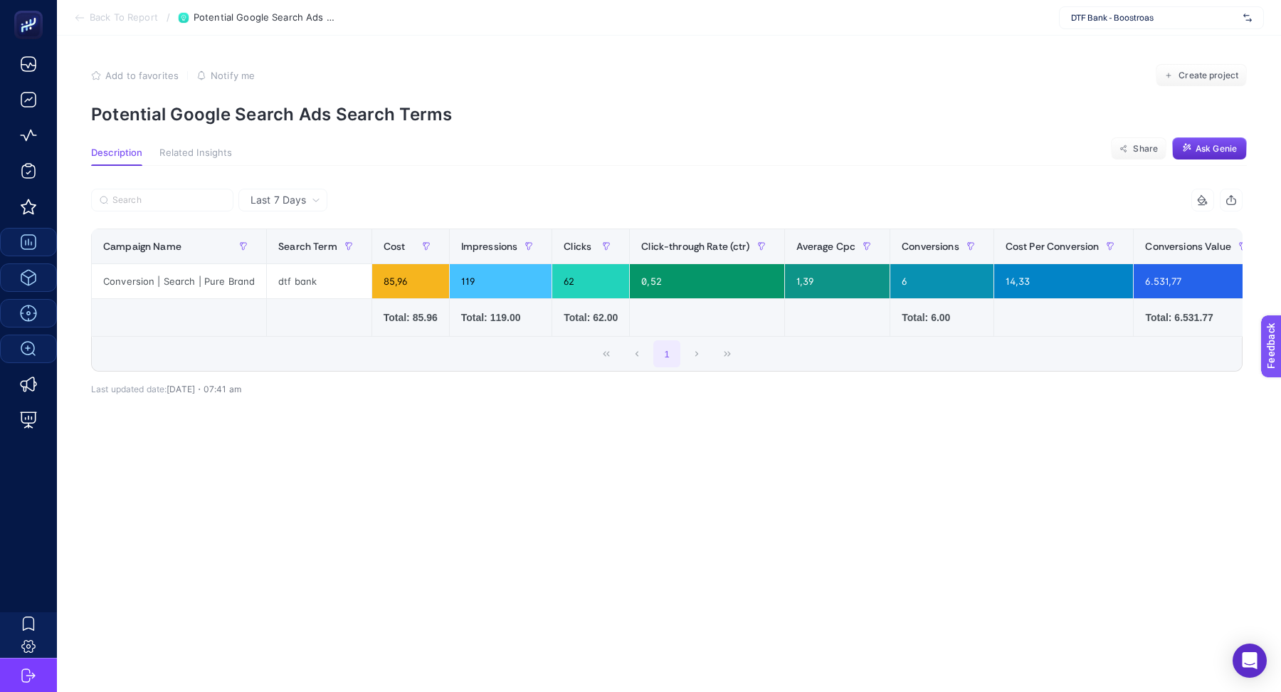
click at [106, 11] on section "Back To Report / Potential Google Search Ads Search Terms DTF Bank - Boostroas" at bounding box center [669, 18] width 1224 height 36
click at [93, 19] on span "Back To Report" at bounding box center [124, 17] width 68 height 11
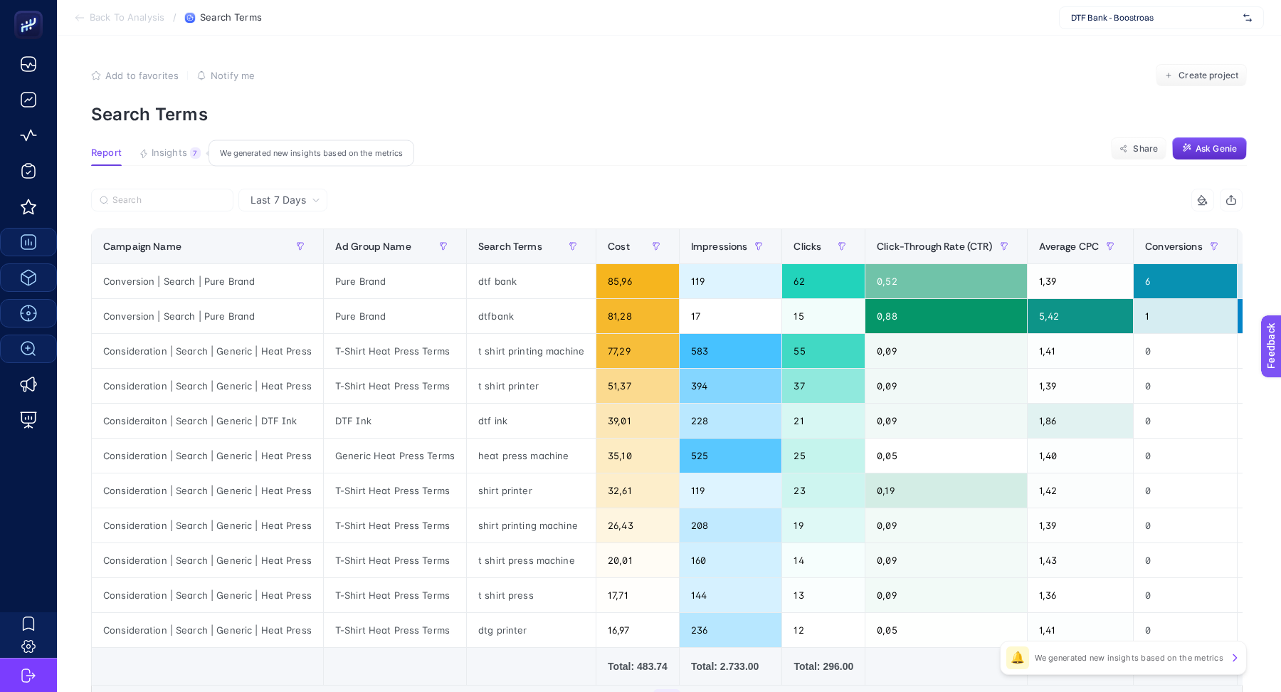
click at [166, 149] on span "Insights" at bounding box center [170, 152] width 36 height 11
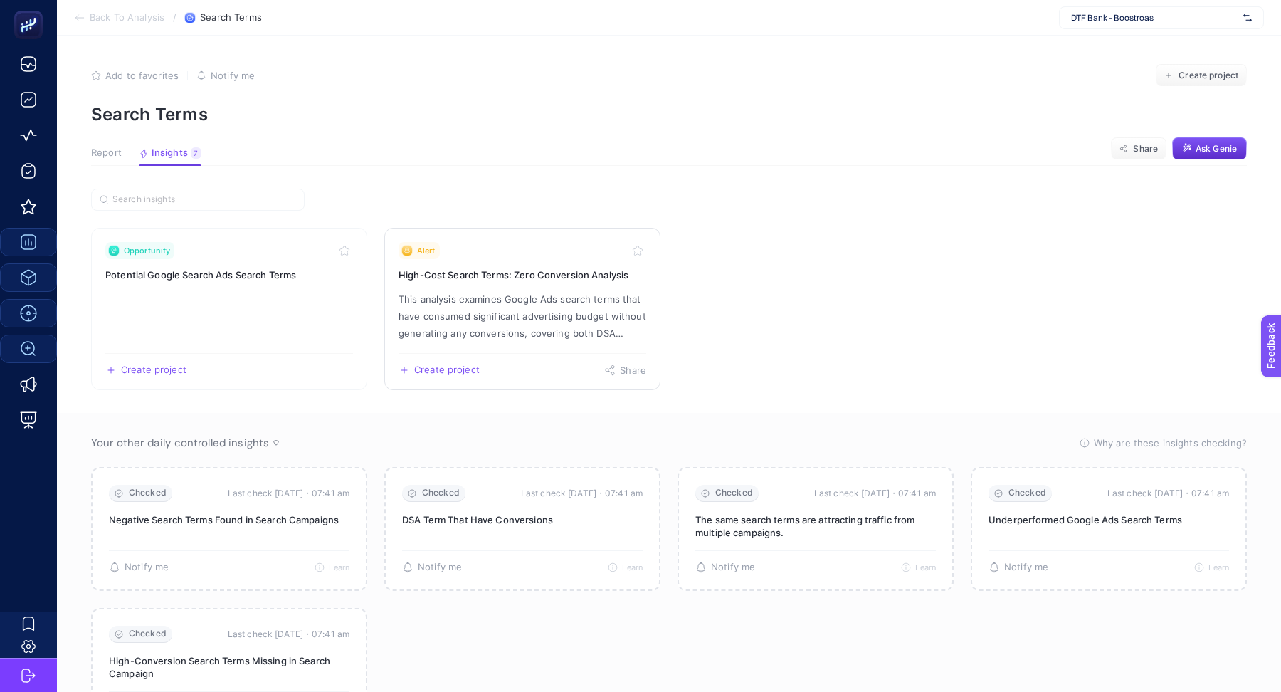
click at [496, 273] on h3 "High-Cost Search Terms: Zero Conversion Analysis" at bounding box center [523, 275] width 248 height 14
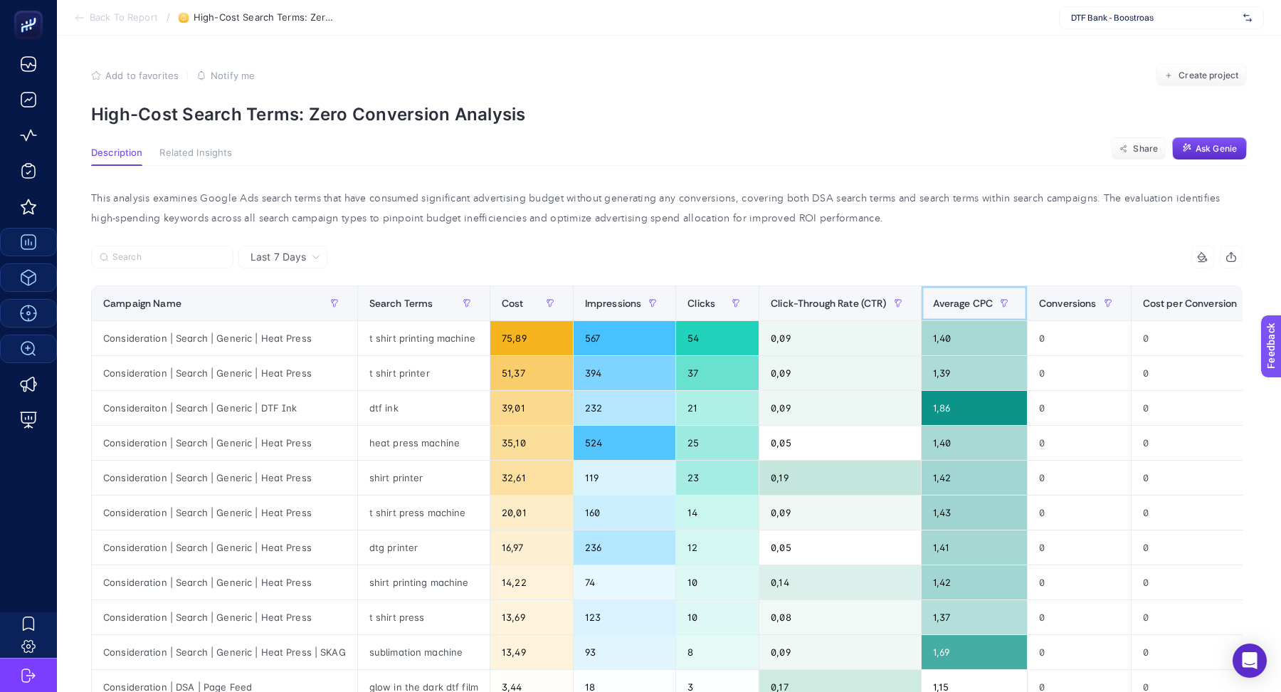
click at [957, 303] on span "Average CPC" at bounding box center [963, 303] width 61 height 11
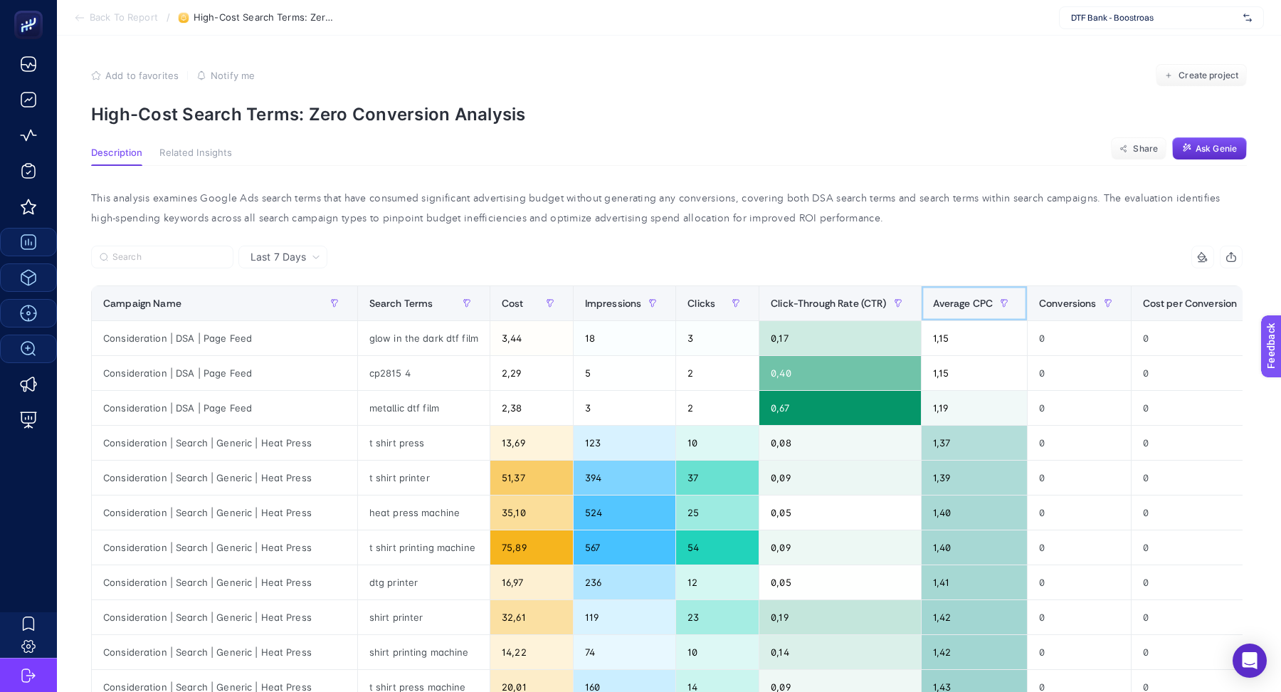
click at [953, 303] on span "Average CPC" at bounding box center [963, 303] width 61 height 11
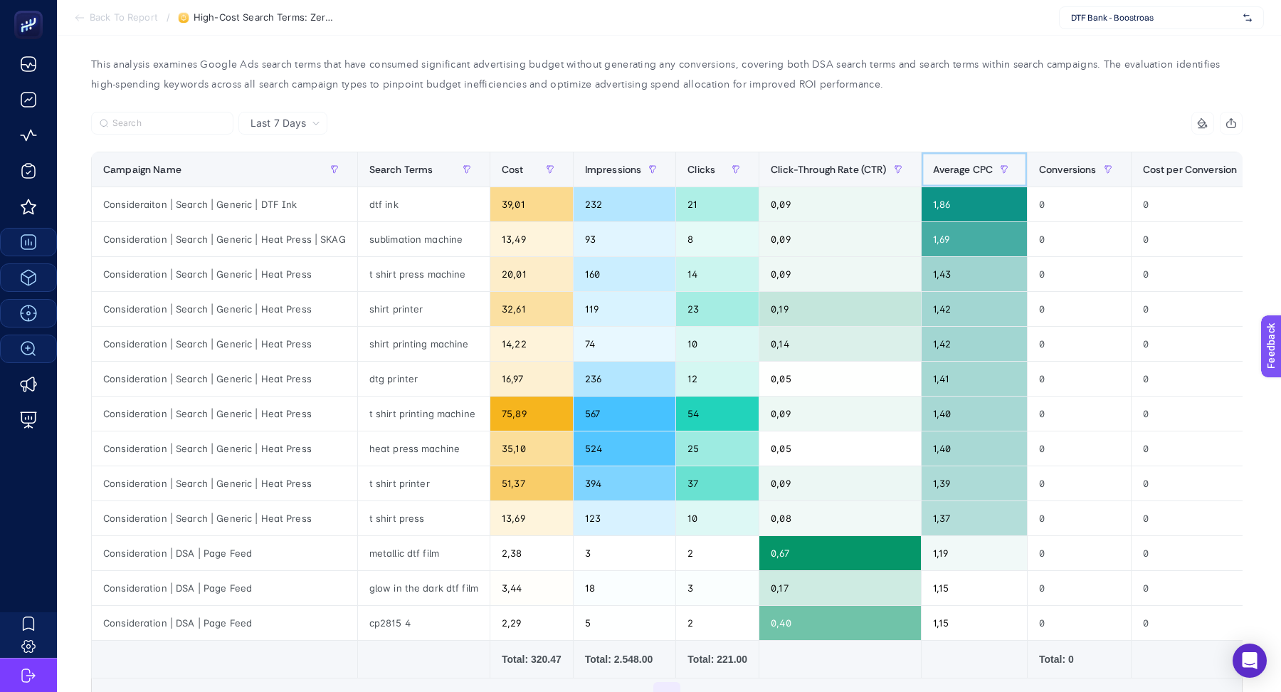
scroll to position [136, 0]
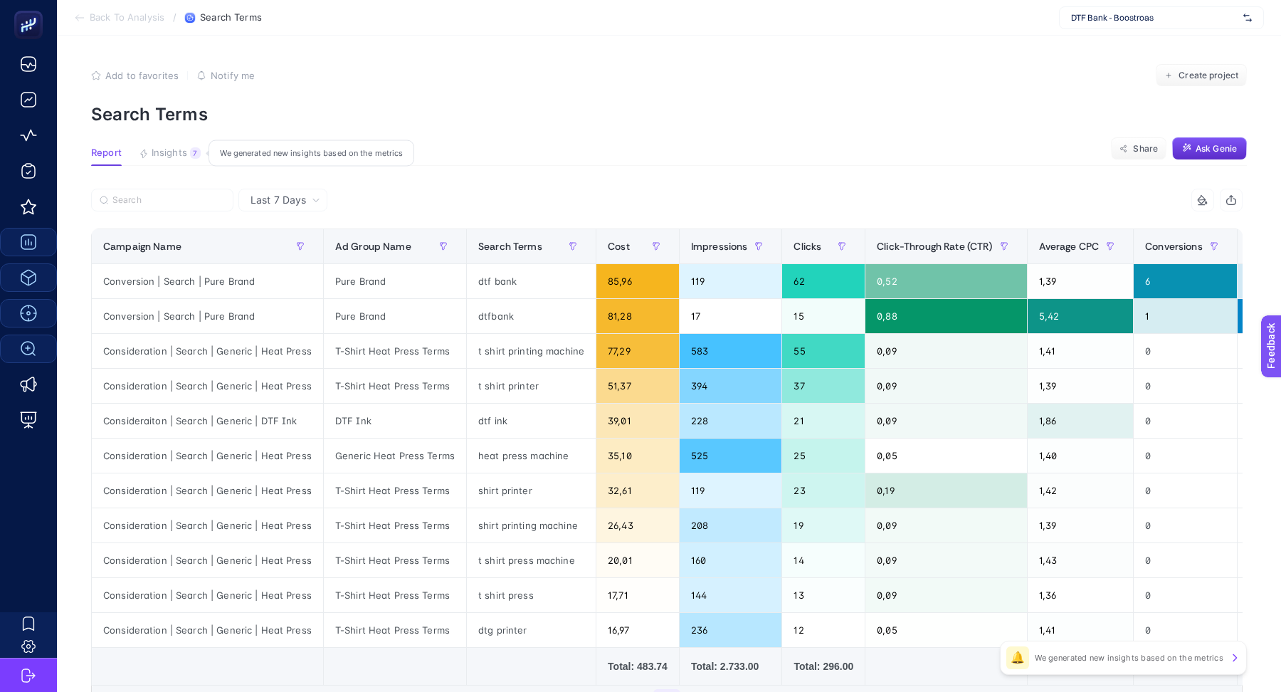
click at [163, 161] on button "Insights 7 We generated new insights based on the metrics" at bounding box center [170, 156] width 62 height 19
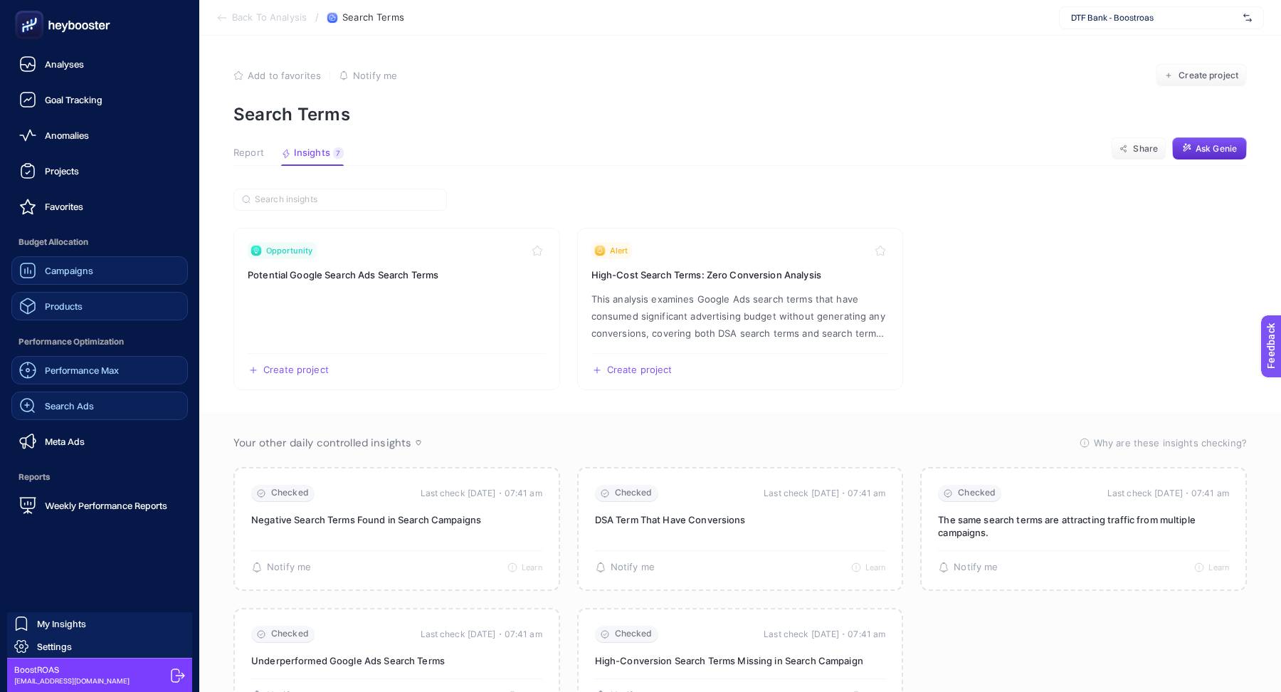
click at [78, 411] on span "Search Ads" at bounding box center [69, 405] width 49 height 11
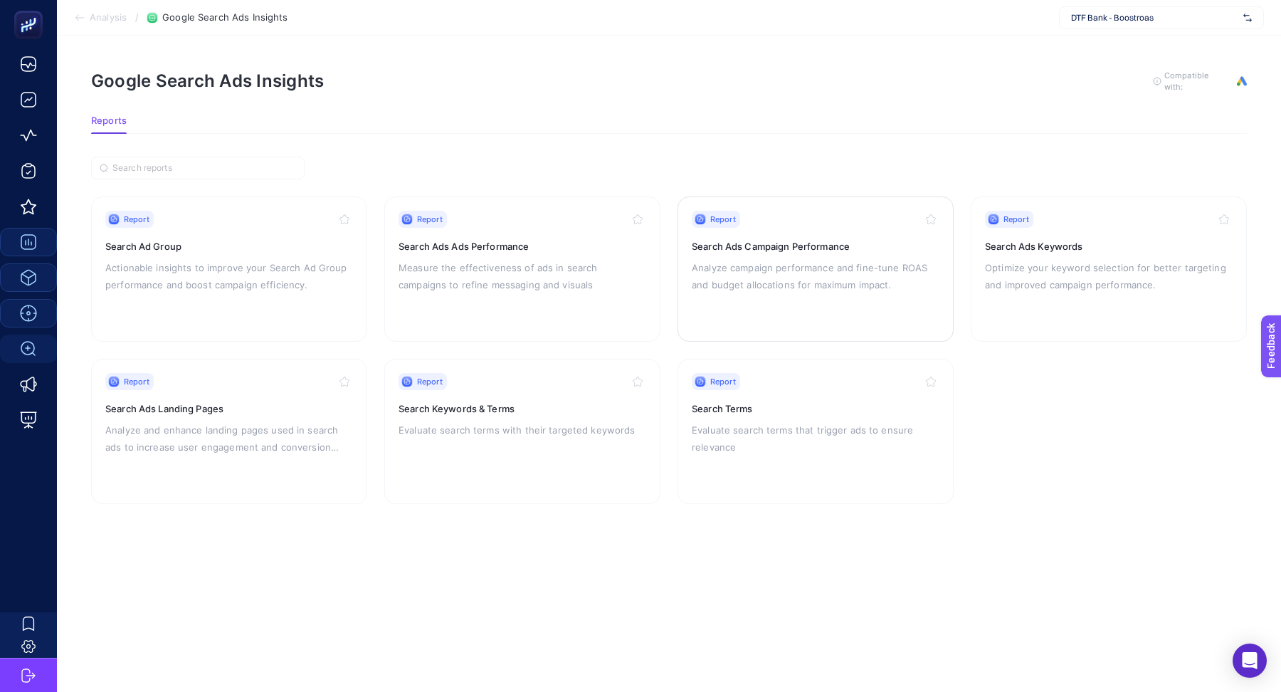
click at [827, 229] on div "Report Search Ads Campaign Performance Analyze campaign performance and fine-tu…" at bounding box center [816, 269] width 248 height 117
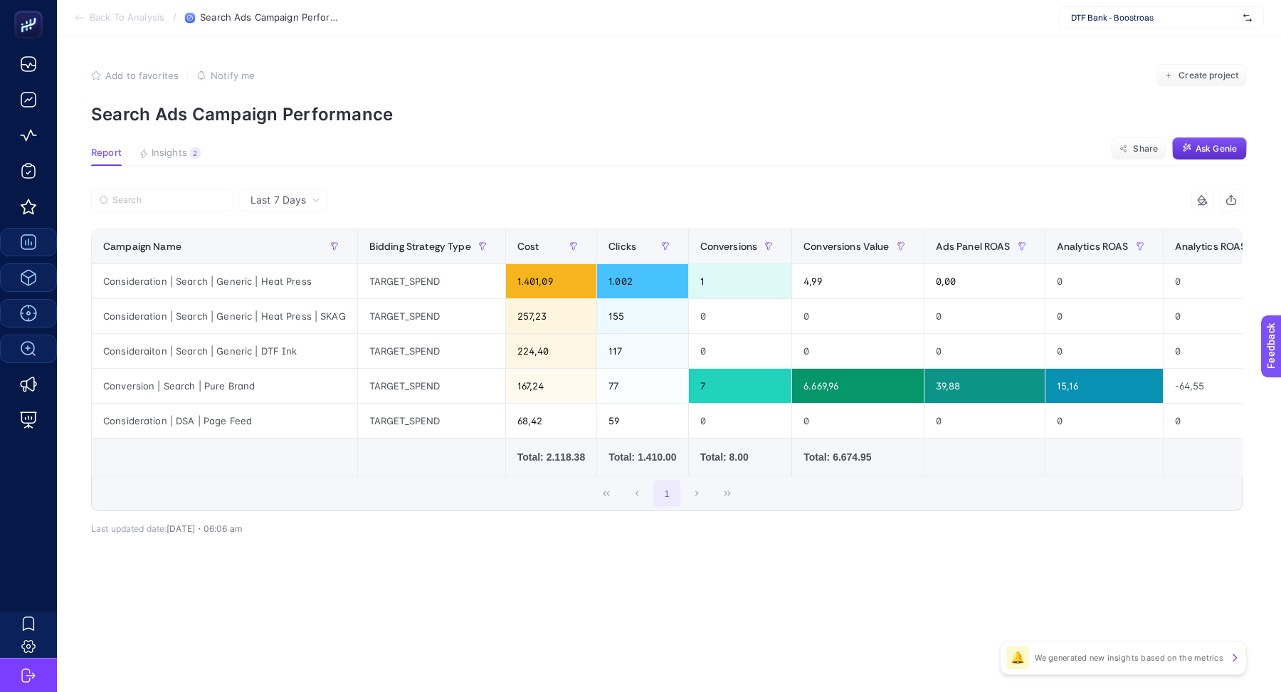
click at [269, 193] on span "Last 7 Days" at bounding box center [279, 200] width 56 height 14
click at [300, 255] on li "Last 30 Days" at bounding box center [283, 256] width 80 height 26
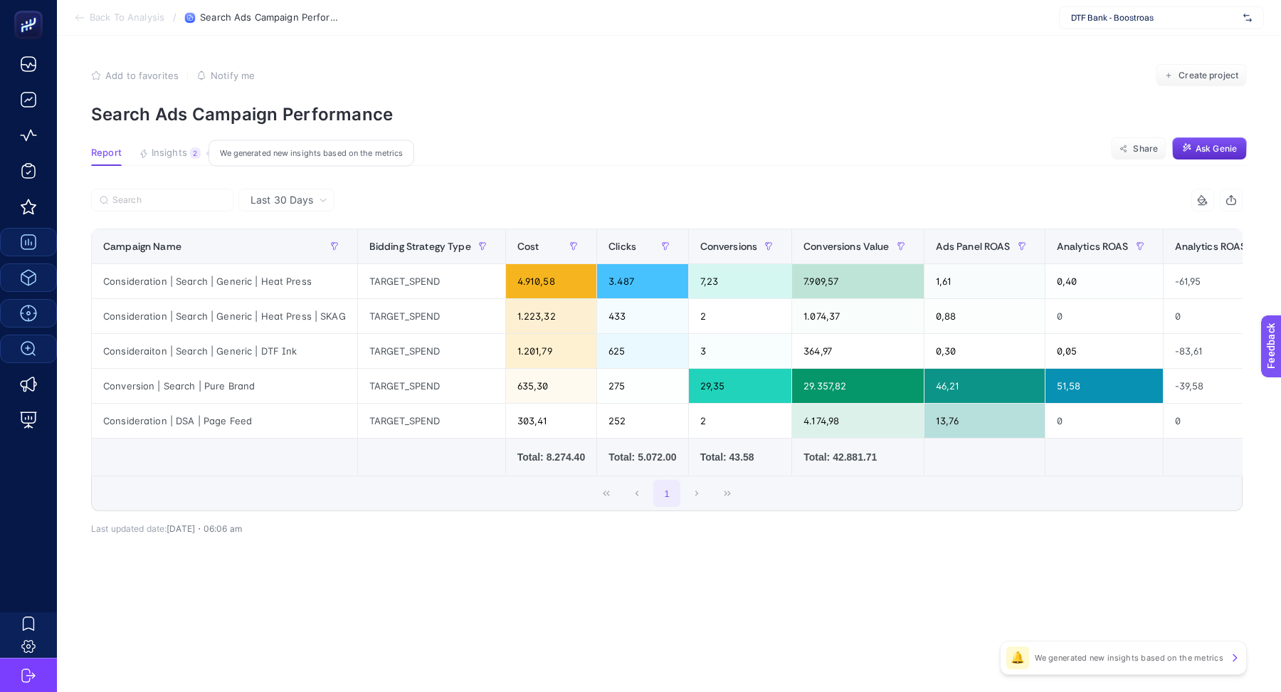
click at [162, 160] on button "Insights 2 We generated new insights based on the metrics" at bounding box center [170, 156] width 62 height 19
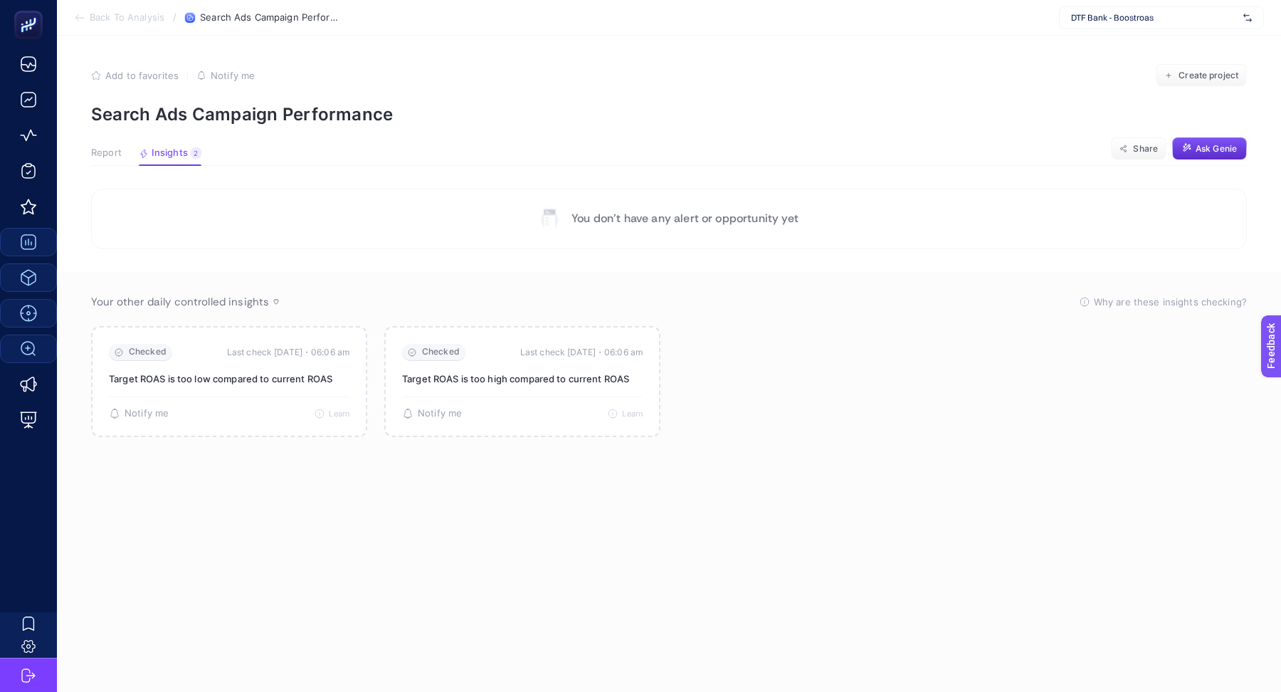
click at [110, 152] on span "Report" at bounding box center [106, 152] width 31 height 11
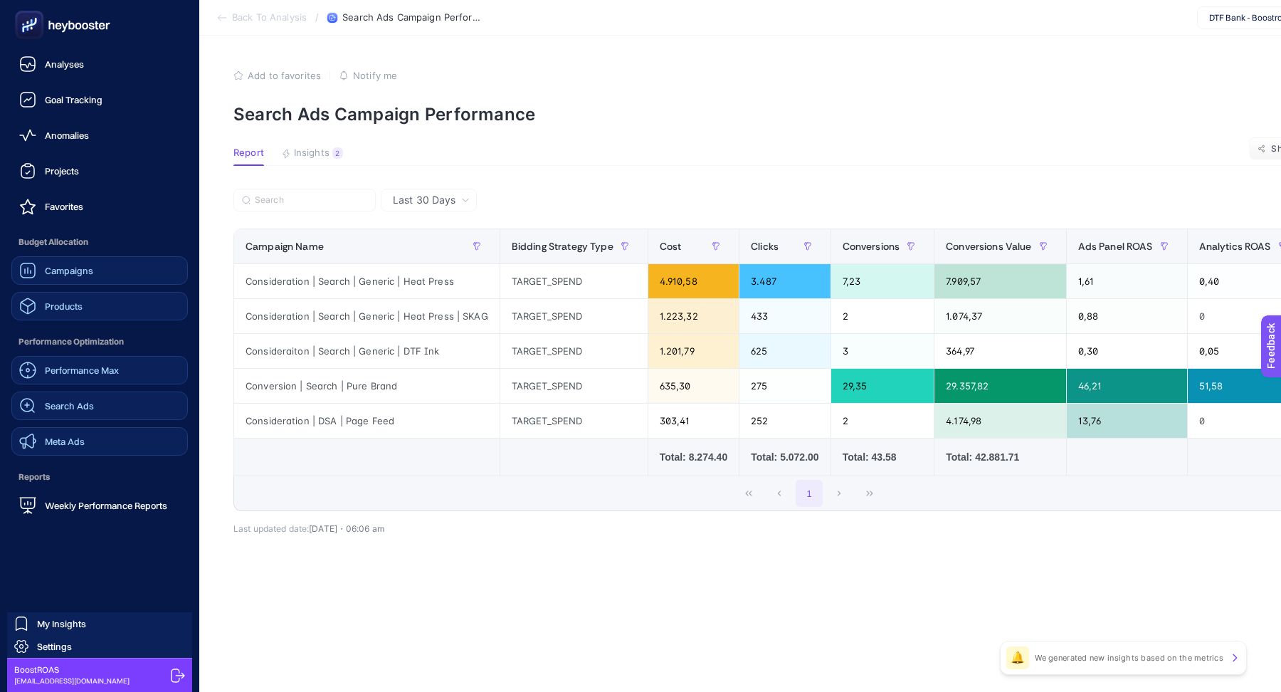
click at [78, 446] on span "Meta Ads" at bounding box center [65, 441] width 40 height 11
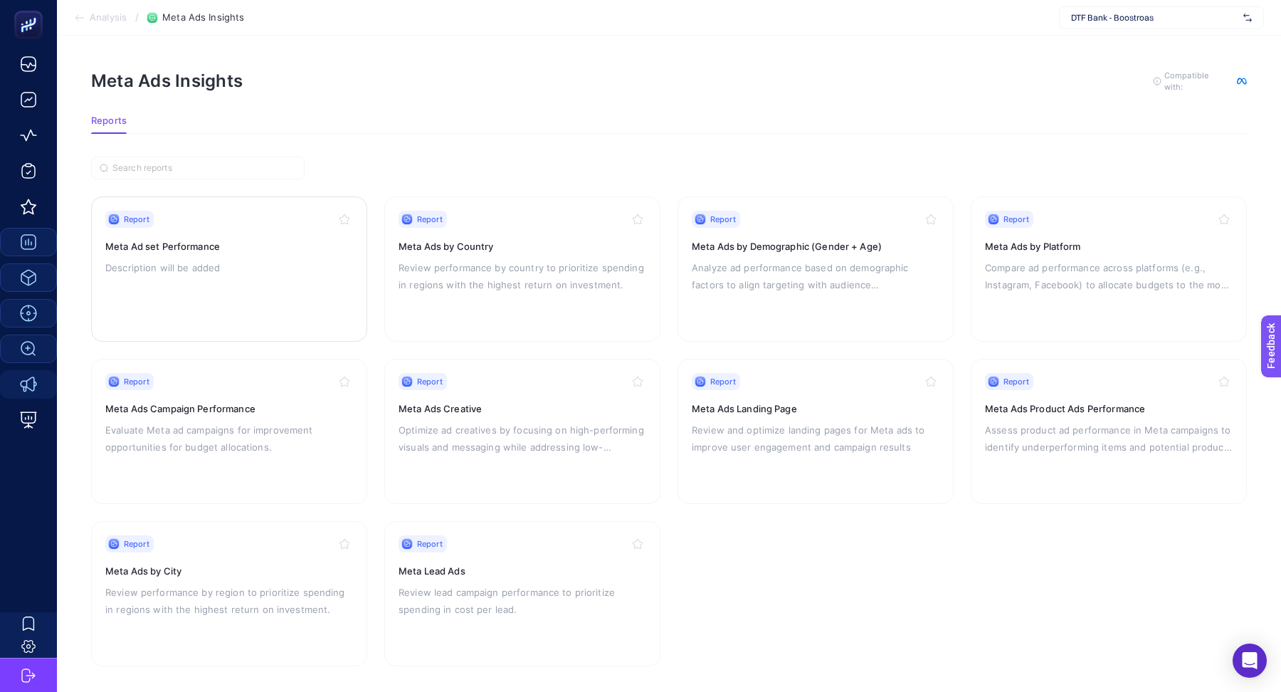
click at [228, 273] on div "Report Meta Ad set Performance Description will be added" at bounding box center [229, 269] width 248 height 117
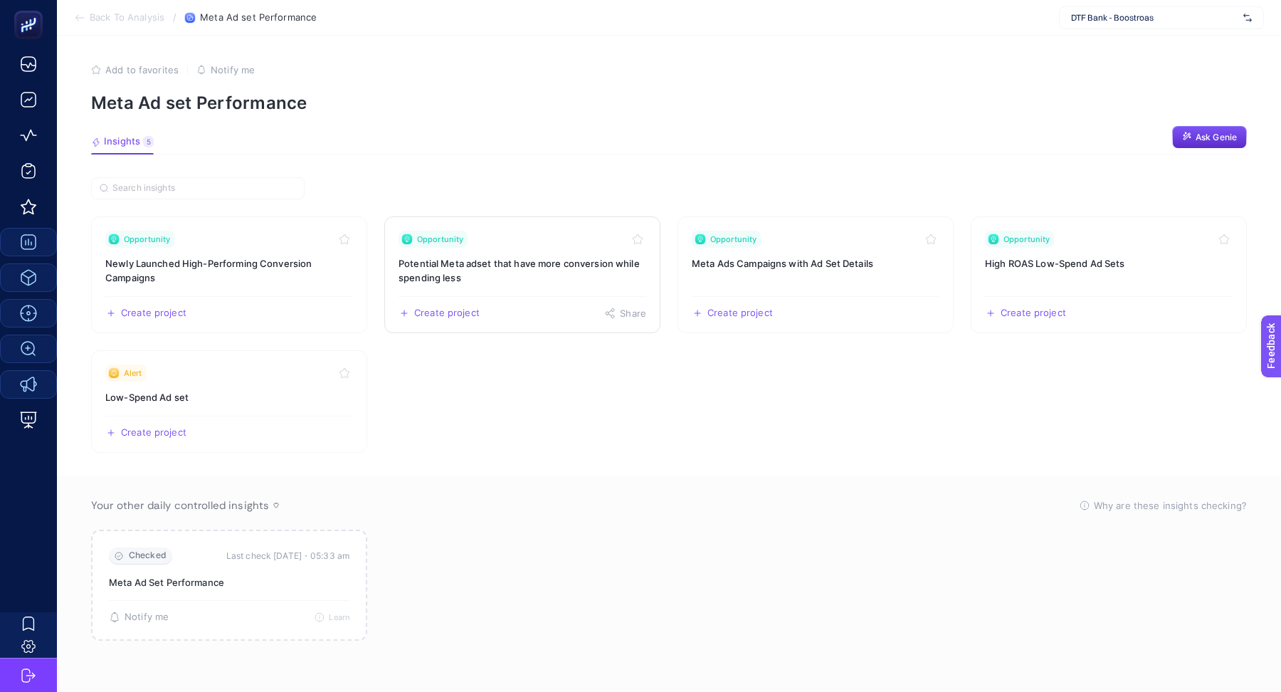
click at [515, 277] on h3 "Potential Meta adset that have more conversion while spending less" at bounding box center [523, 270] width 248 height 28
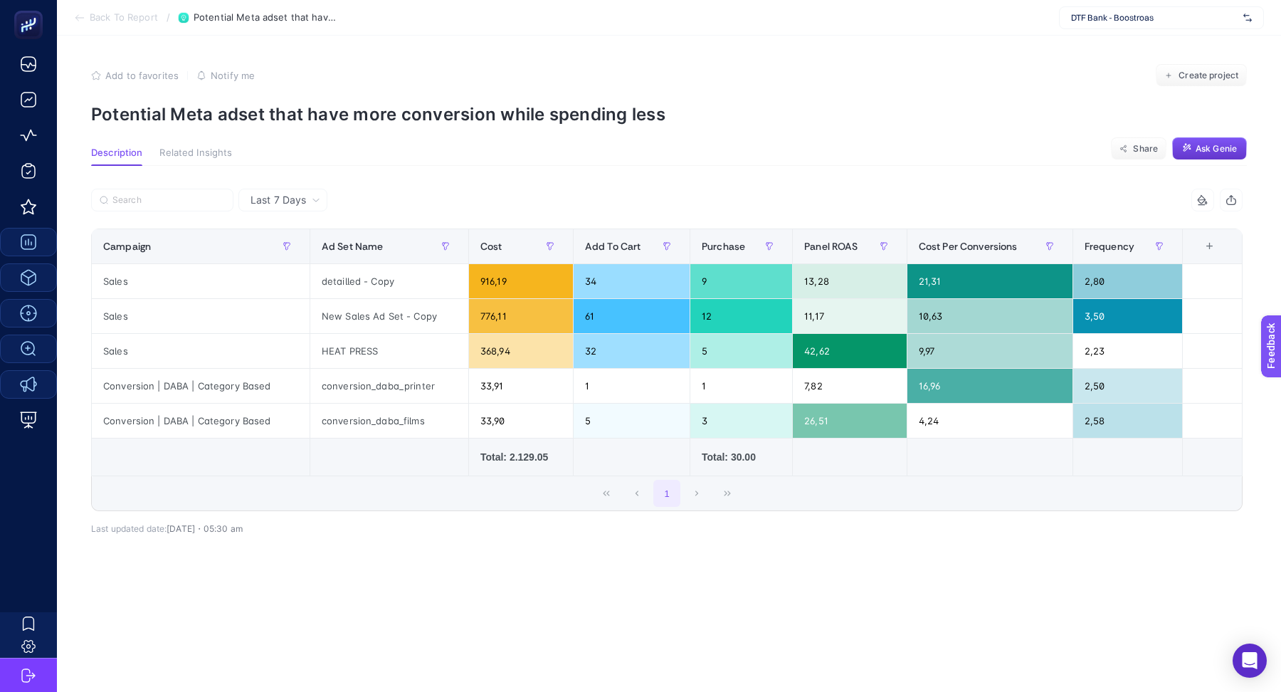
click at [1190, 144] on icon "button" at bounding box center [1187, 148] width 11 height 11
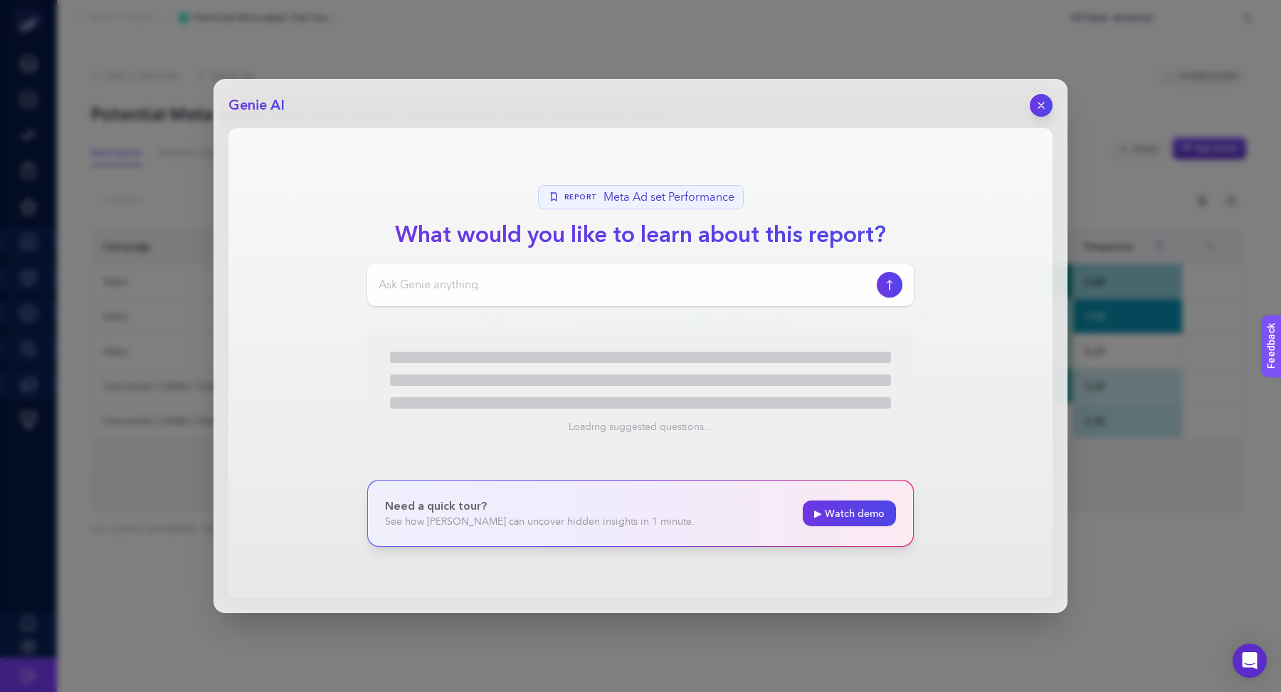
click at [774, 283] on input at bounding box center [625, 284] width 493 height 17
click at [803, 286] on input at bounding box center [625, 284] width 493 height 17
type input "raporu açıklar mısın"
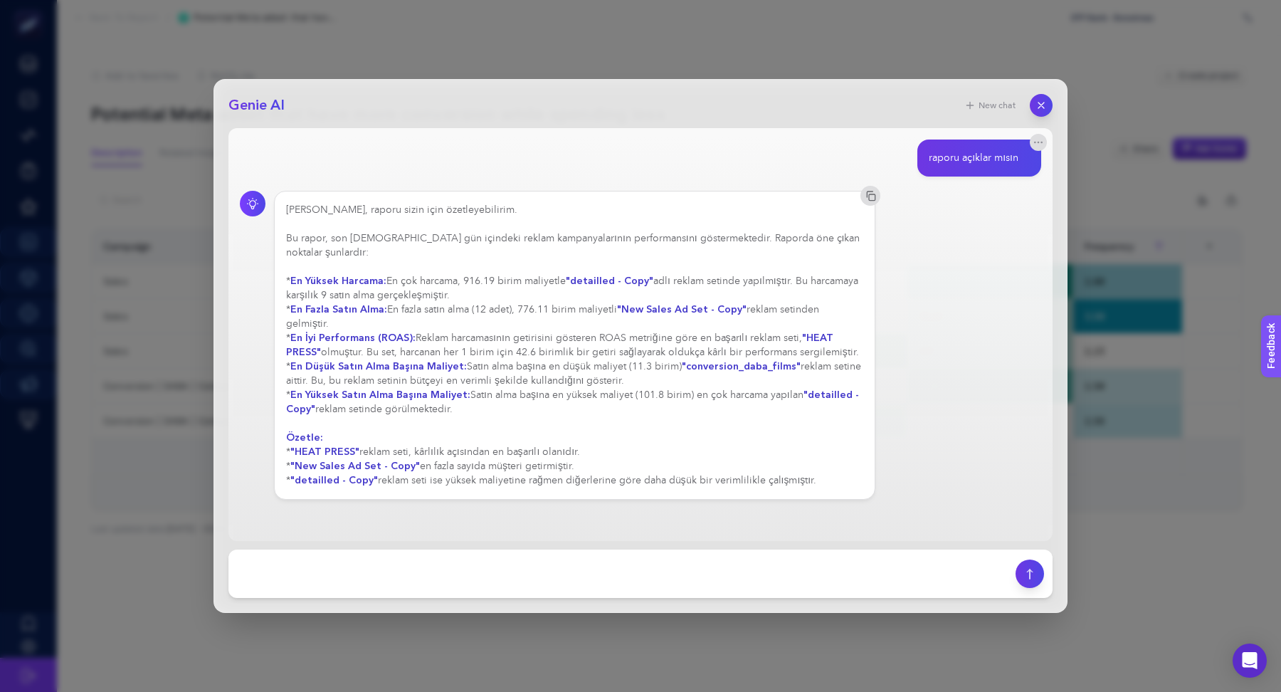
drag, startPoint x: 829, startPoint y: 448, endPoint x: 442, endPoint y: 436, distance: 386.8
click at [442, 436] on div "[PERSON_NAME], raporu sizin için özetleyebilirim. Bu rapor, son [DEMOGRAPHIC_DA…" at bounding box center [574, 345] width 577 height 285
click at [367, 417] on div "[PERSON_NAME], raporu sizin için özetleyebilirim. Bu rapor, son [DEMOGRAPHIC_DA…" at bounding box center [574, 345] width 577 height 285
drag, startPoint x: 834, startPoint y: 459, endPoint x: 283, endPoint y: 424, distance: 552.2
click at [283, 424] on div "[PERSON_NAME], raporu sizin için özetleyebilirim. Bu rapor, son [DEMOGRAPHIC_DA…" at bounding box center [575, 345] width 602 height 309
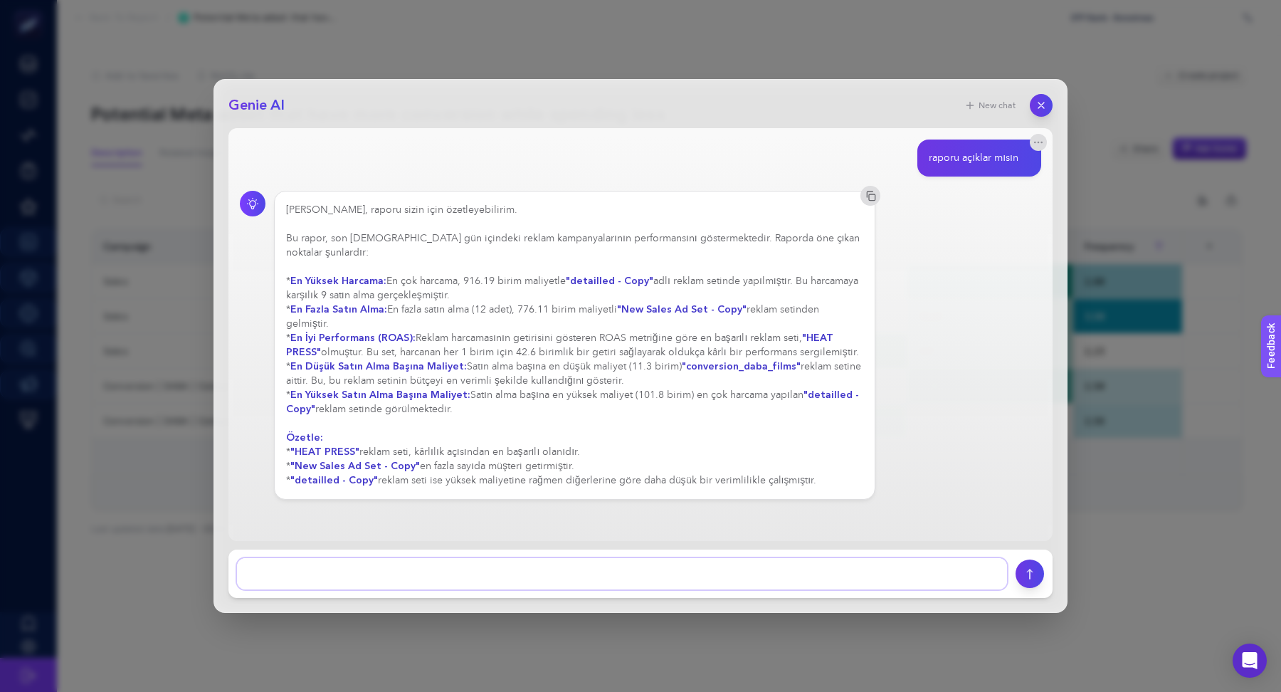
click at [414, 560] on textarea at bounding box center [622, 573] width 770 height 31
type textarea "proje oluşturur musun"
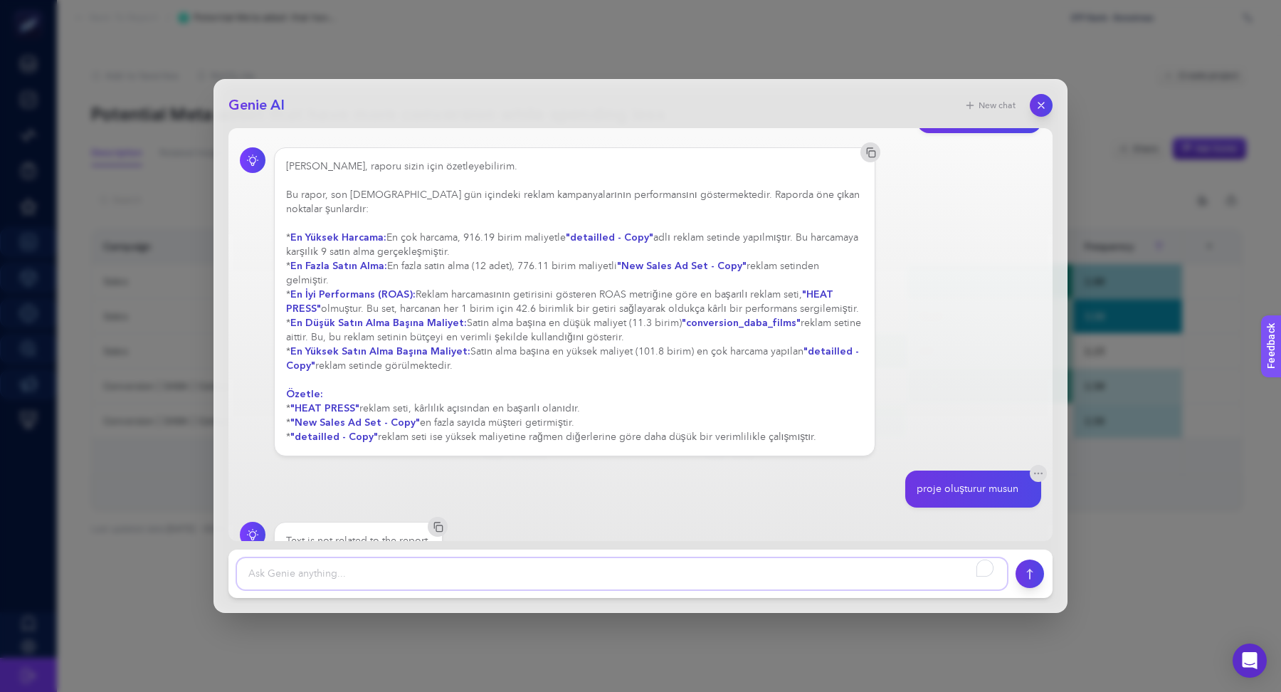
click at [546, 578] on textarea "To enrich screen reader interactions, please activate Accessibility in Grammarl…" at bounding box center [622, 573] width 770 height 31
click at [564, 565] on textarea "To enrich screen reader interactions, please activate Accessibility in Grammarl…" at bounding box center [622, 573] width 770 height 31
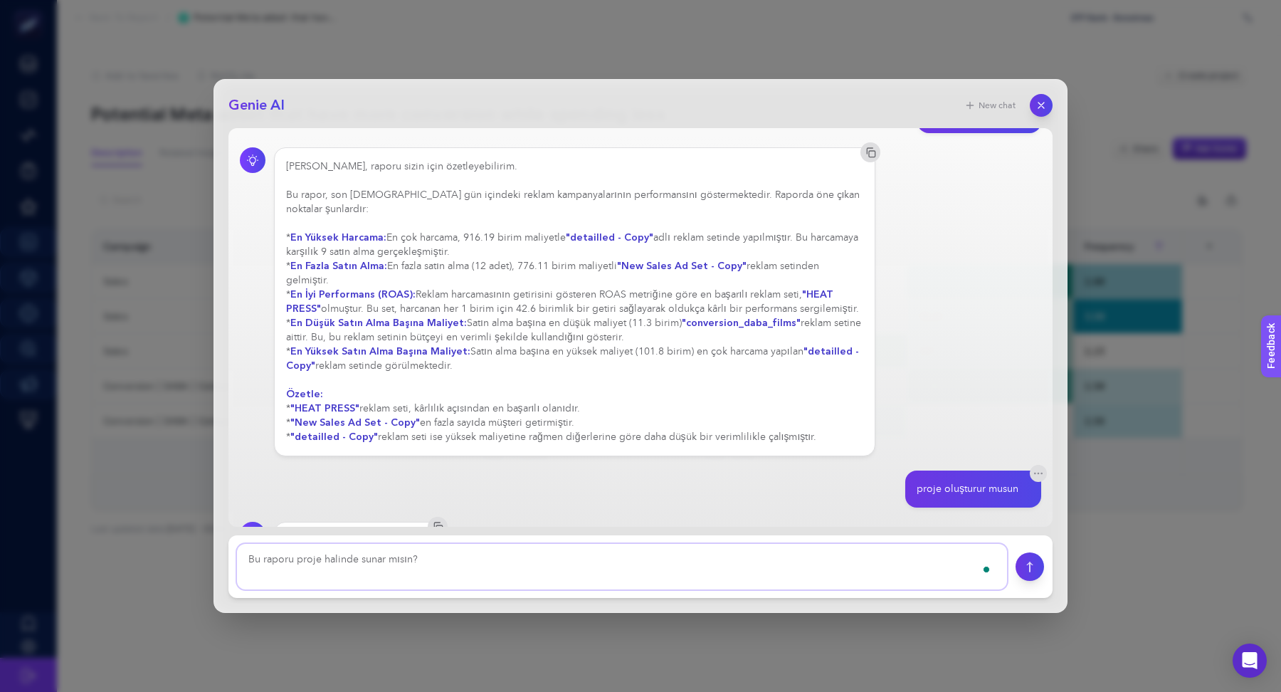
scroll to position [58, 0]
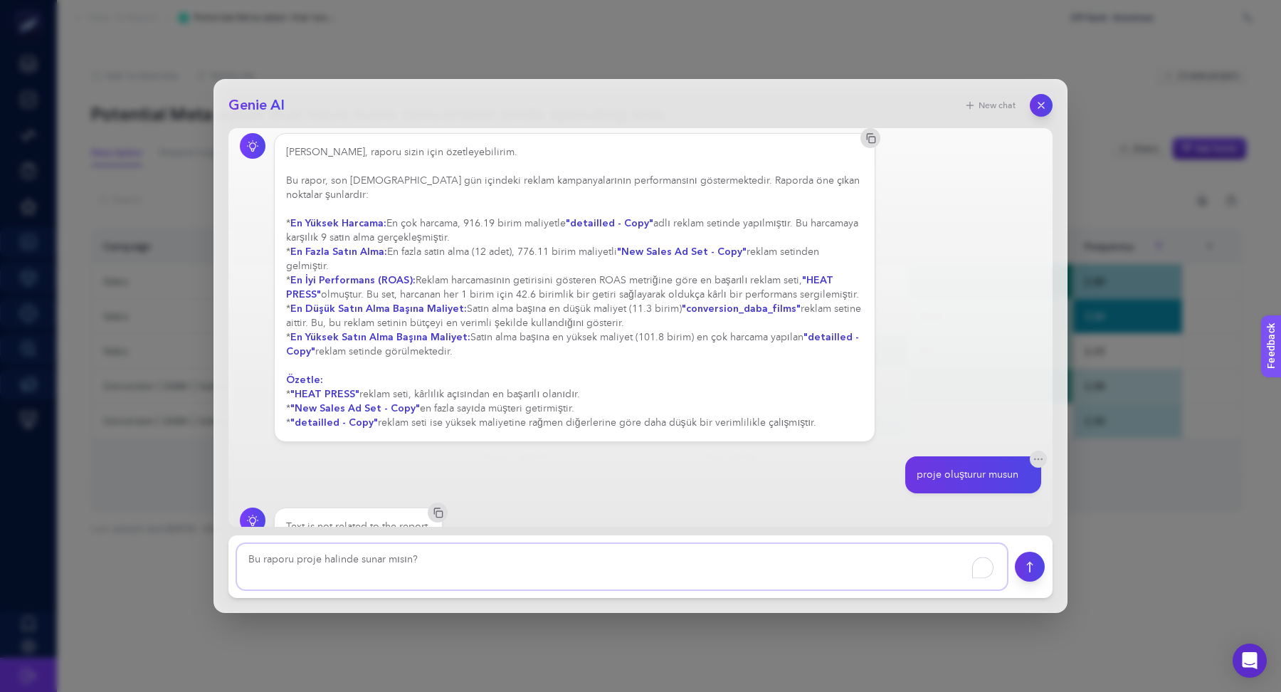
type textarea "Bu raporu proje halinde sunar mısın?"
click at [1033, 568] on icon "submit" at bounding box center [1030, 566] width 15 height 11
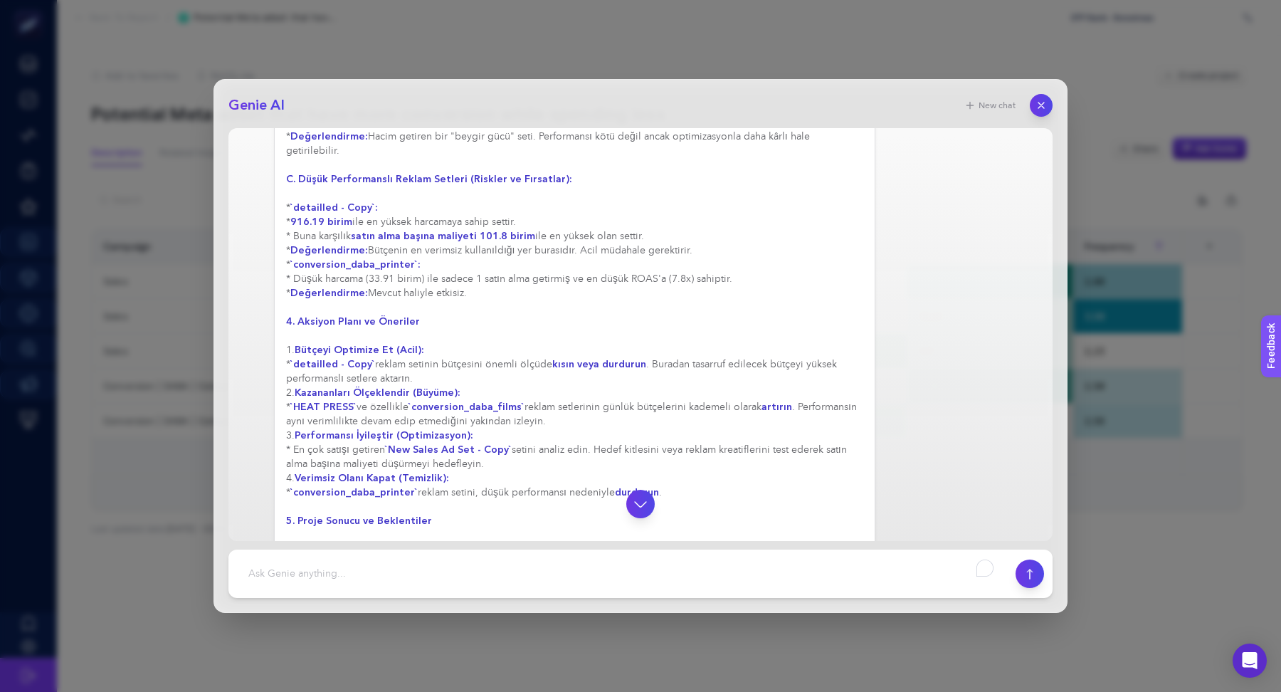
scroll to position [1088, 0]
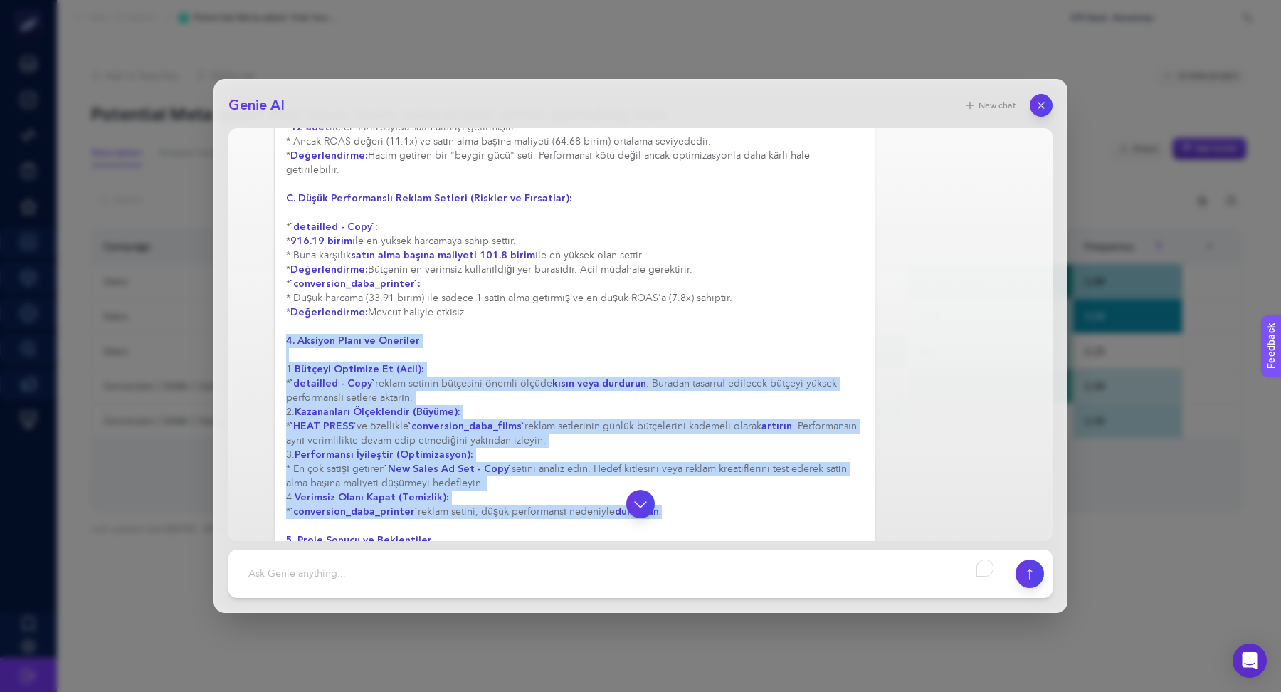
drag, startPoint x: 682, startPoint y: 451, endPoint x: 283, endPoint y: 276, distance: 435.4
click at [283, 276] on div "Elbette, bu raporu bir proje sunumu formatında aşağıda bulabilirsiniz. --- Proj…" at bounding box center [575, 105] width 602 height 1049
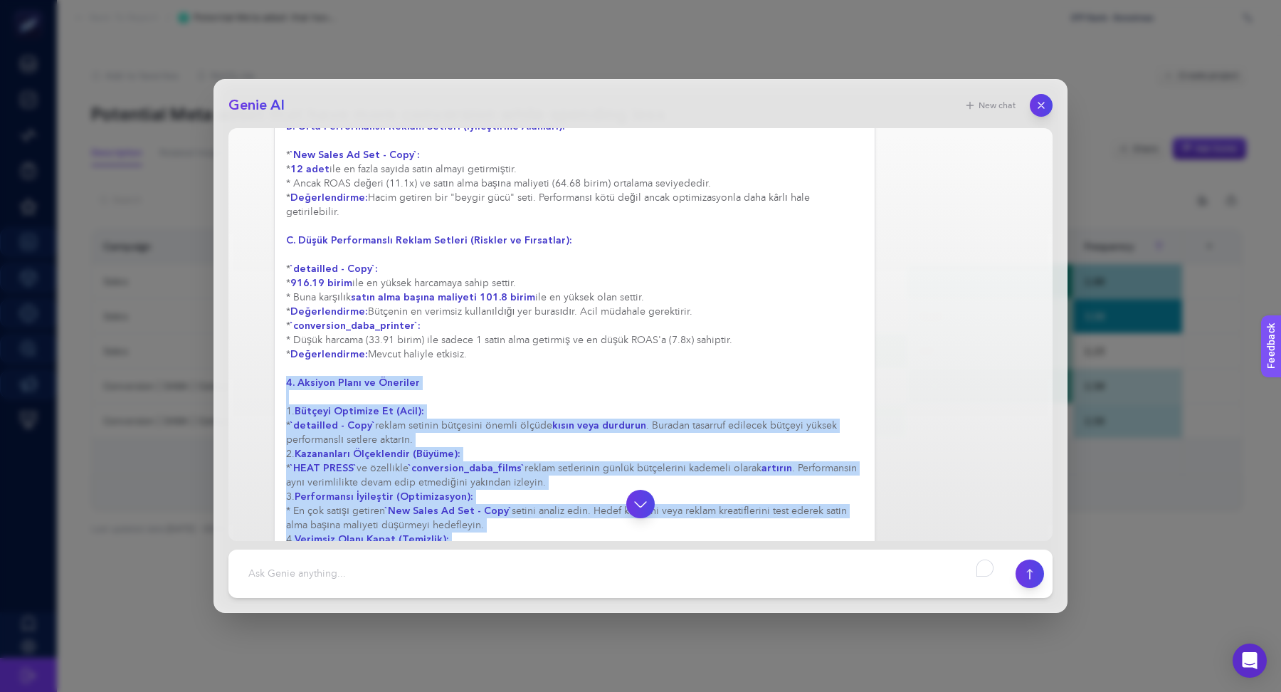
scroll to position [1095, 0]
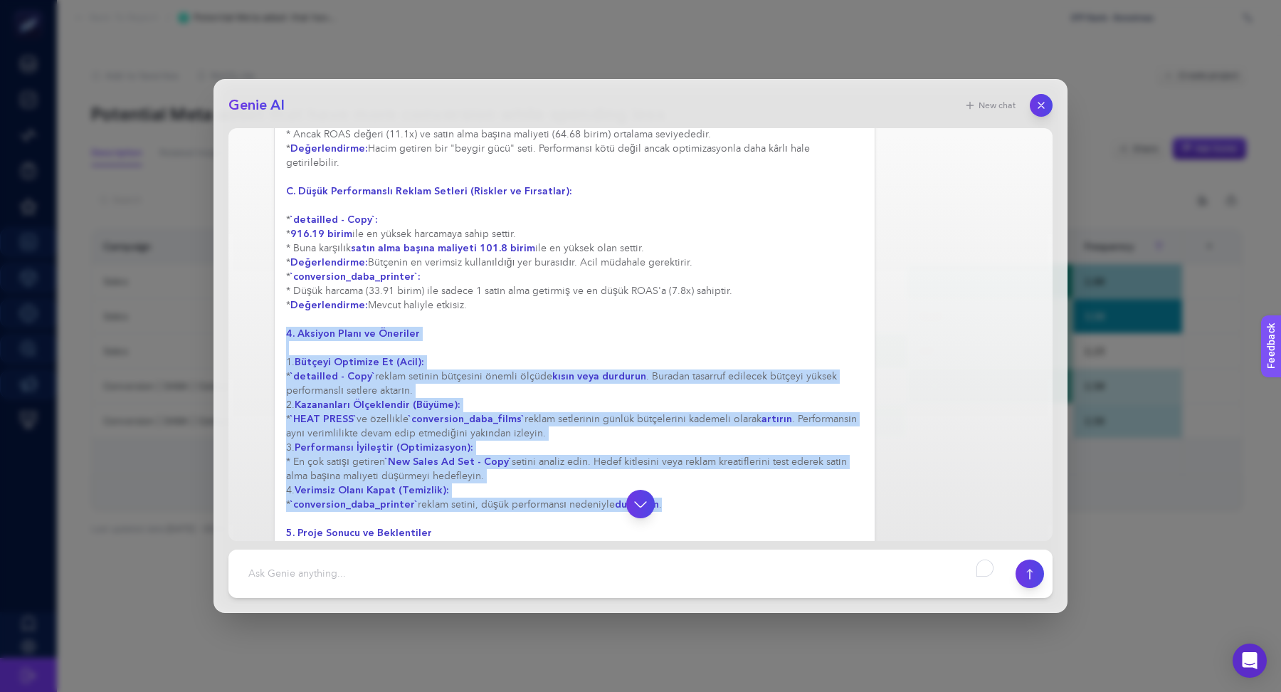
copy div "4. Aksiyon Planı ve Öneriler 1. Bütçeyi Optimize Et (Acil): * `detailled - Copy…"
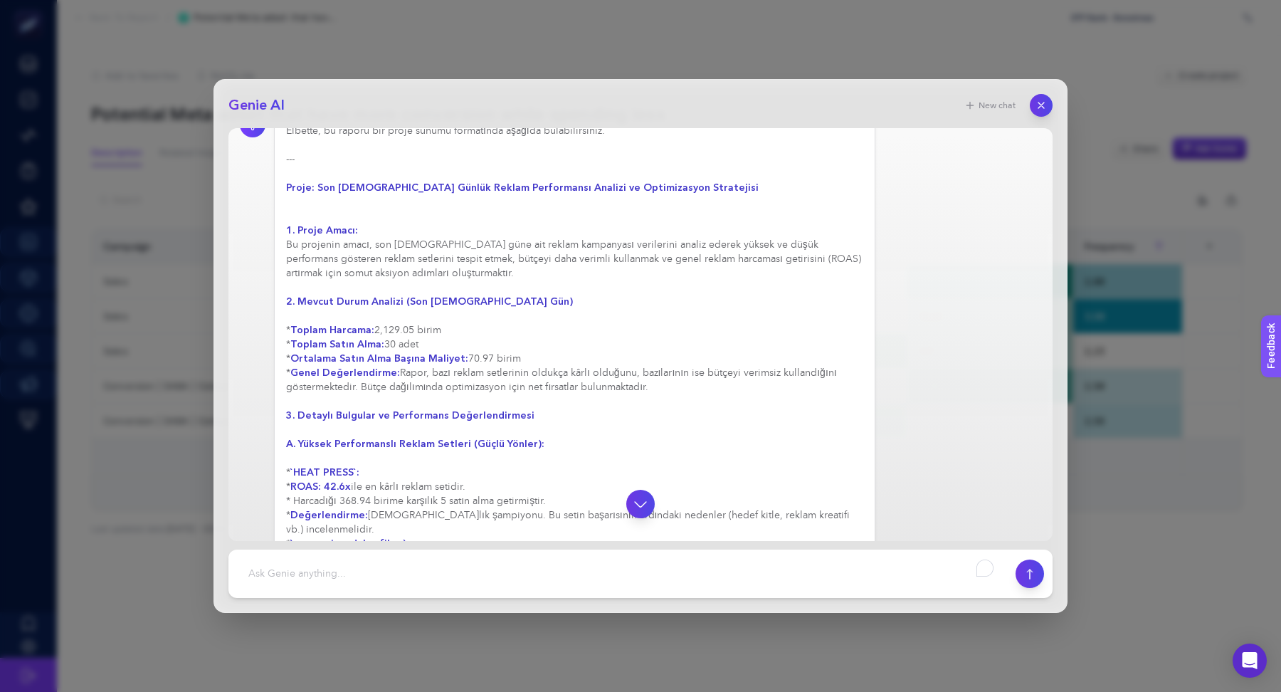
scroll to position [520, 0]
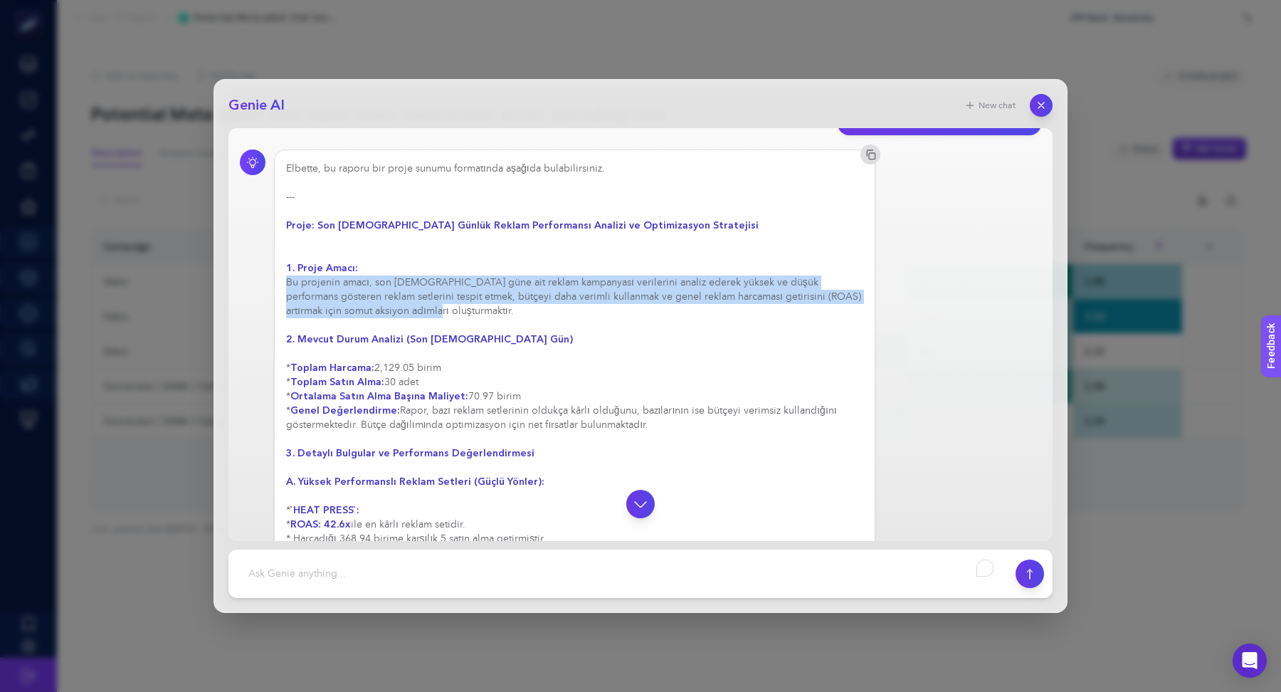
drag, startPoint x: 389, startPoint y: 277, endPoint x: 283, endPoint y: 251, distance: 109.1
click at [283, 251] on div "Elbette, bu raporu bir proje sunumu formatında aşağıda bulabilirsiniz. --- Proj…" at bounding box center [575, 673] width 602 height 1049
copy div "Bu projenin amacı, son [DEMOGRAPHIC_DATA] güne ait reklam kampanyası verilerini…"
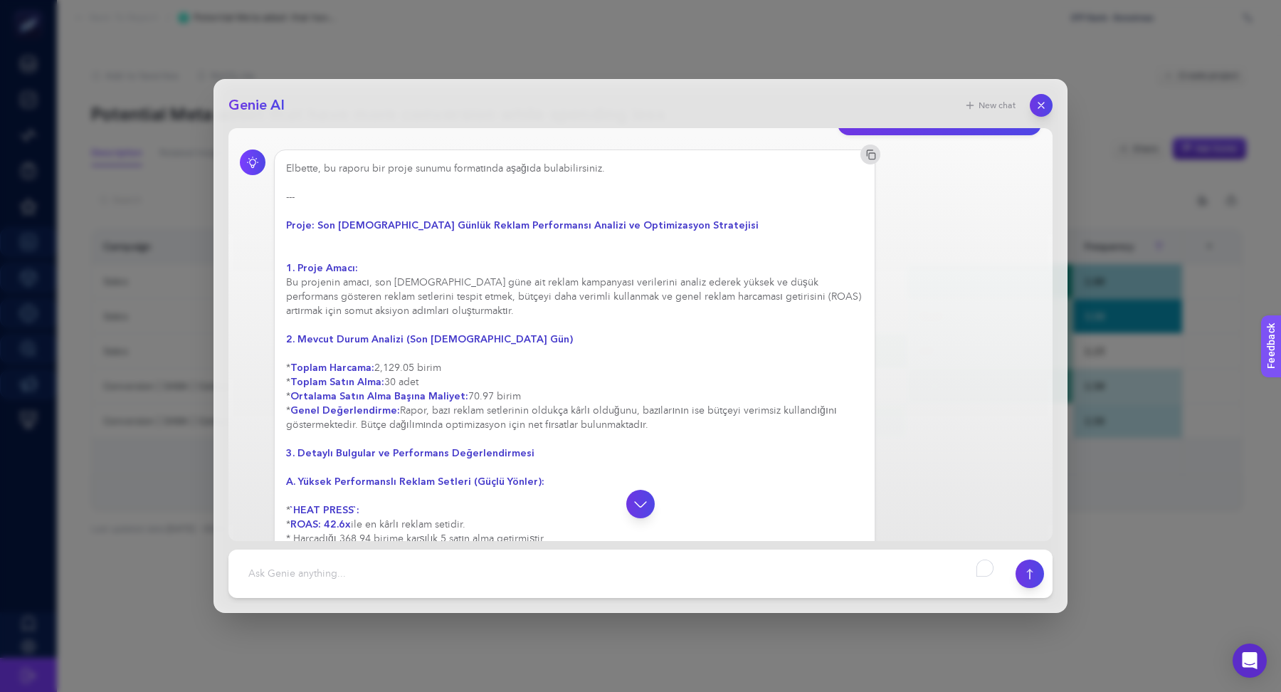
click at [435, 219] on strong "Proje: Son [DEMOGRAPHIC_DATA] Günlük Reklam Performansı Analizi ve Optimizasyon…" at bounding box center [522, 226] width 473 height 14
copy strong
click at [1046, 102] on icon "button" at bounding box center [1042, 106] width 12 height 12
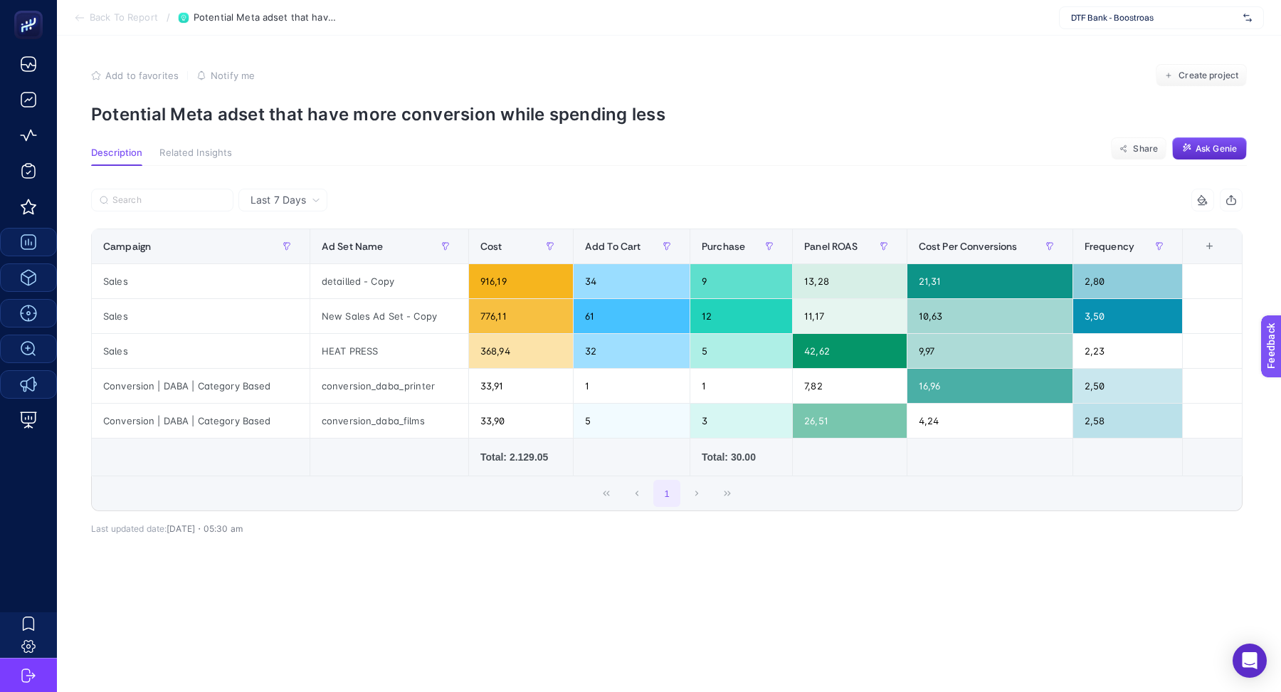
click at [1100, 16] on span "DTF Bank - Boostroas" at bounding box center [1154, 17] width 167 height 11
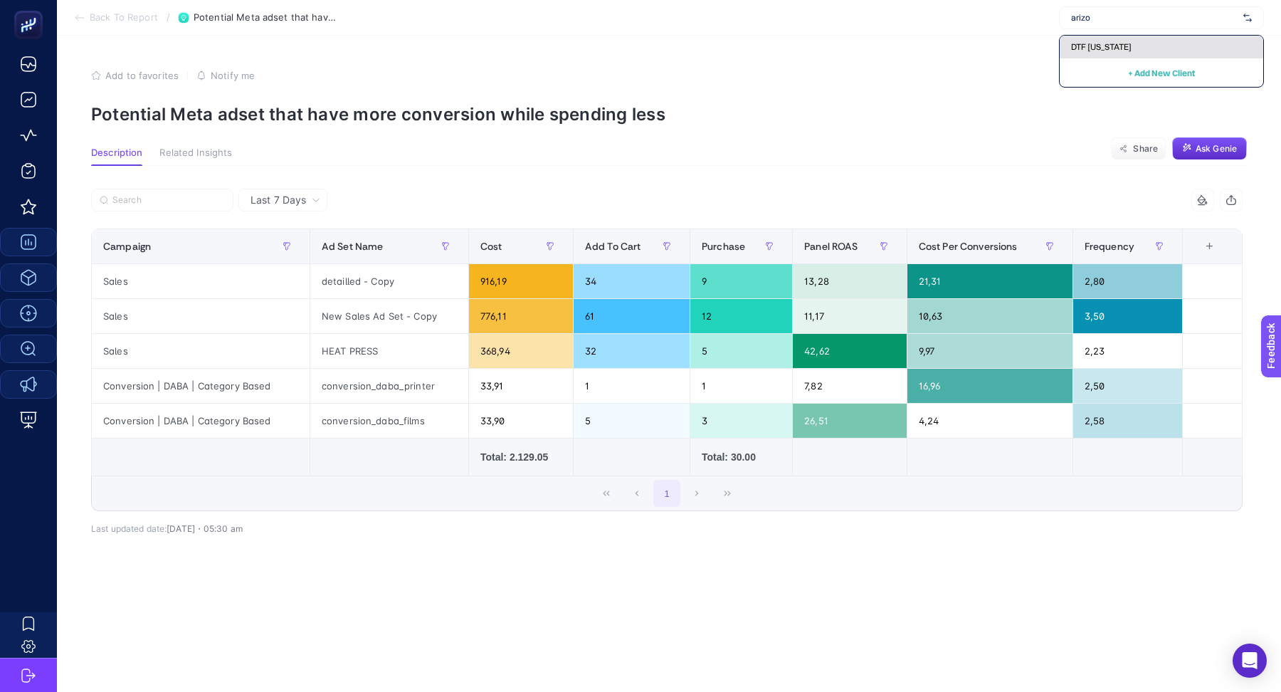
type input "arizo"
click at [1100, 50] on span "DTF [US_STATE]" at bounding box center [1101, 46] width 61 height 11
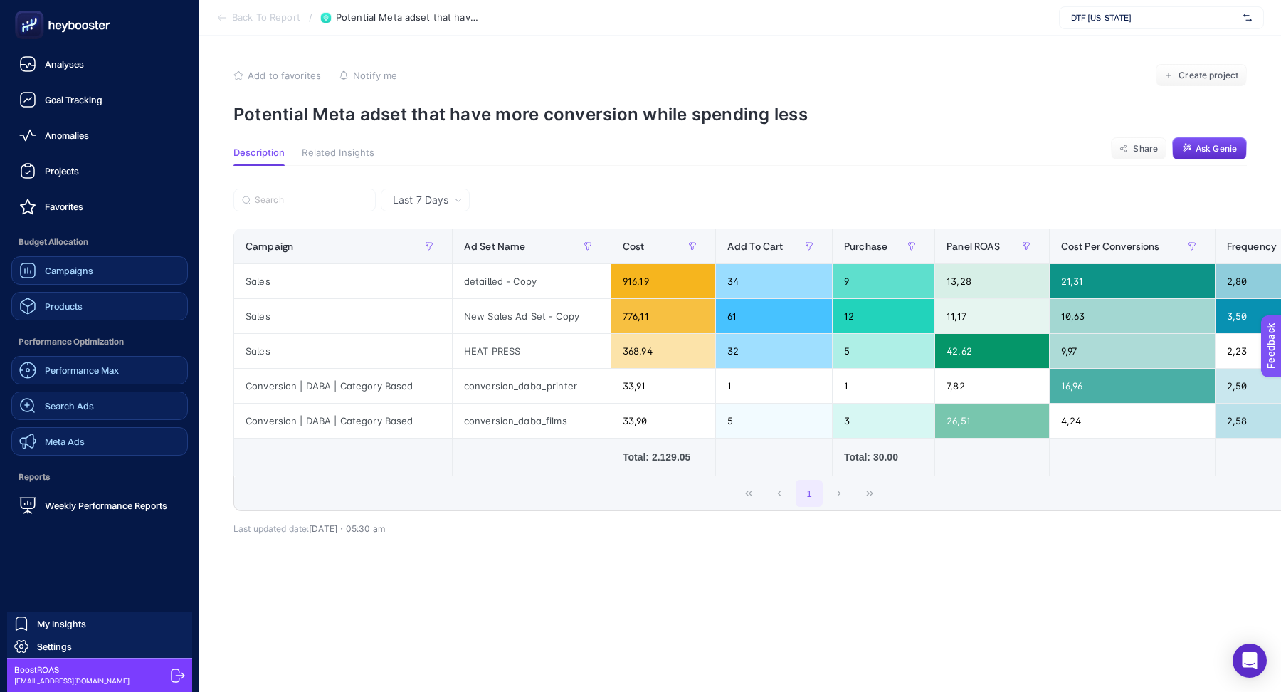
click at [80, 400] on span "Search Ads" at bounding box center [69, 405] width 49 height 11
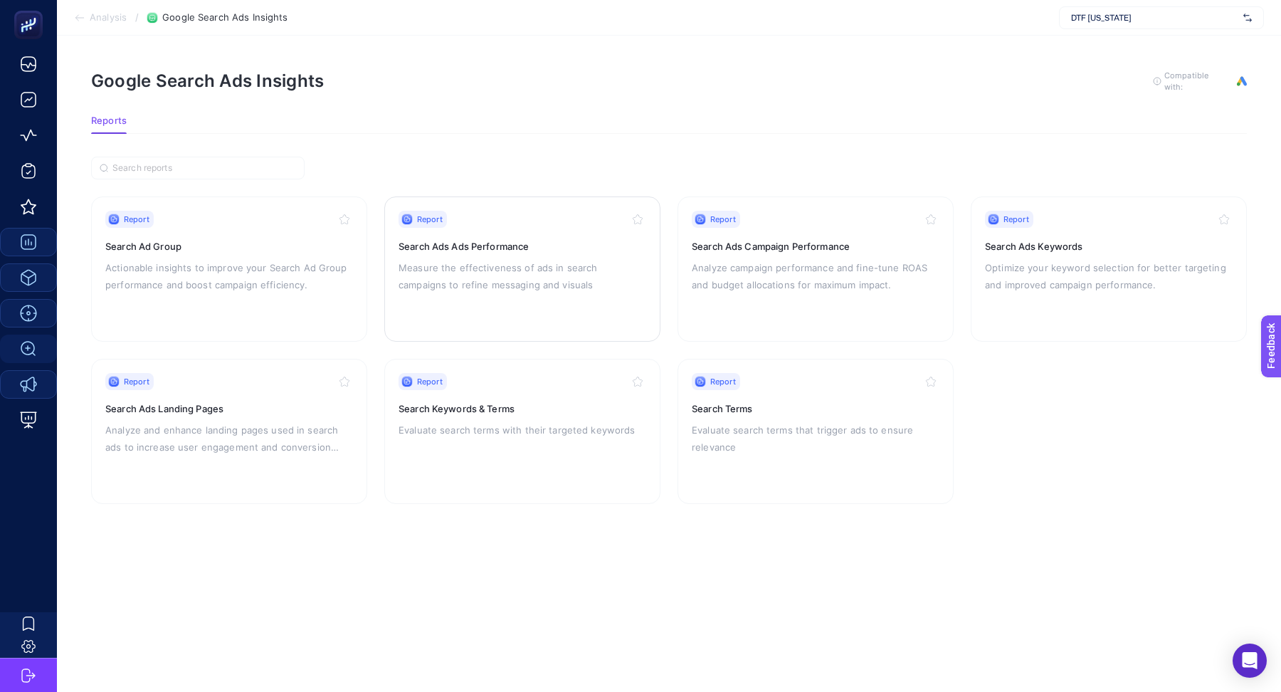
click at [518, 229] on div "Report Search Ads Ads Performance Measure the effectiveness of ads in search ca…" at bounding box center [523, 269] width 248 height 117
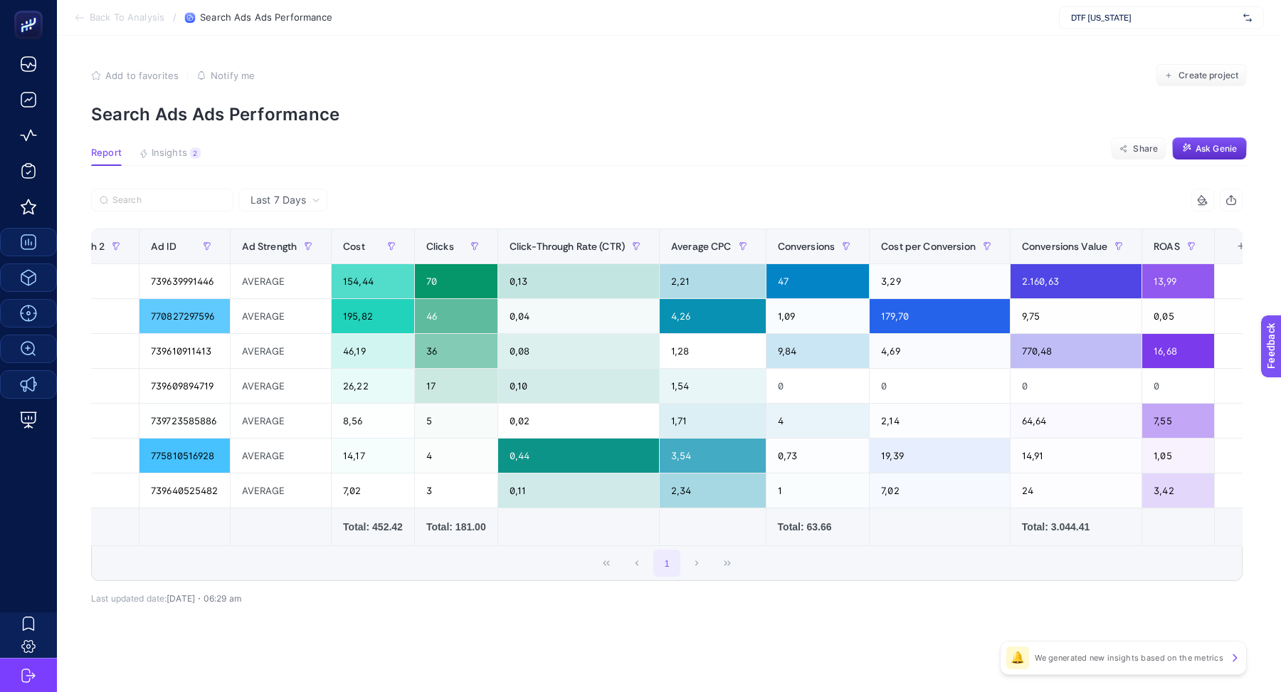
scroll to position [0, 892]
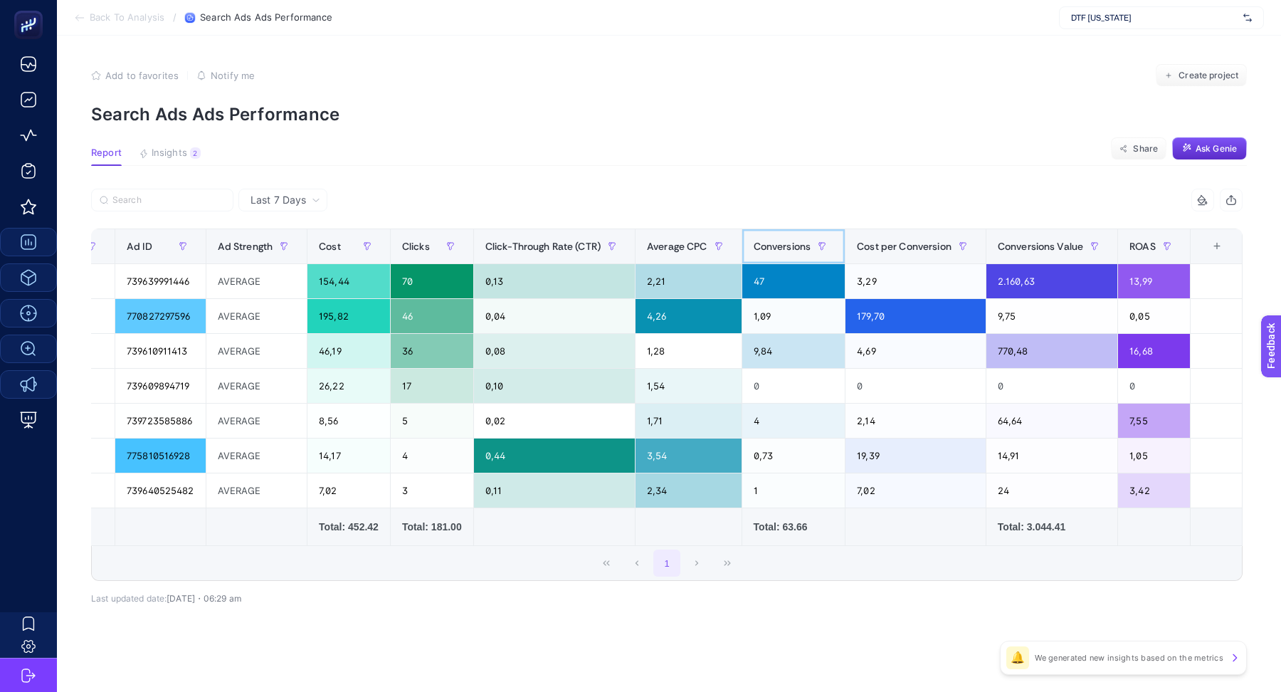
click at [779, 247] on span "Conversions" at bounding box center [783, 246] width 58 height 11
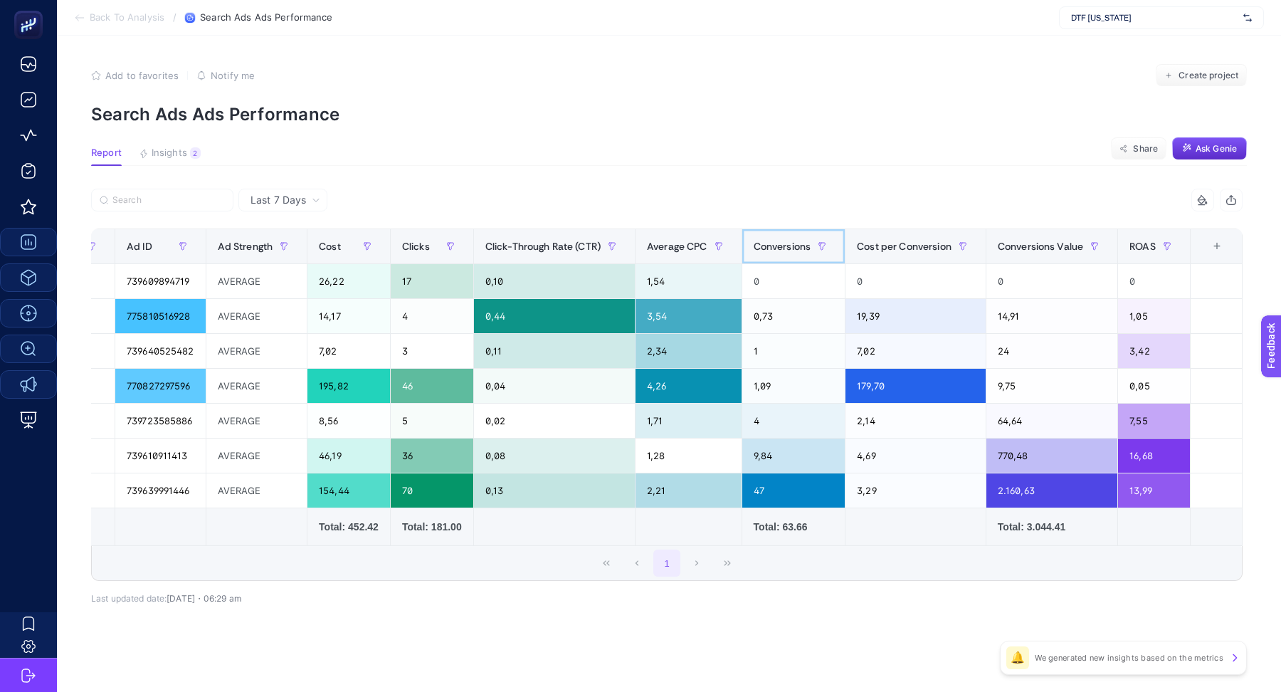
click at [779, 247] on span "Conversions" at bounding box center [783, 246] width 58 height 11
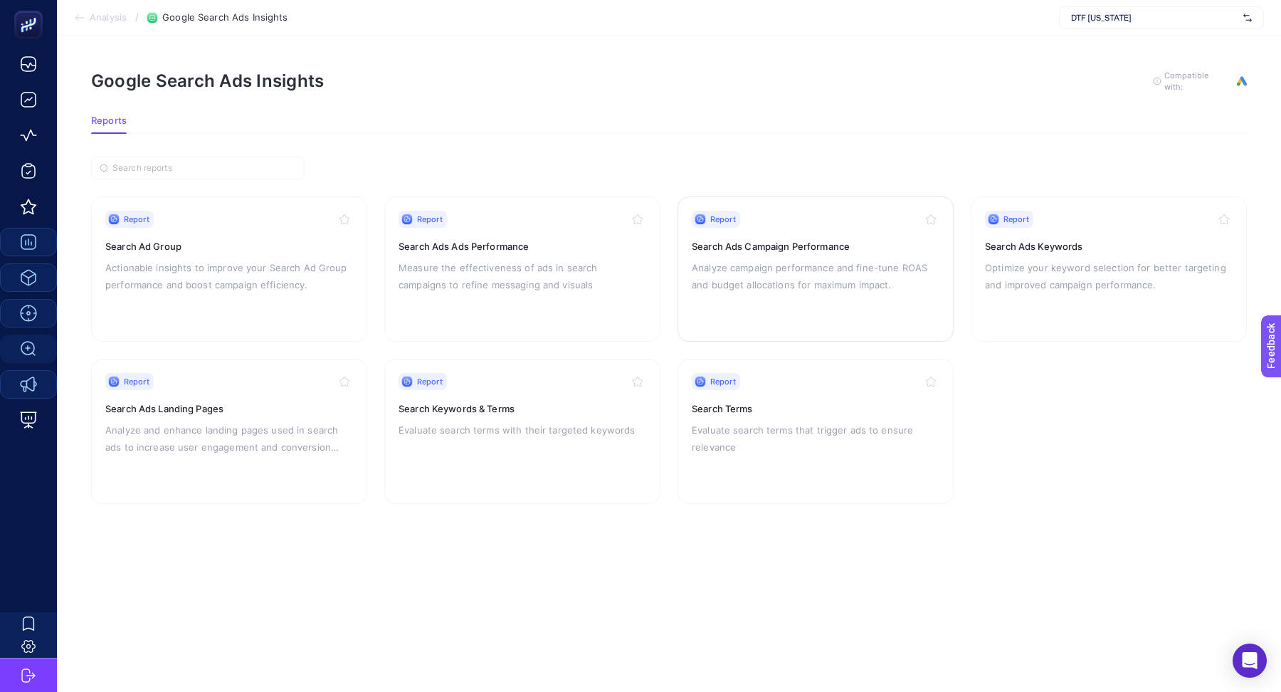
click at [815, 259] on p "Analyze campaign performance and fine-tune ROAS and budget allocations for maxi…" at bounding box center [816, 276] width 248 height 34
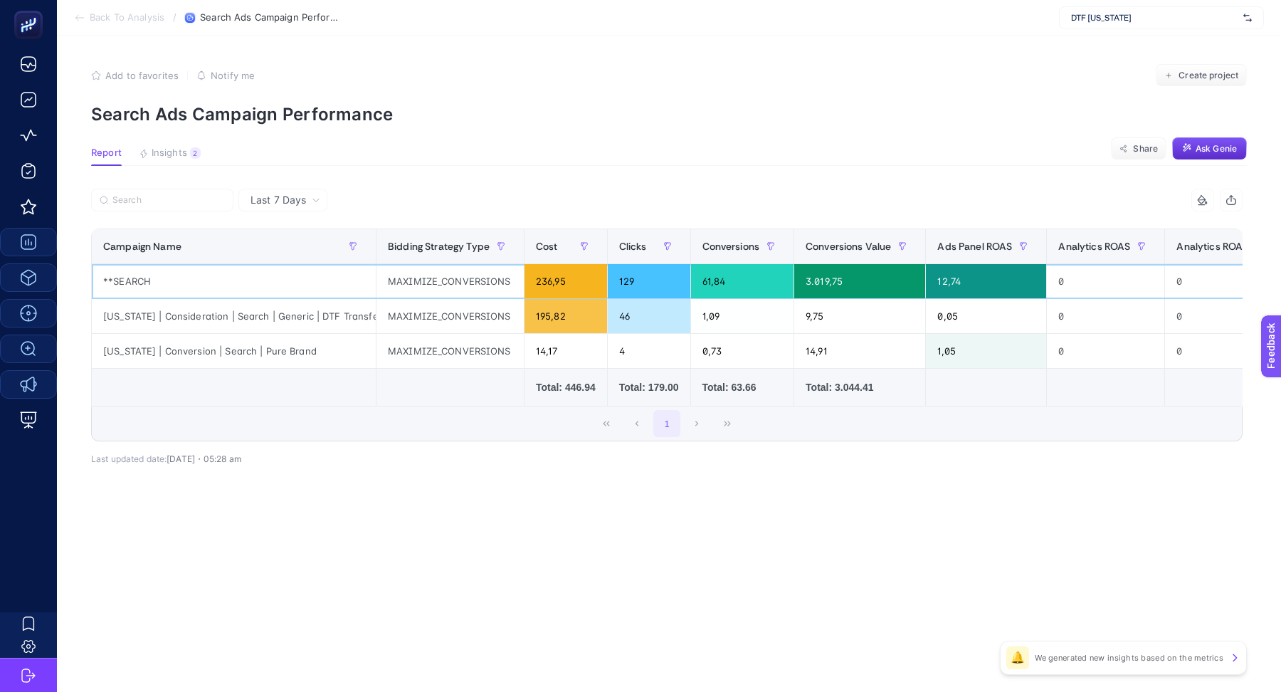
click at [133, 280] on div "**SEARCH" at bounding box center [234, 281] width 284 height 34
click at [154, 151] on span "Insights" at bounding box center [170, 152] width 36 height 11
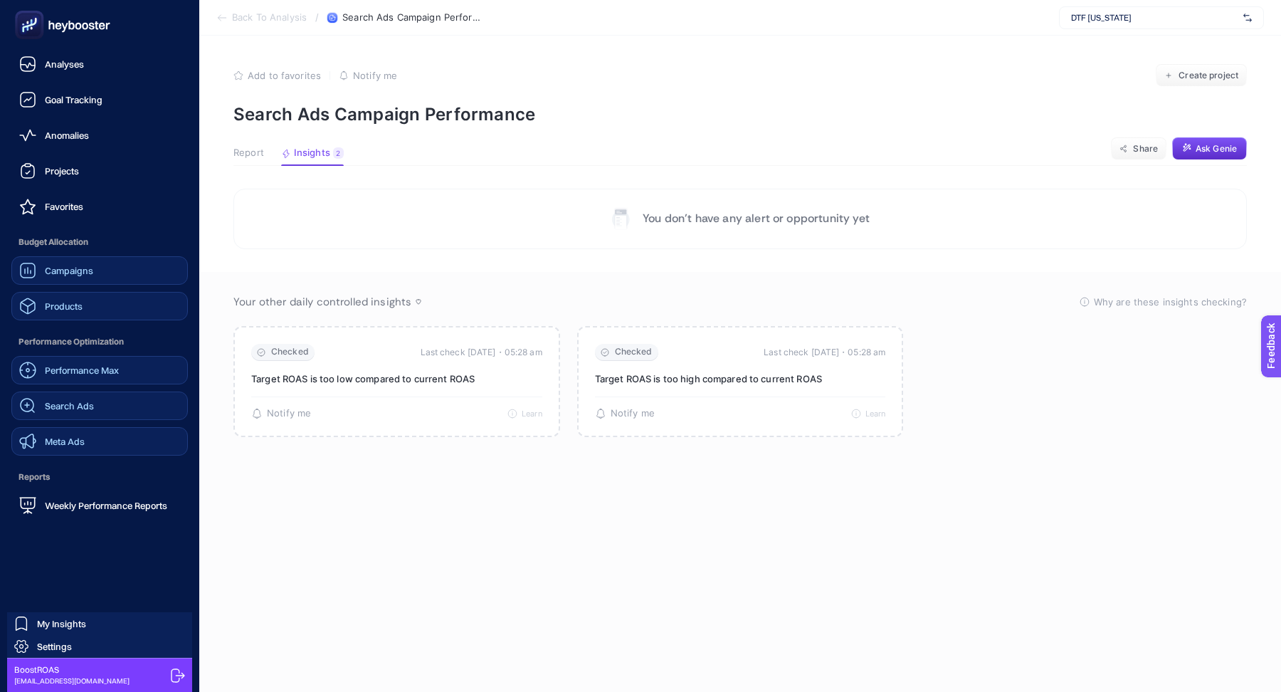
click at [101, 372] on span "Performance Max" at bounding box center [82, 369] width 74 height 11
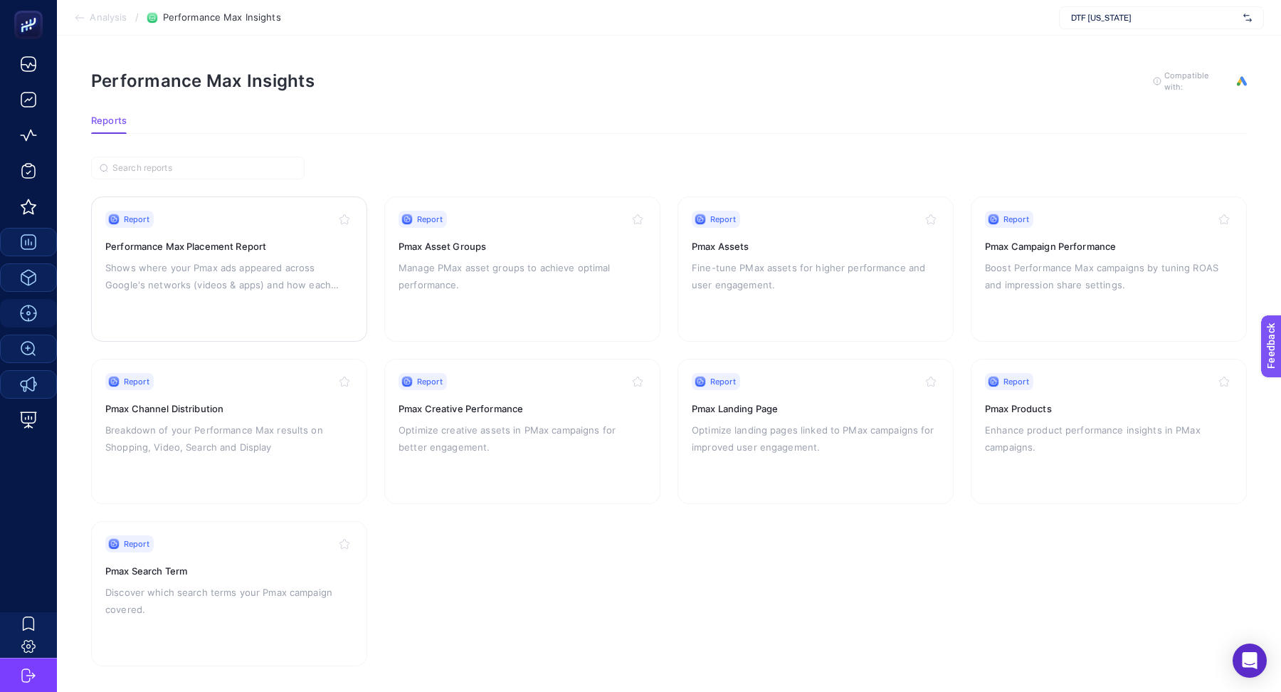
click at [231, 285] on p "Shows where your Pmax ads appeared across Google's networks (videos & apps) and…" at bounding box center [229, 276] width 248 height 34
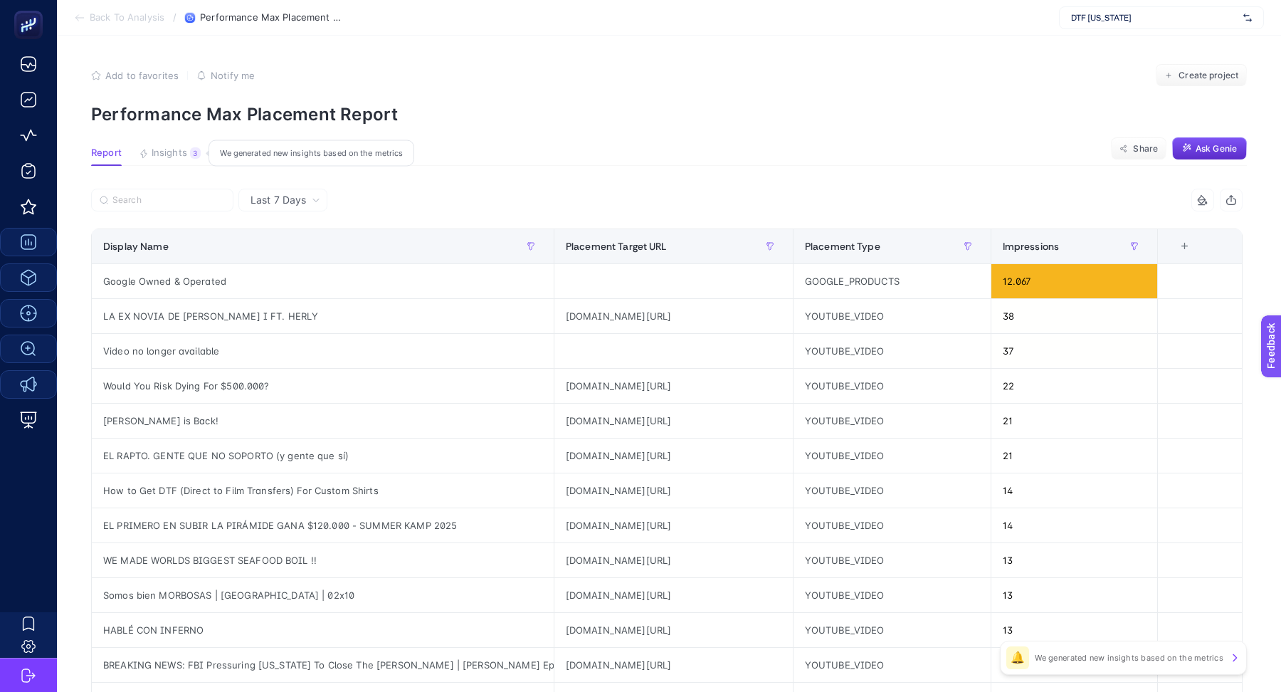
click at [181, 149] on span "Insights" at bounding box center [170, 152] width 36 height 11
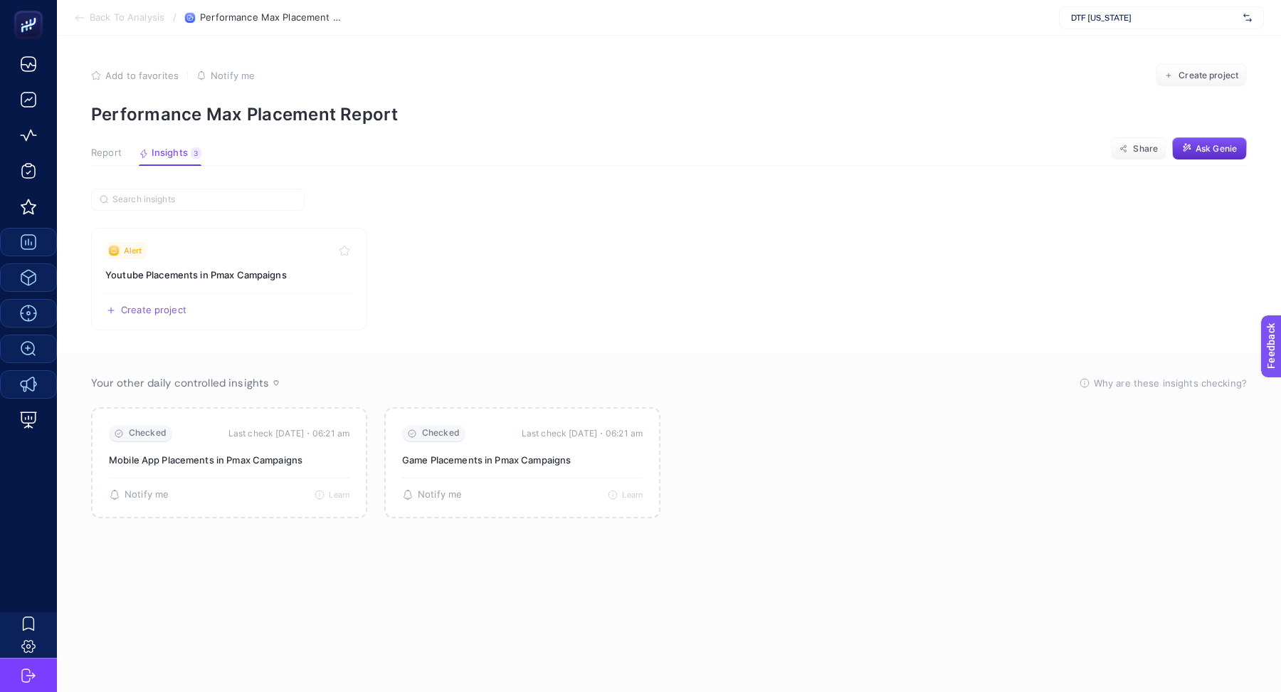
click at [111, 150] on span "Report" at bounding box center [106, 152] width 31 height 11
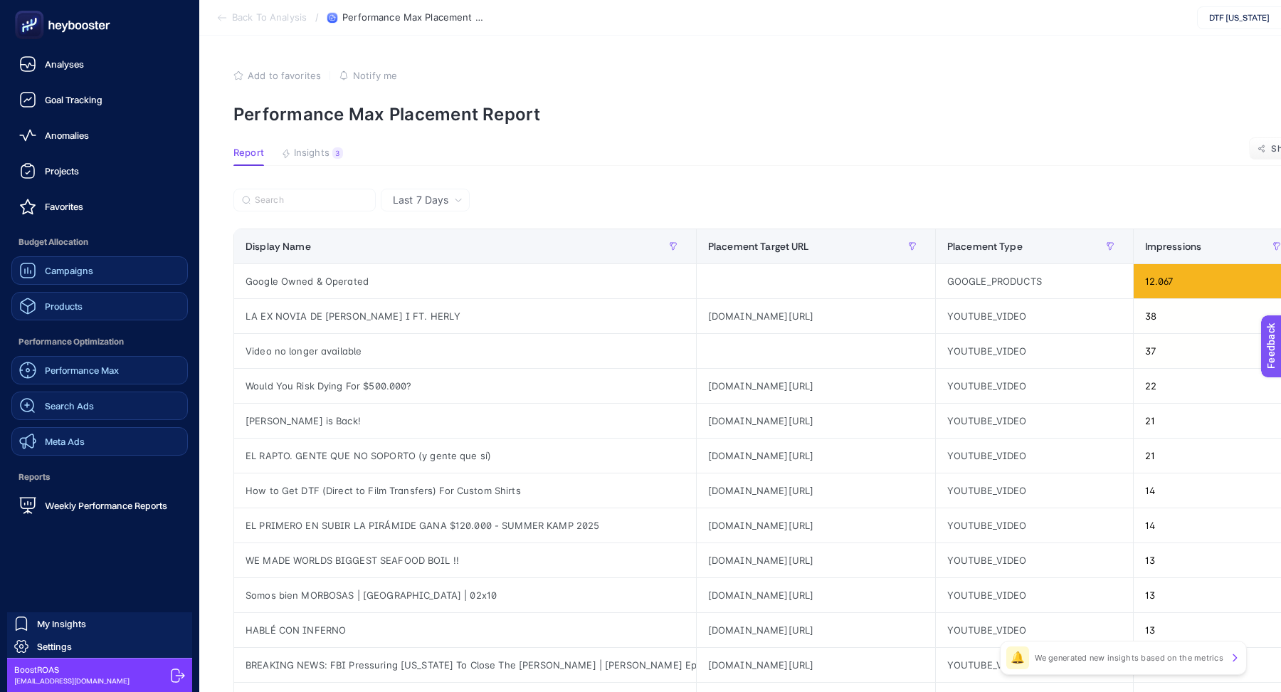
click at [80, 441] on span "Meta Ads" at bounding box center [65, 441] width 40 height 11
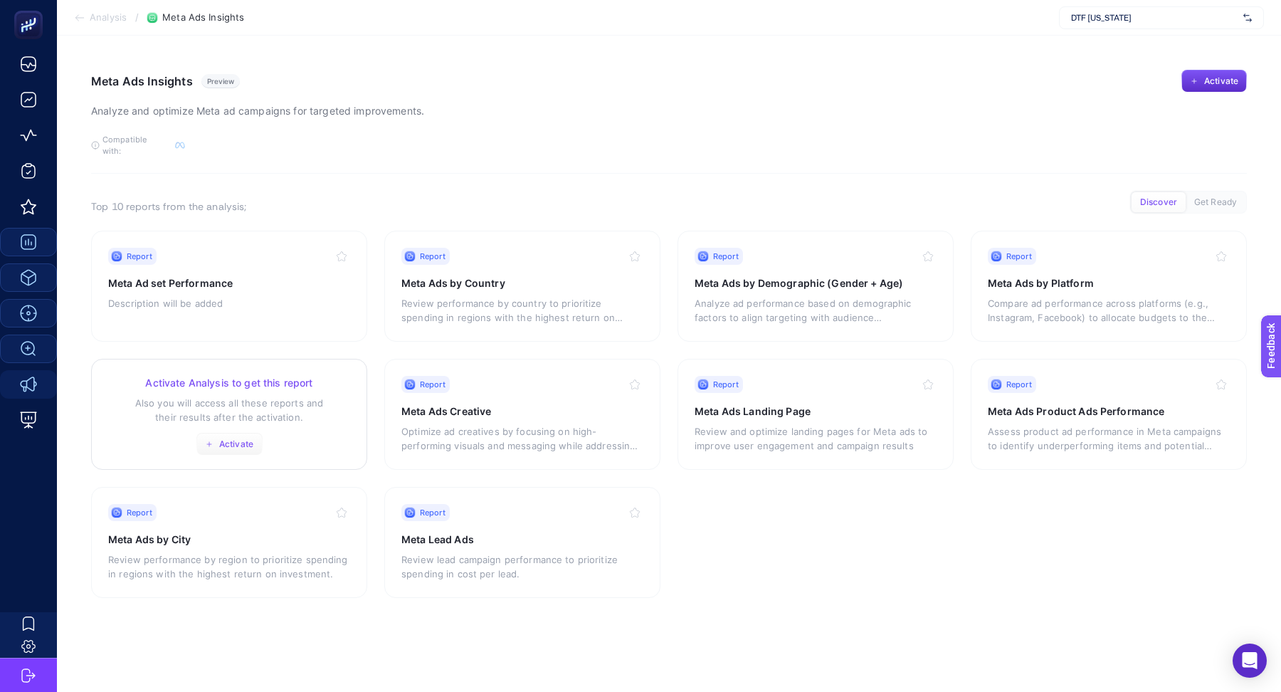
click at [241, 433] on button "Activate" at bounding box center [229, 444] width 66 height 23
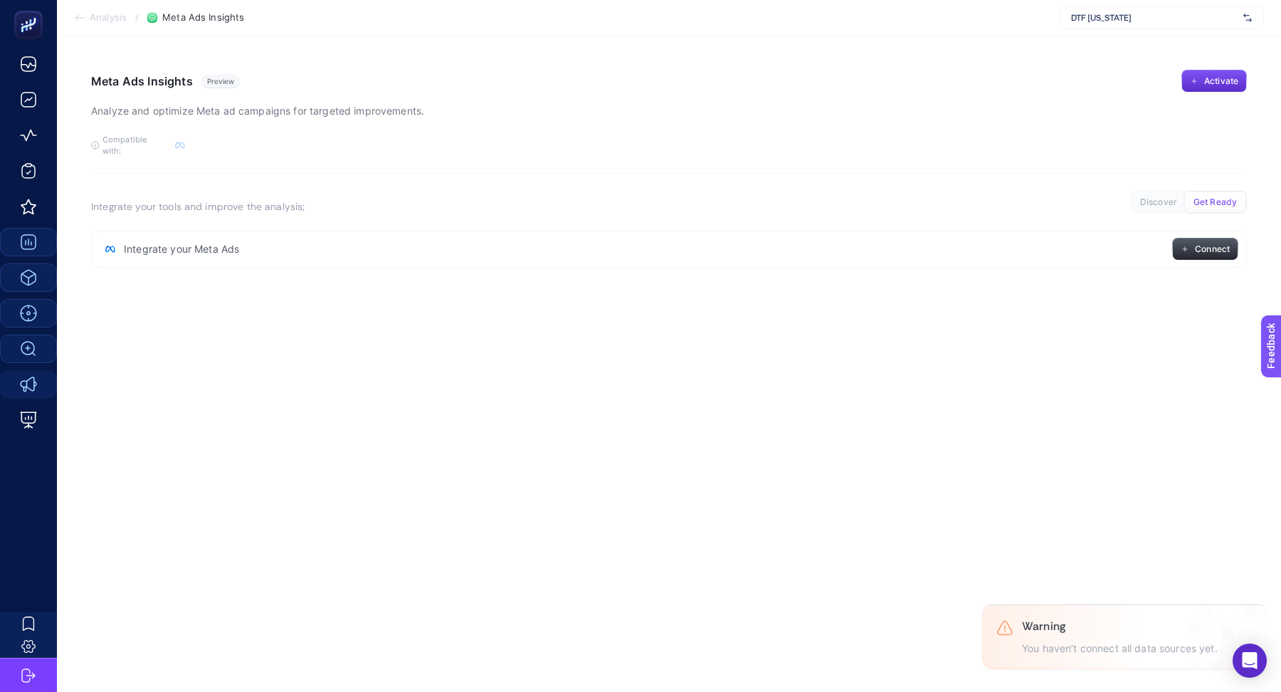
click at [1195, 243] on span "Connect" at bounding box center [1212, 248] width 35 height 11
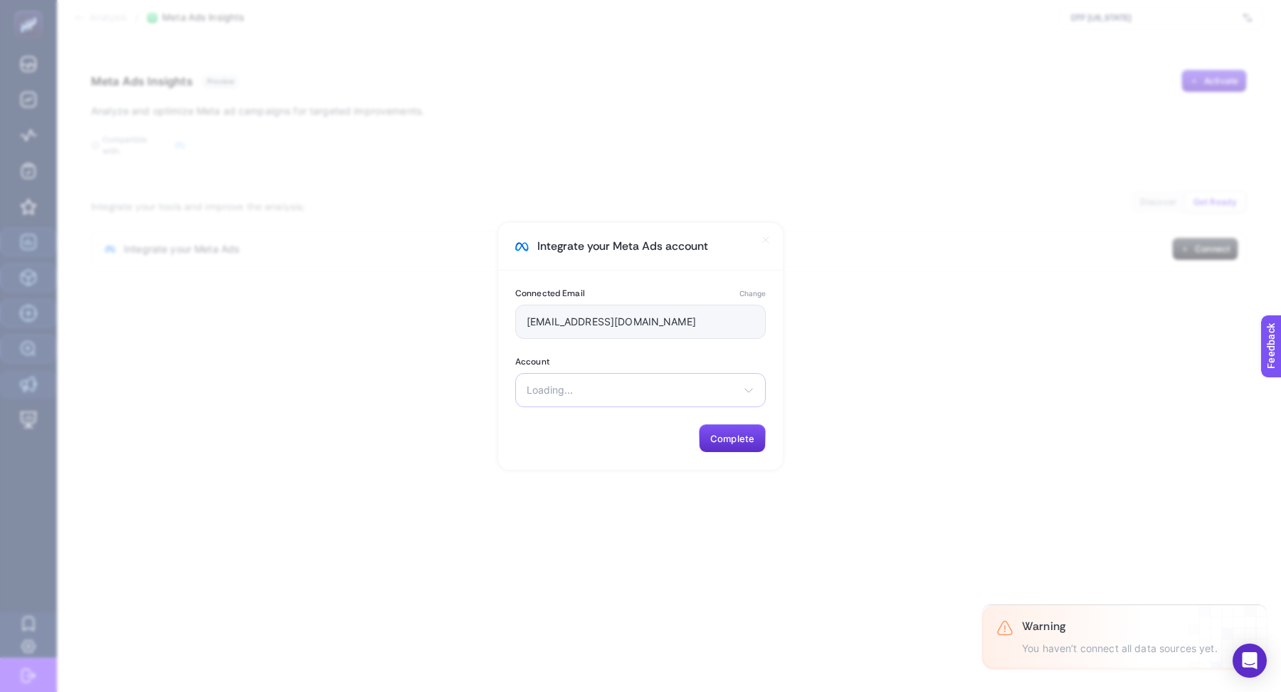
click at [608, 394] on span "Loading..." at bounding box center [632, 389] width 211 height 11
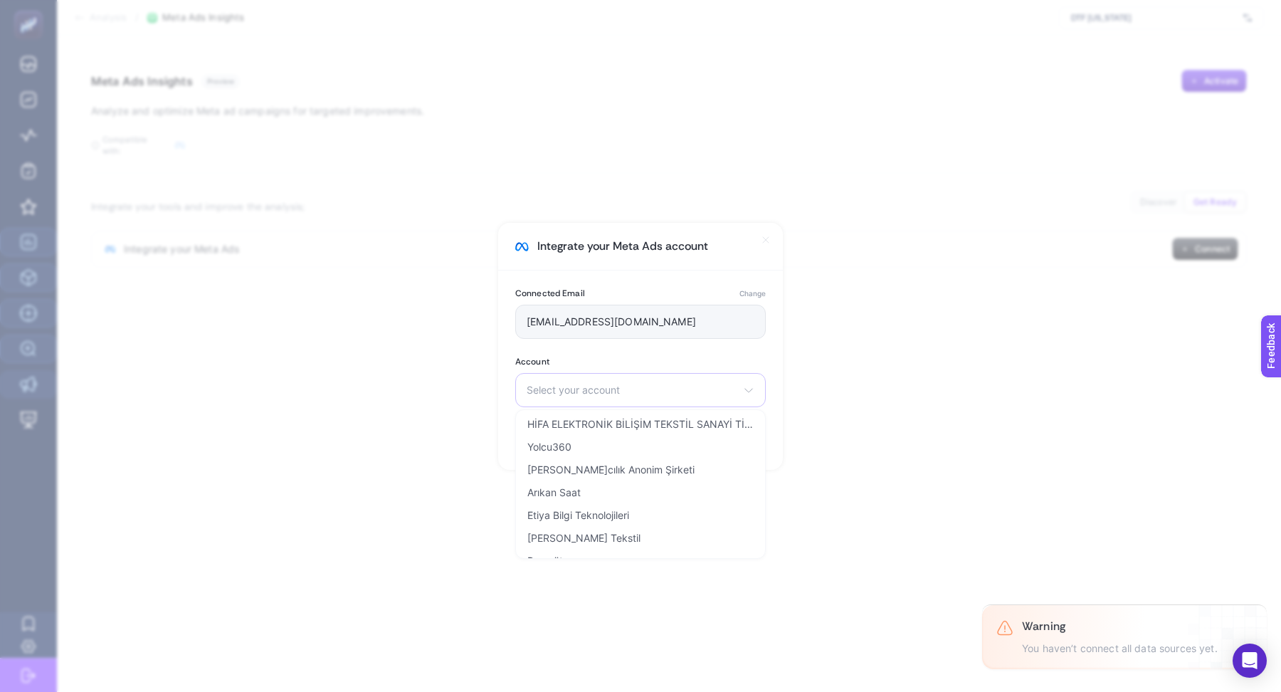
click at [631, 383] on div "Select your account HİFA ELEKTRONİK BİLİŞİM TEKSTİL SANAYİ TİCARET LİMİTED ŞİRK…" at bounding box center [640, 390] width 251 height 34
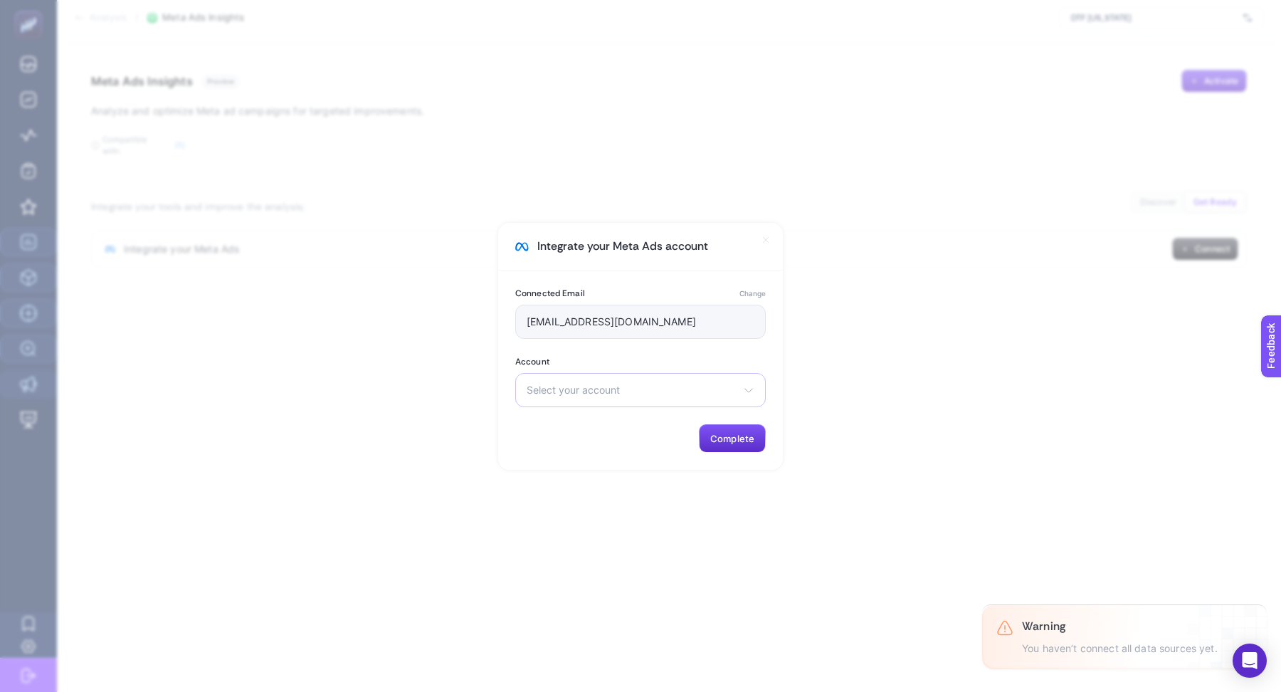
click at [631, 383] on div "Select your account HİFA ELEKTRONİK BİLİŞİM TEKSTİL SANAYİ TİCARET LİMİTED ŞİRK…" at bounding box center [640, 390] width 251 height 34
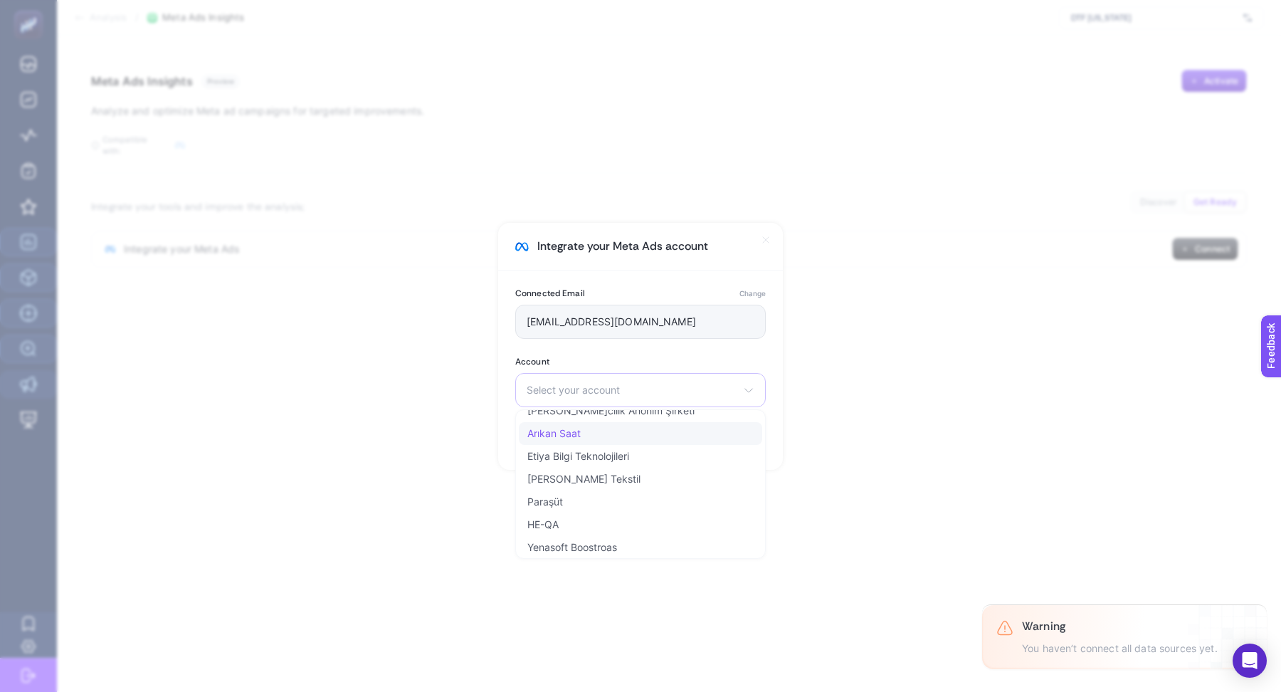
scroll to position [68, 0]
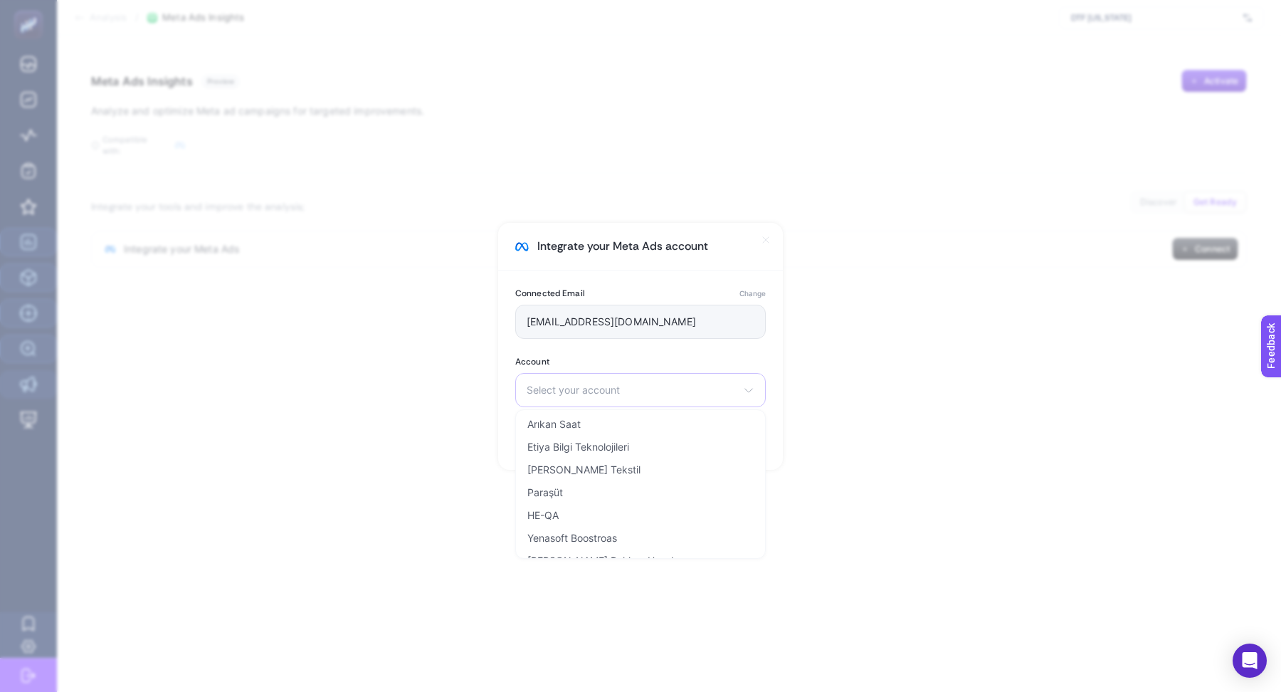
click at [581, 386] on span "Select your account" at bounding box center [632, 389] width 211 height 11
click at [671, 386] on span "Select your account" at bounding box center [632, 389] width 211 height 11
click at [583, 528] on li "dtf [US_STATE]" at bounding box center [640, 538] width 243 height 23
click at [743, 434] on span "Complete" at bounding box center [732, 438] width 44 height 11
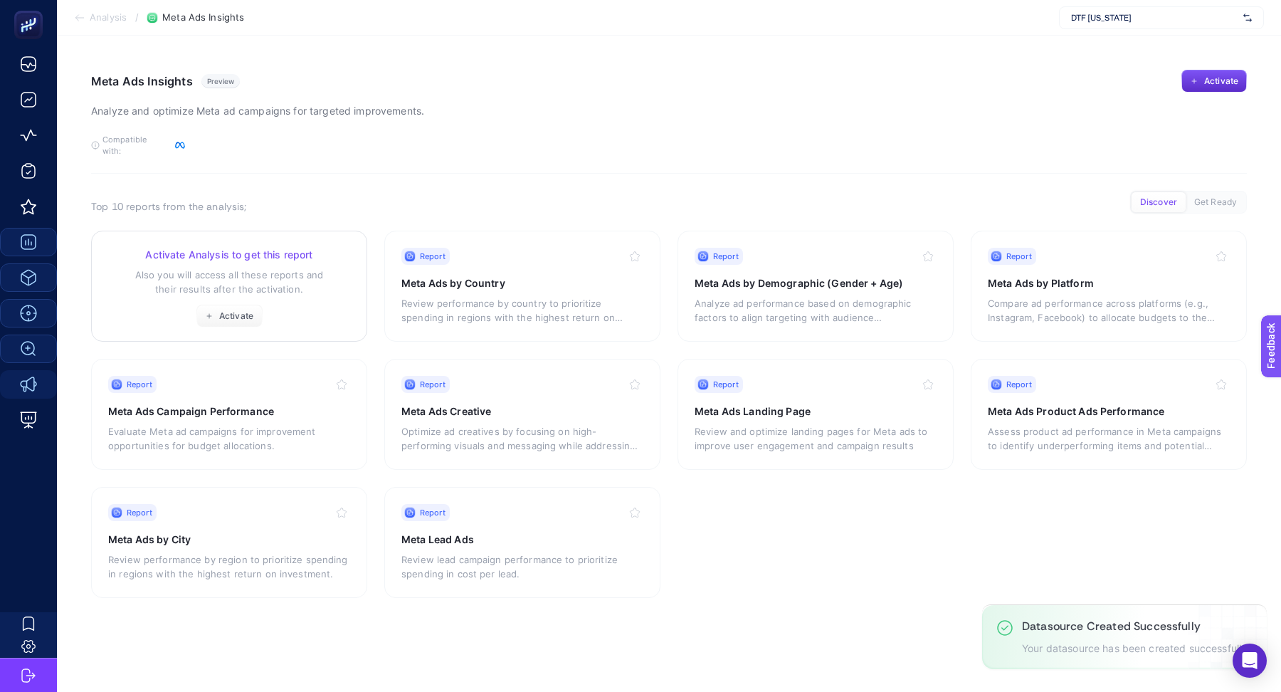
click at [269, 268] on p "Also you will access all these reports and their results after the activation." at bounding box center [229, 282] width 242 height 28
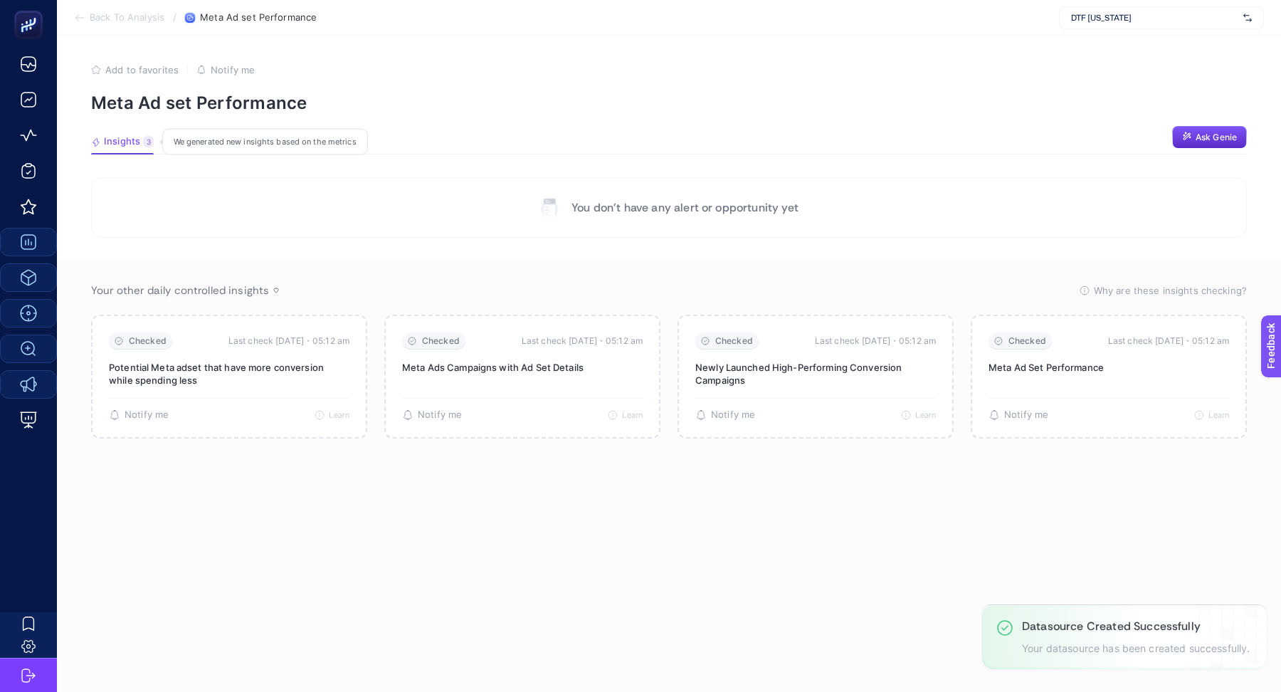
click at [132, 137] on span "Insights" at bounding box center [122, 141] width 36 height 11
